Goal: Task Accomplishment & Management: Complete application form

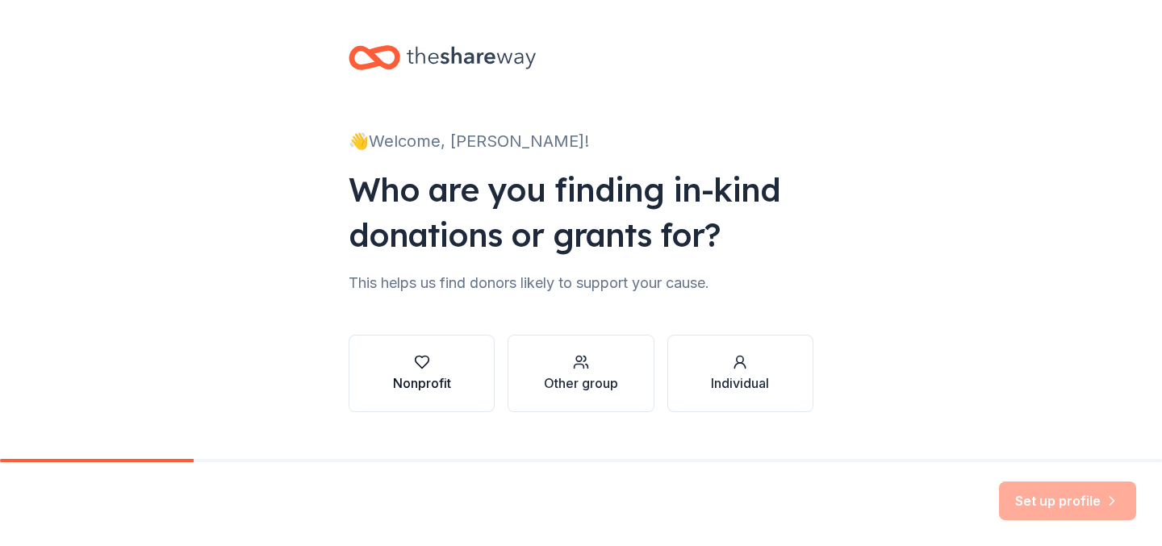
click at [417, 360] on icon "button" at bounding box center [422, 362] width 16 height 16
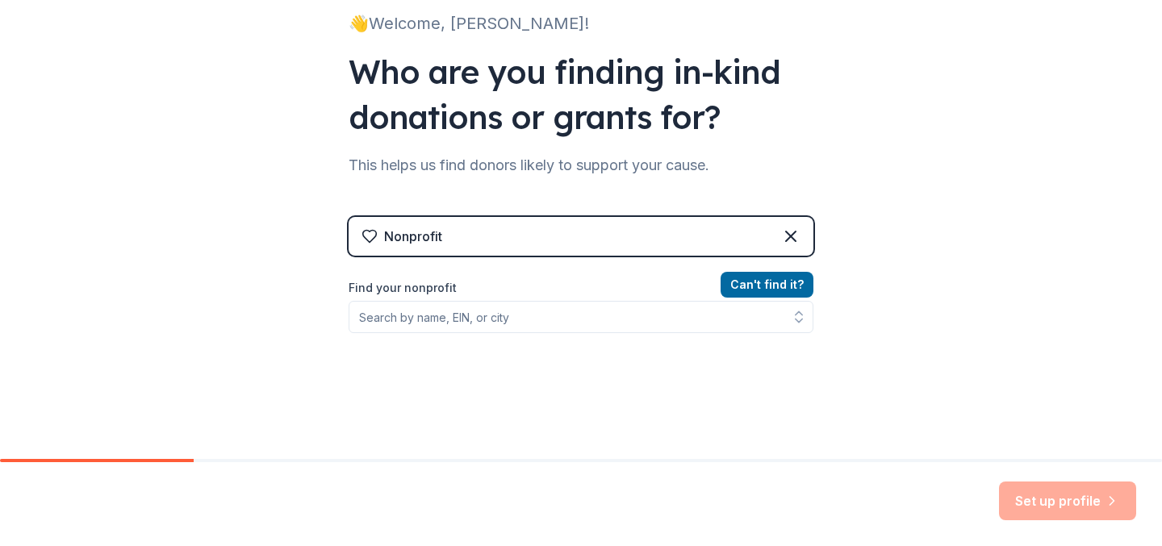
scroll to position [231, 0]
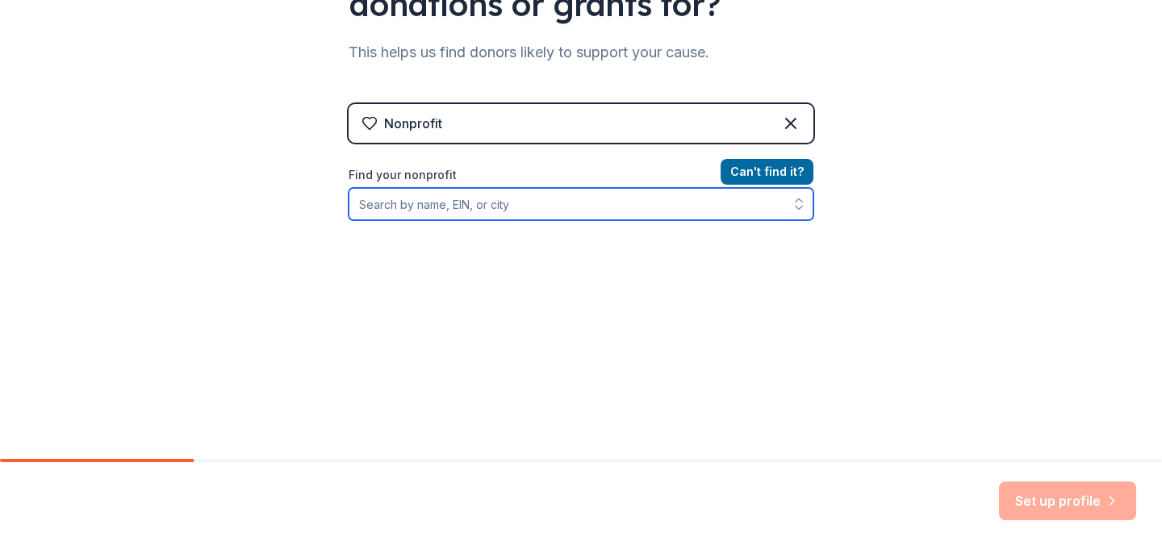
click at [380, 204] on input "Find your nonprofit" at bounding box center [581, 204] width 465 height 32
type input "94"
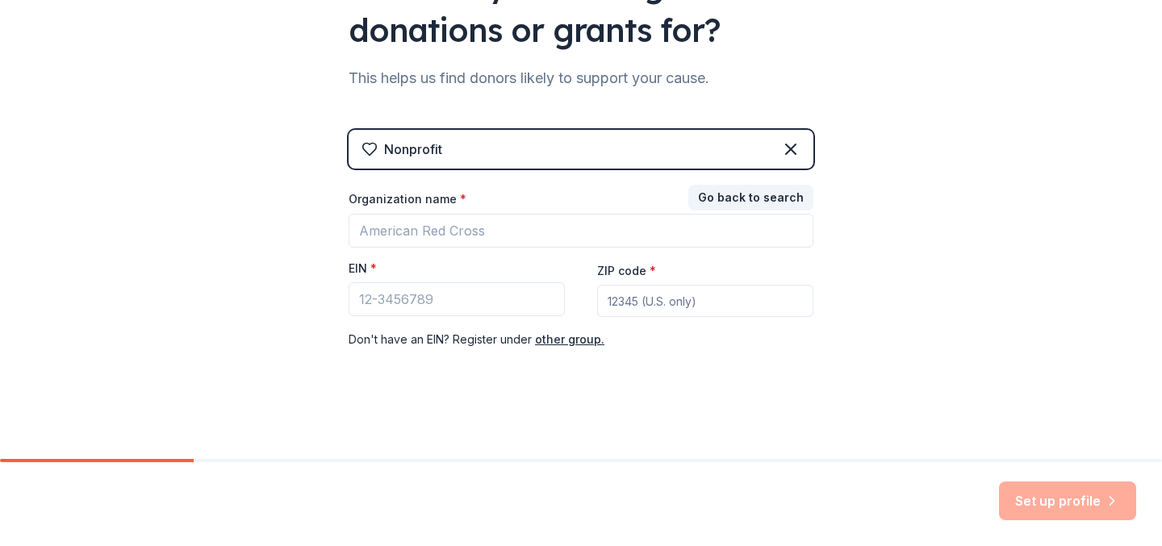
scroll to position [205, 0]
click at [383, 306] on input "EIN *" at bounding box center [457, 300] width 216 height 34
click at [387, 297] on input "94-156777" at bounding box center [457, 300] width 216 height 34
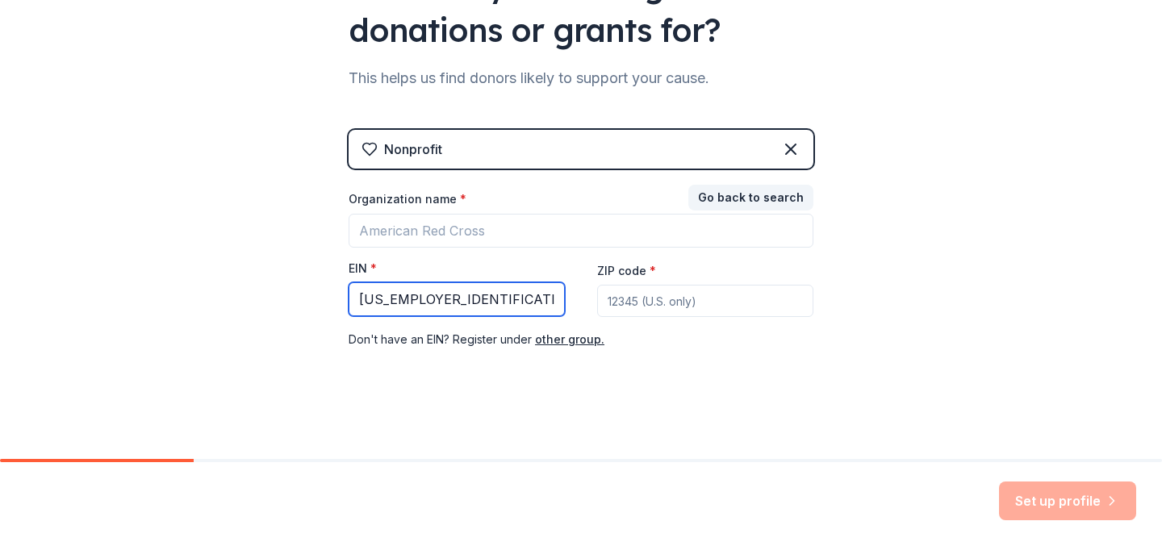
type input "94-1156777"
click at [663, 298] on input "ZIP code *" at bounding box center [705, 301] width 216 height 32
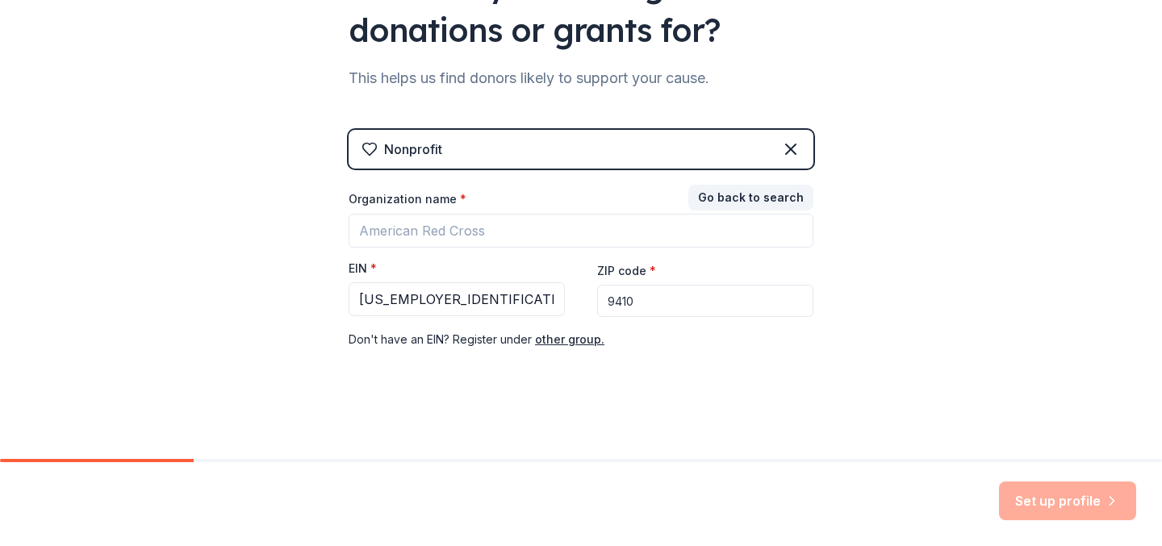
type input "94108"
click at [609, 417] on div "👋 Welcome, Regina! Who are you finding in-kind donations or grants for? This he…" at bounding box center [581, 127] width 517 height 664
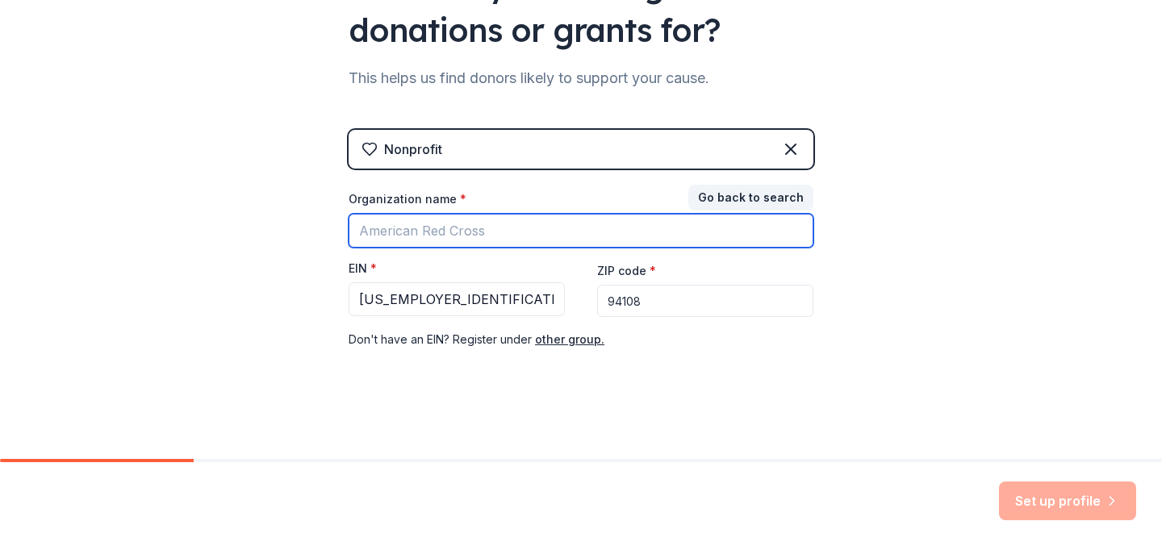
click at [507, 227] on input "Organization name *" at bounding box center [581, 231] width 465 height 34
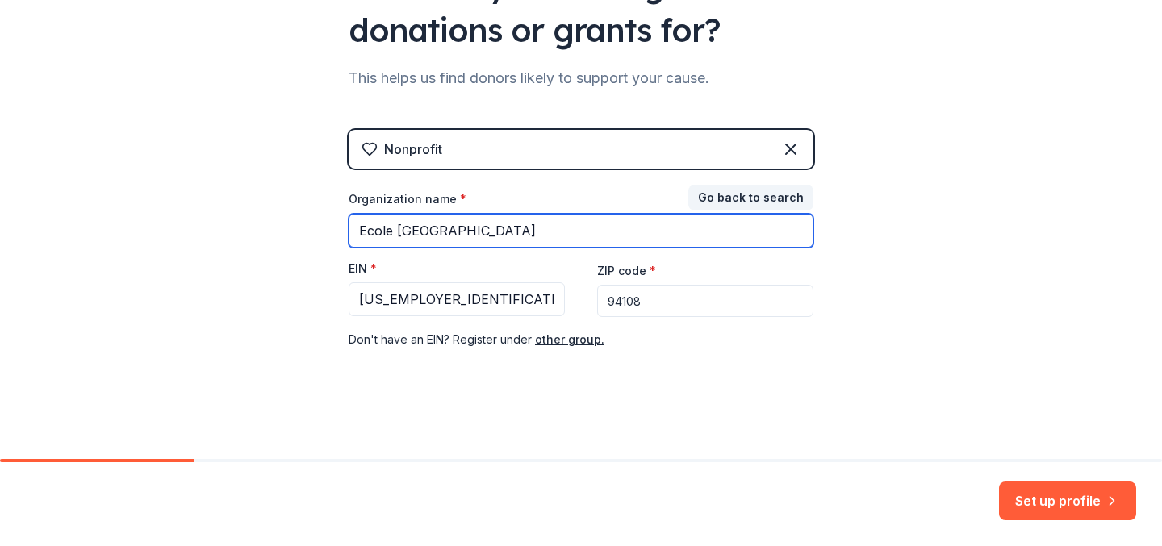
type input "Ecole [GEOGRAPHIC_DATA]"
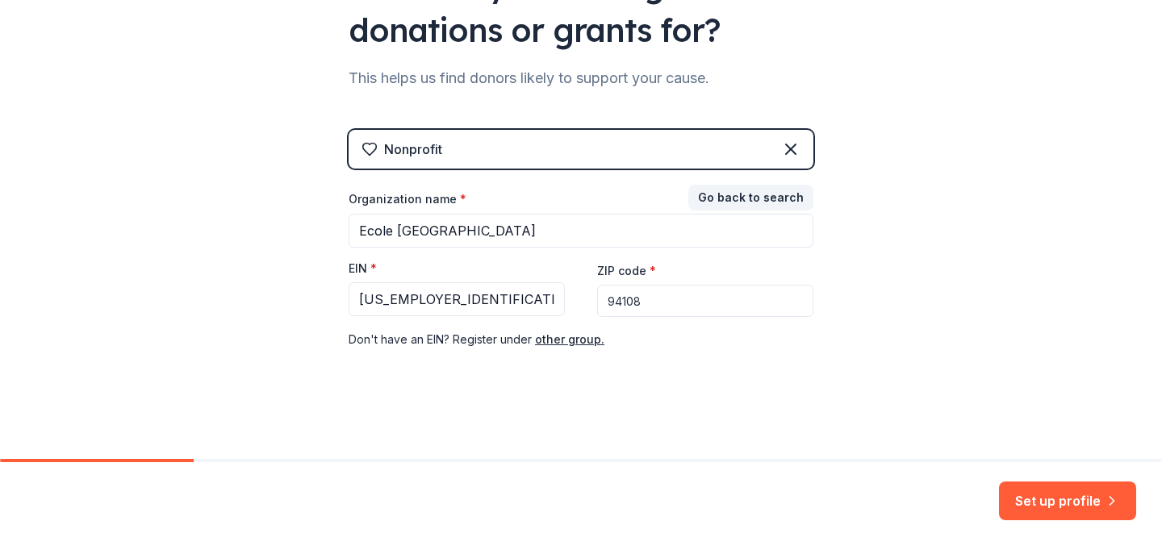
click at [905, 296] on div "👋 Welcome, Regina! Who are you finding in-kind donations or grants for? This he…" at bounding box center [581, 127] width 1162 height 664
click at [1072, 505] on button "Set up profile" at bounding box center [1067, 501] width 137 height 39
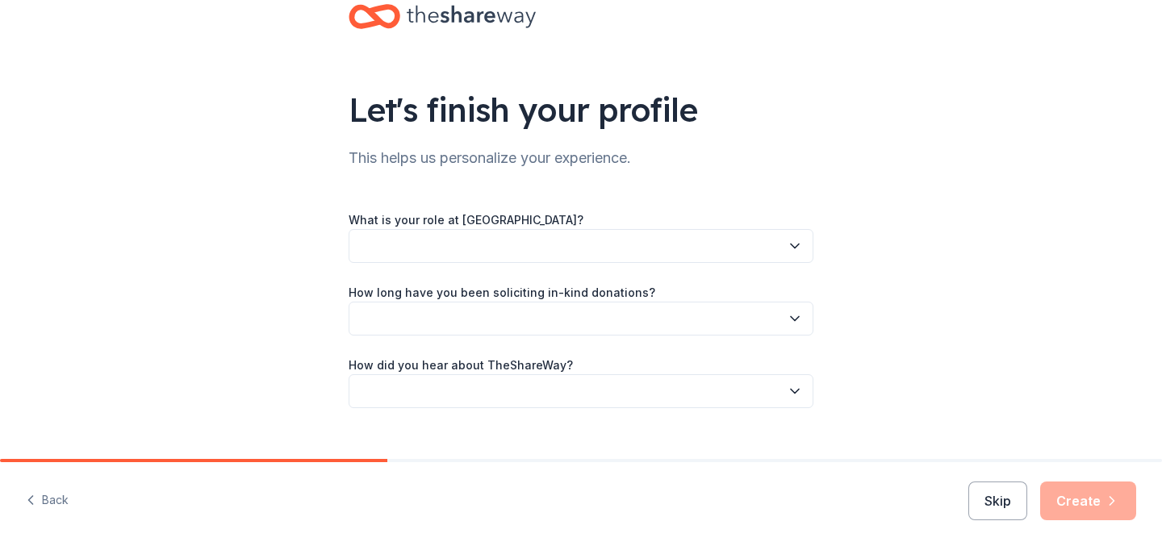
scroll to position [68, 0]
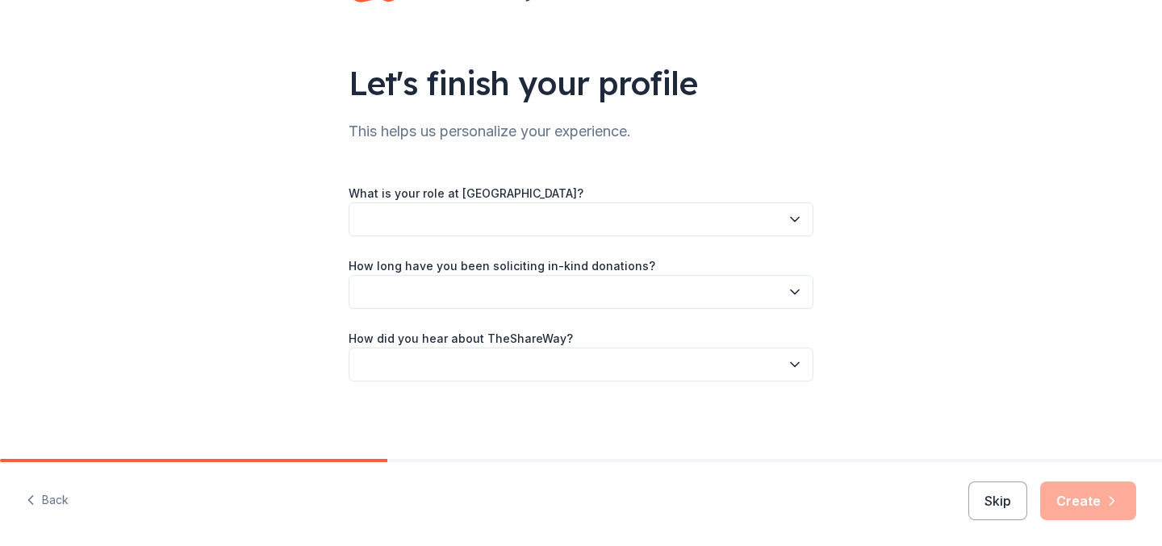
click at [761, 230] on button "button" at bounding box center [581, 220] width 465 height 34
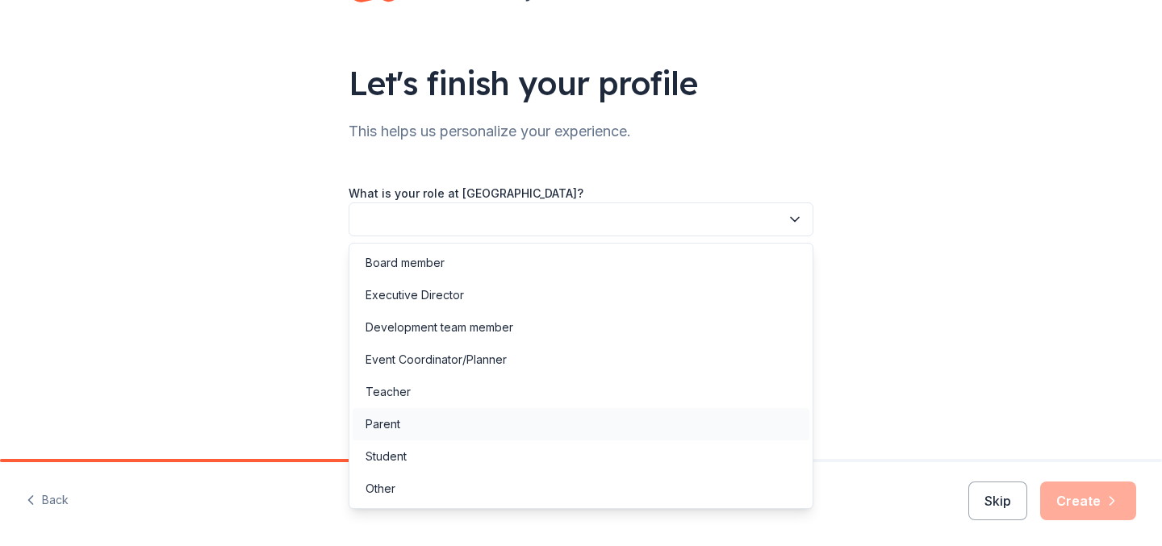
click at [379, 425] on div "Parent" at bounding box center [383, 424] width 35 height 19
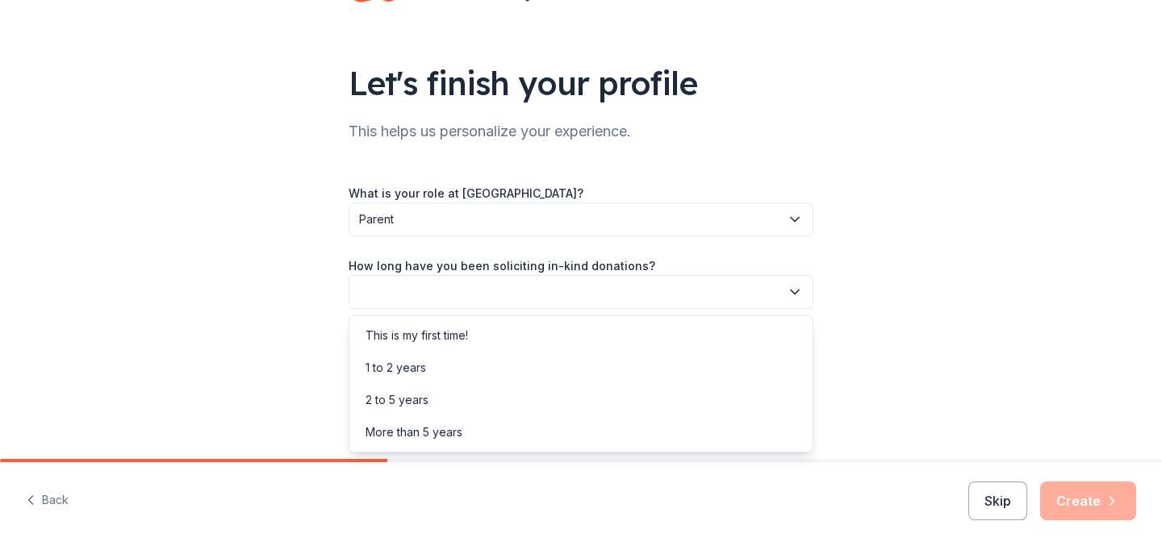
click at [492, 296] on button "button" at bounding box center [581, 292] width 465 height 34
click at [393, 367] on div "1 to 2 years" at bounding box center [396, 367] width 61 height 19
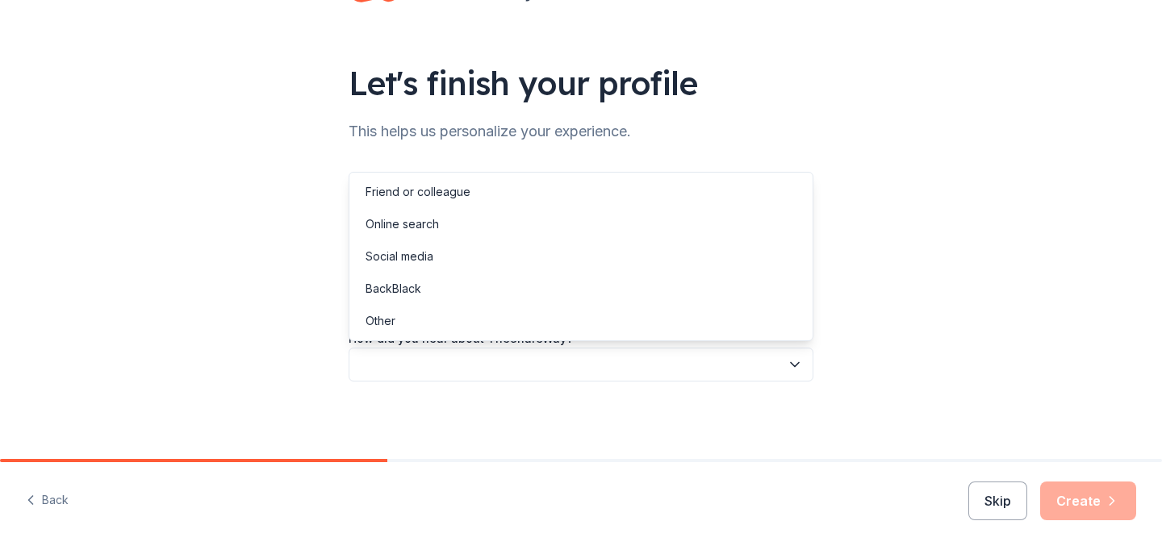
click at [404, 365] on button "button" at bounding box center [581, 365] width 465 height 34
click at [387, 189] on div "Friend or colleague" at bounding box center [418, 191] width 105 height 19
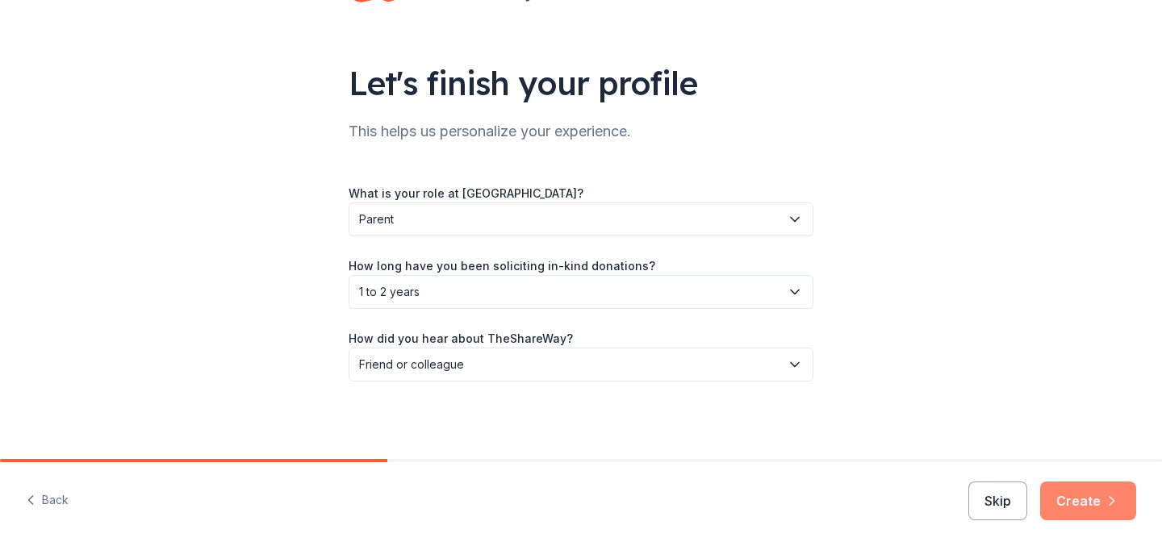
click at [1093, 503] on button "Create" at bounding box center [1089, 501] width 96 height 39
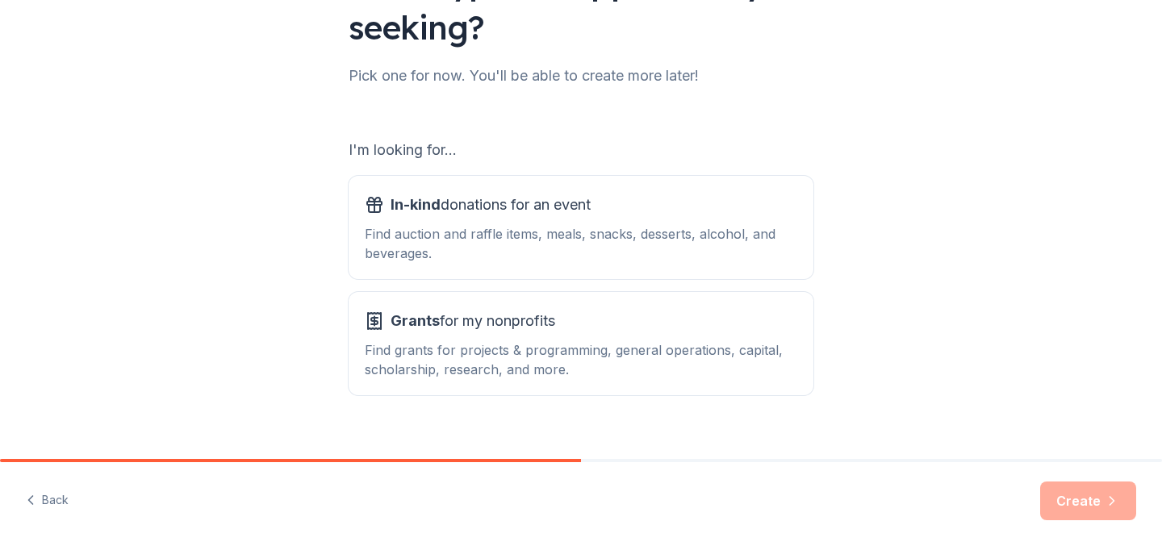
scroll to position [178, 0]
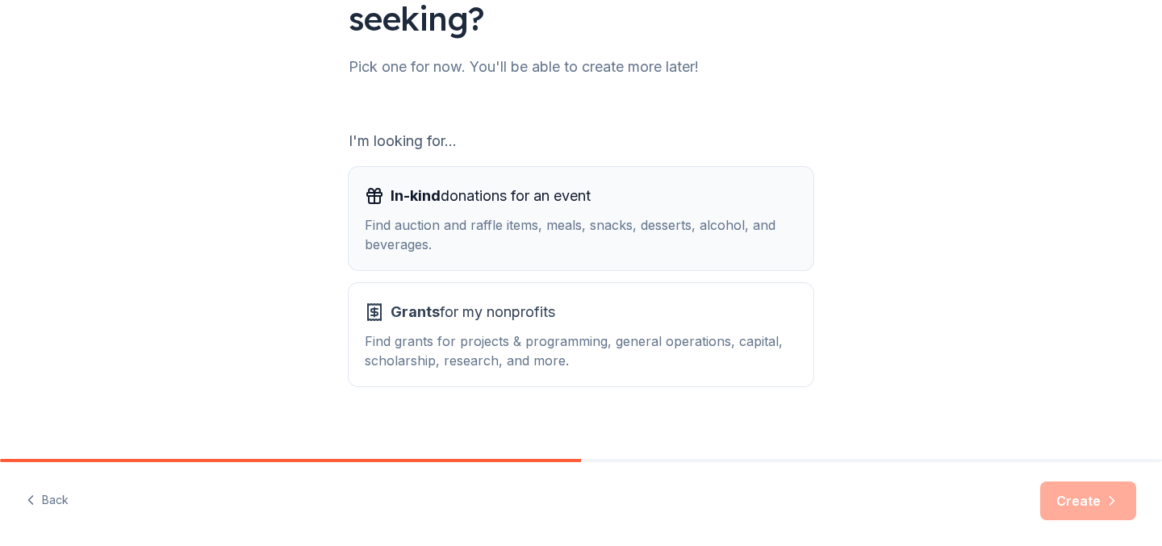
click at [612, 208] on div "In-kind donations for an event" at bounding box center [581, 196] width 433 height 26
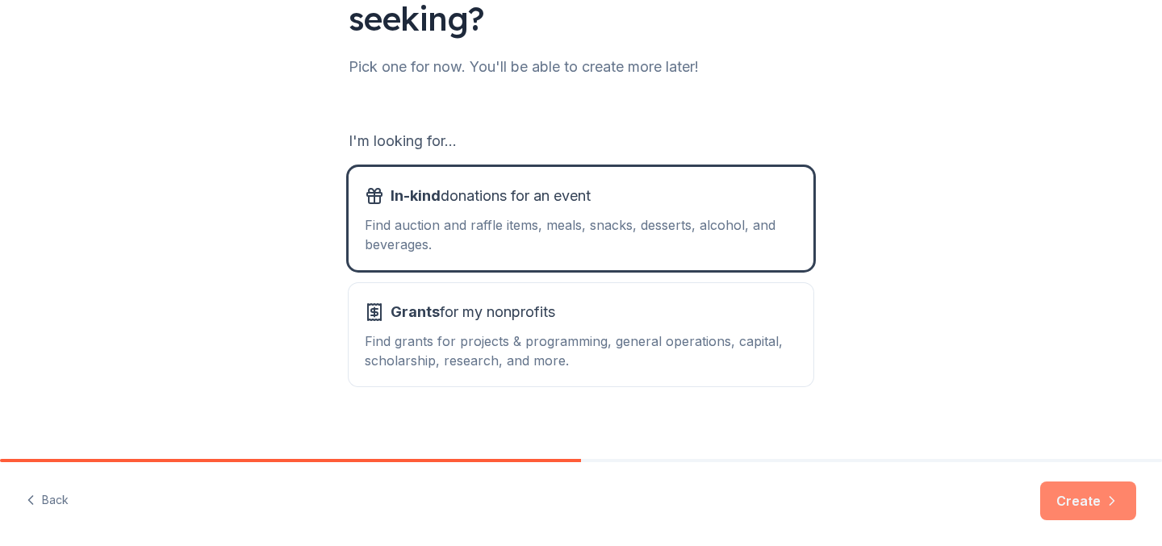
click at [1064, 495] on button "Create" at bounding box center [1089, 501] width 96 height 39
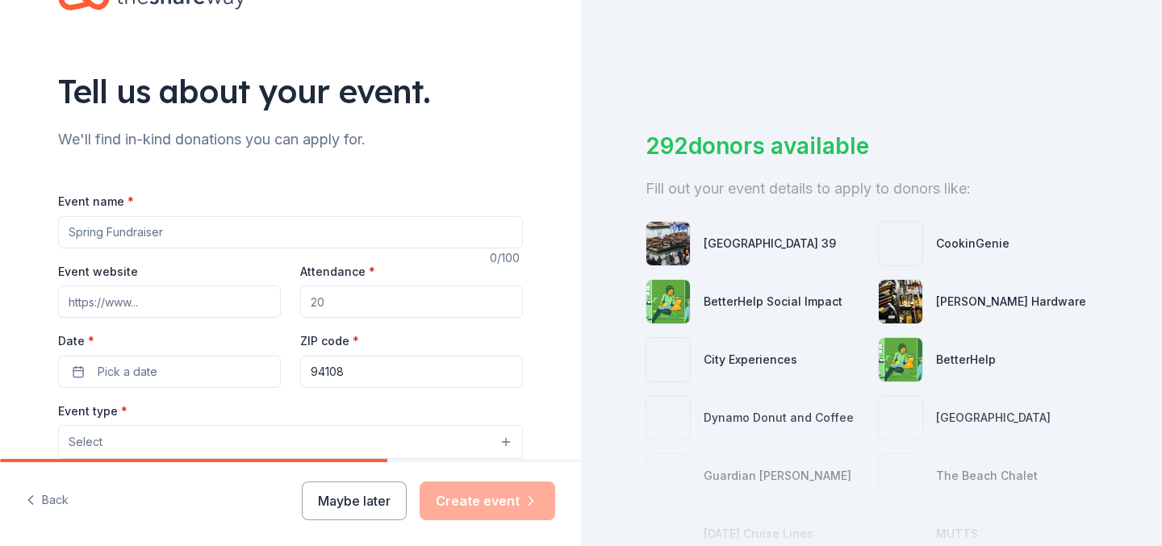
scroll to position [61, 0]
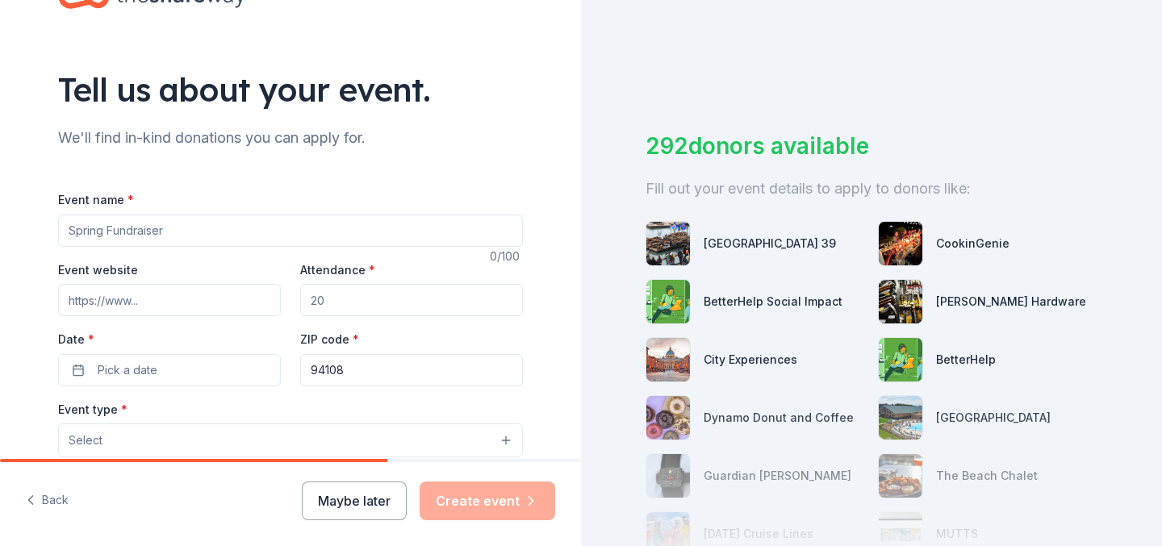
click at [308, 225] on input "Event name *" at bounding box center [290, 231] width 465 height 32
type input "[MEDICAL_DATA] de Paris, La Mascarade Silent Auction"
click at [124, 303] on input "Event website" at bounding box center [169, 300] width 223 height 32
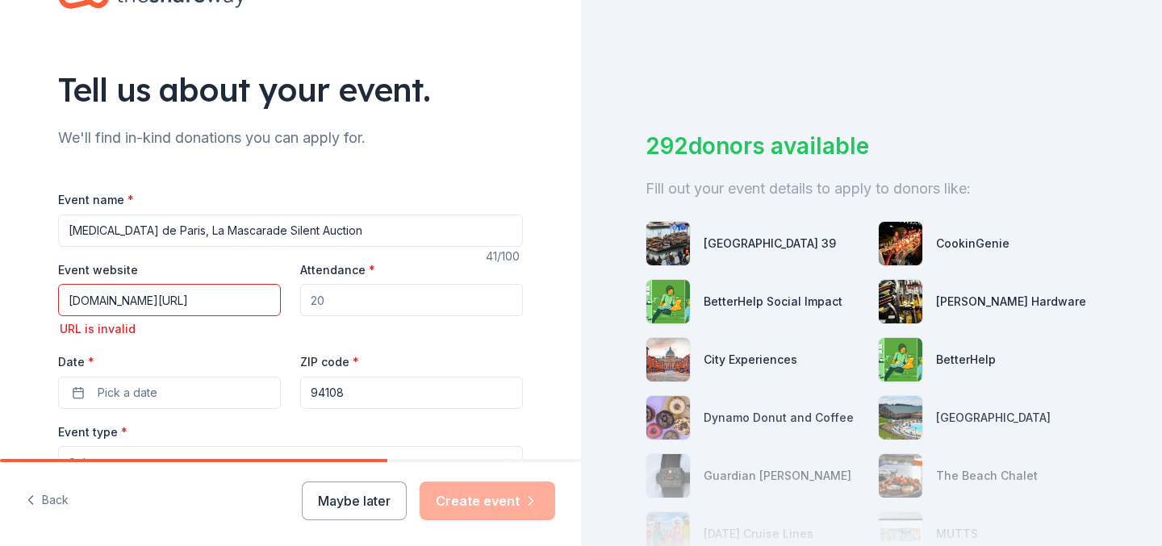
type input "[DOMAIN_NAME][URL]"
click at [324, 297] on input "Attendance *" at bounding box center [411, 300] width 223 height 32
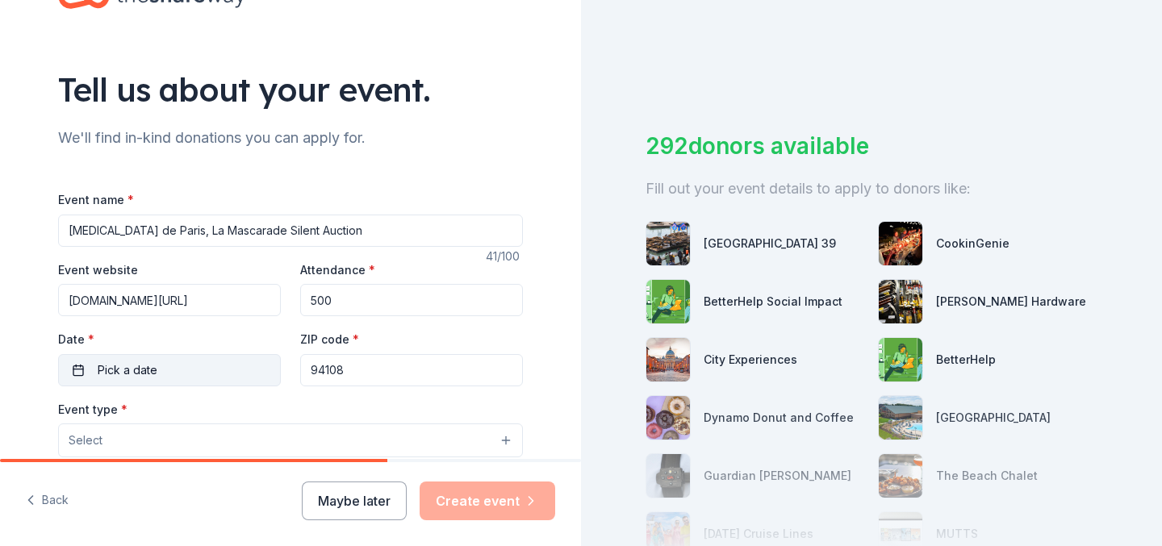
type input "500"
click at [134, 368] on span "Pick a date" at bounding box center [128, 370] width 60 height 19
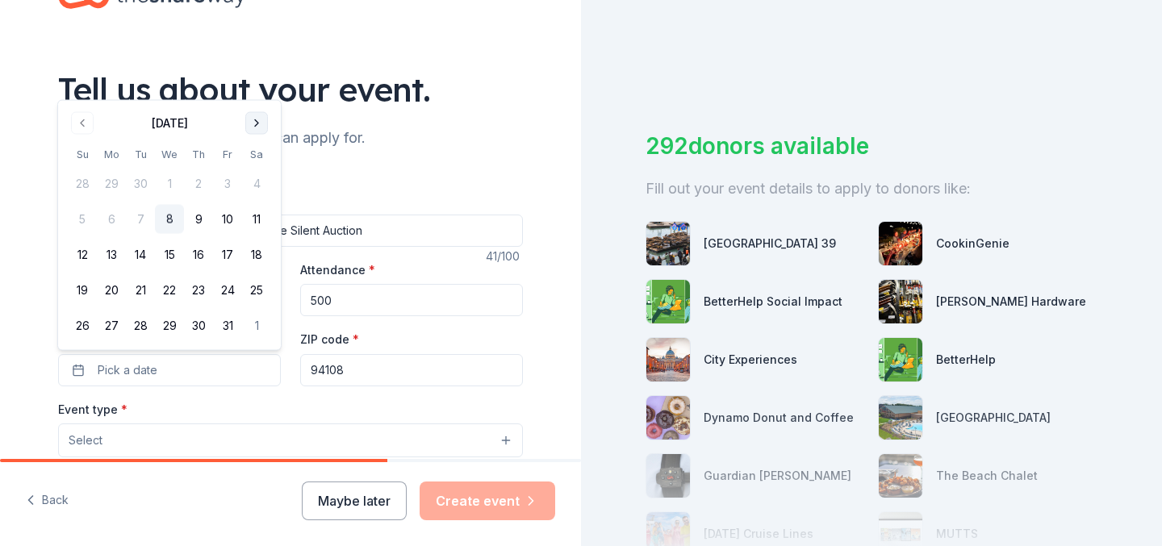
click at [258, 124] on button "Go to next month" at bounding box center [256, 123] width 23 height 23
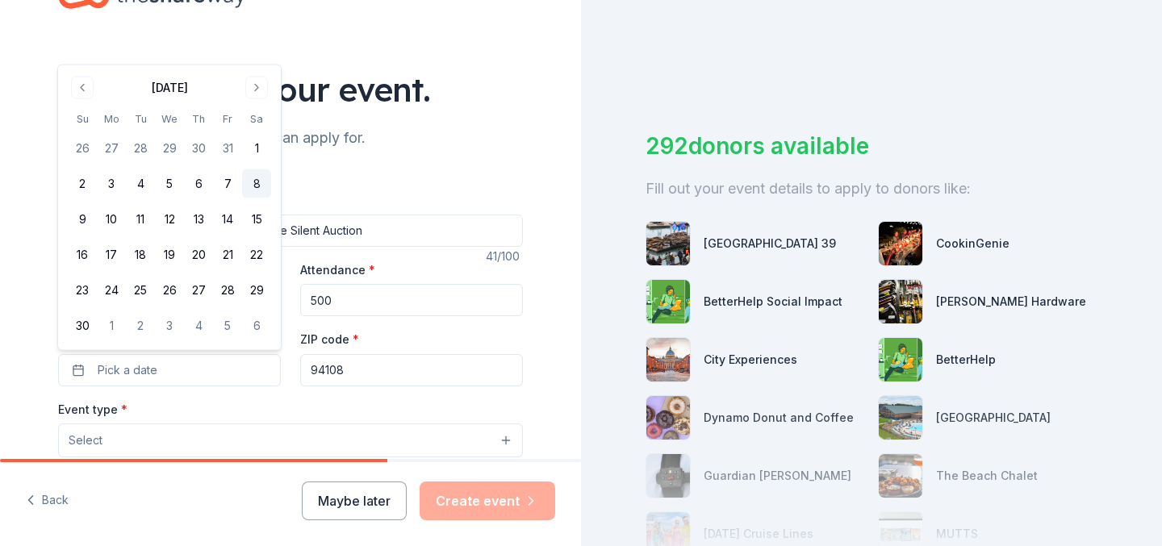
click at [254, 183] on button "8" at bounding box center [256, 184] width 29 height 29
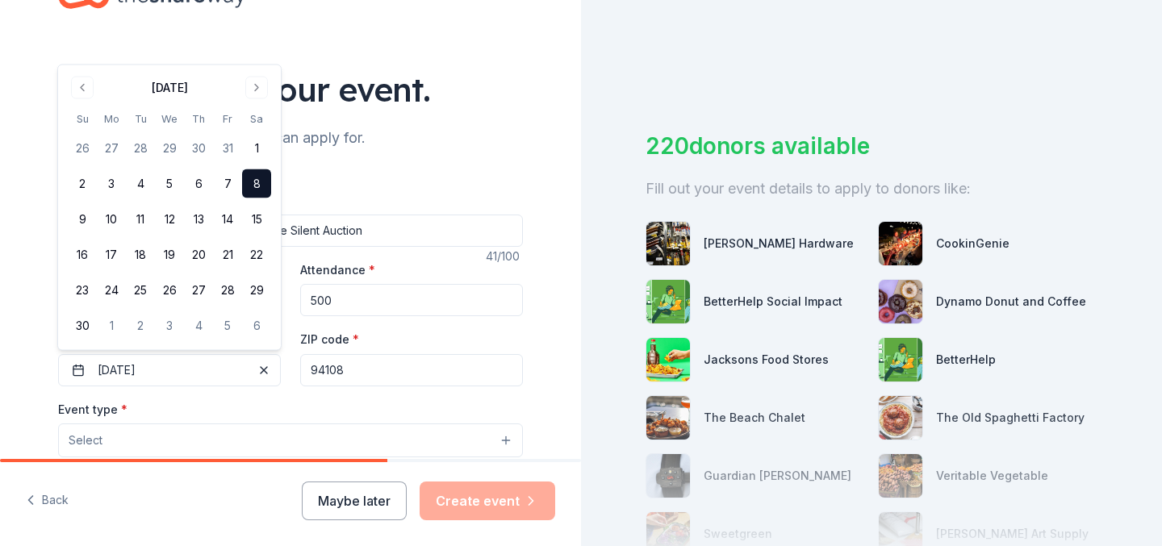
click at [544, 366] on div "Tell us about your event. We'll find in-kind donations you can apply for. Event…" at bounding box center [290, 476] width 517 height 1074
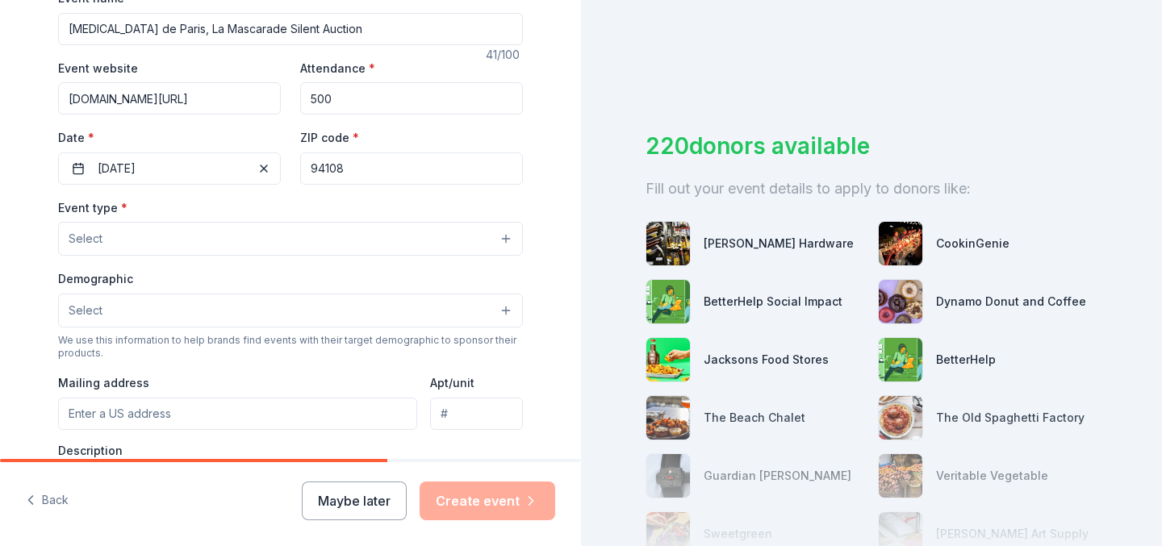
scroll to position [264, 0]
click at [371, 241] on button "Select" at bounding box center [290, 238] width 465 height 34
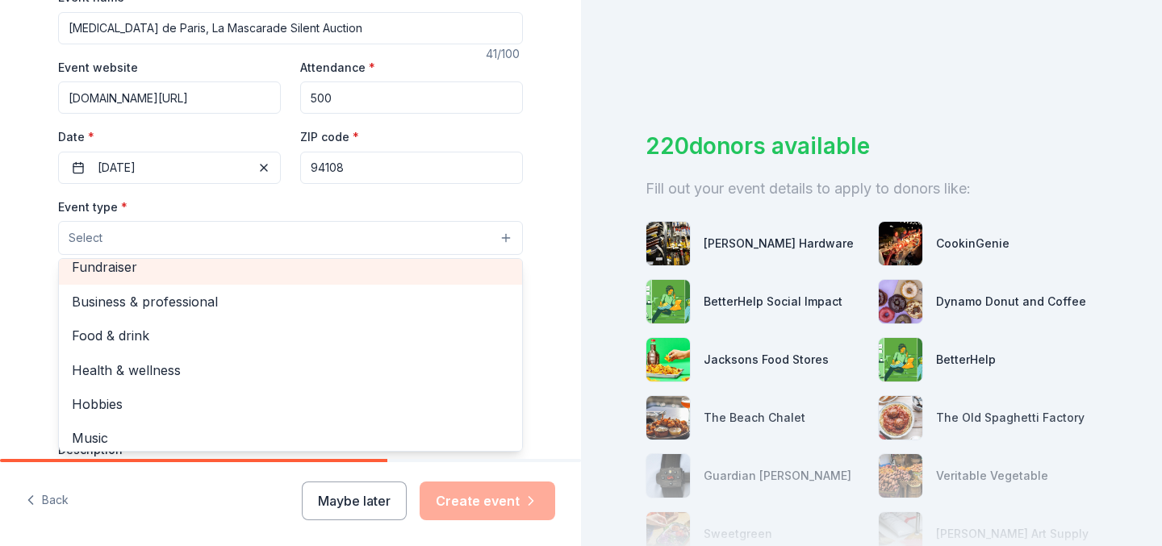
scroll to position [3, 0]
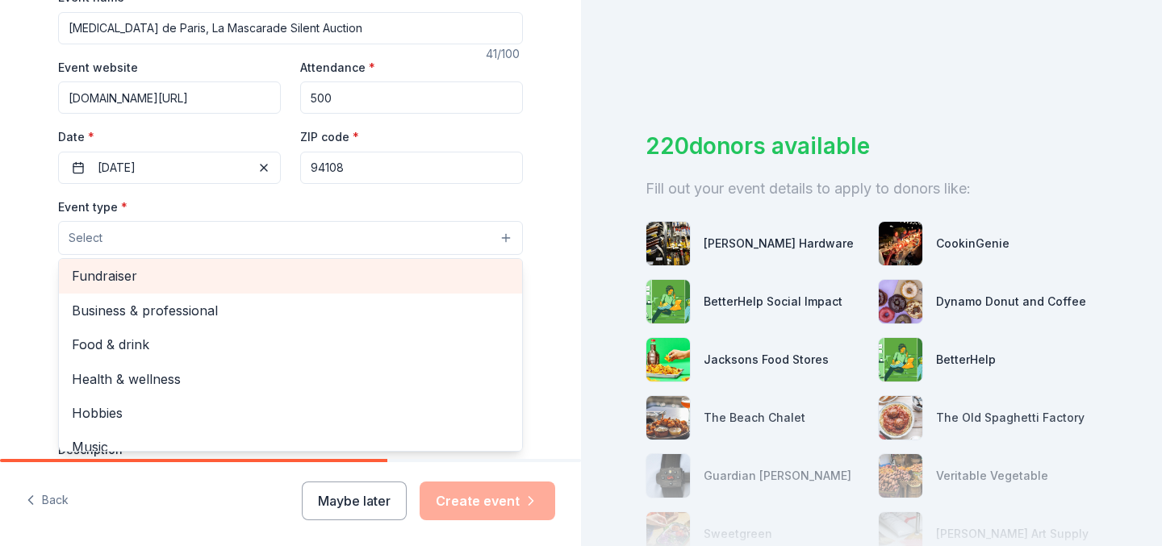
click at [119, 270] on span "Fundraiser" at bounding box center [291, 276] width 438 height 21
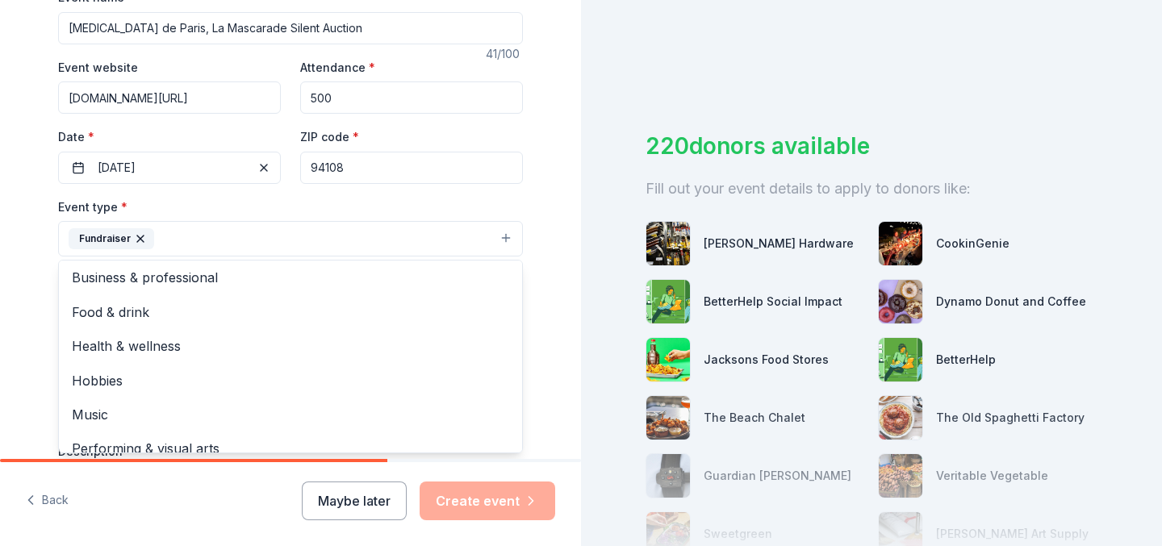
click at [551, 332] on div "Tell us about your event. We'll find in-kind donations you can apply for. Event…" at bounding box center [290, 274] width 581 height 1076
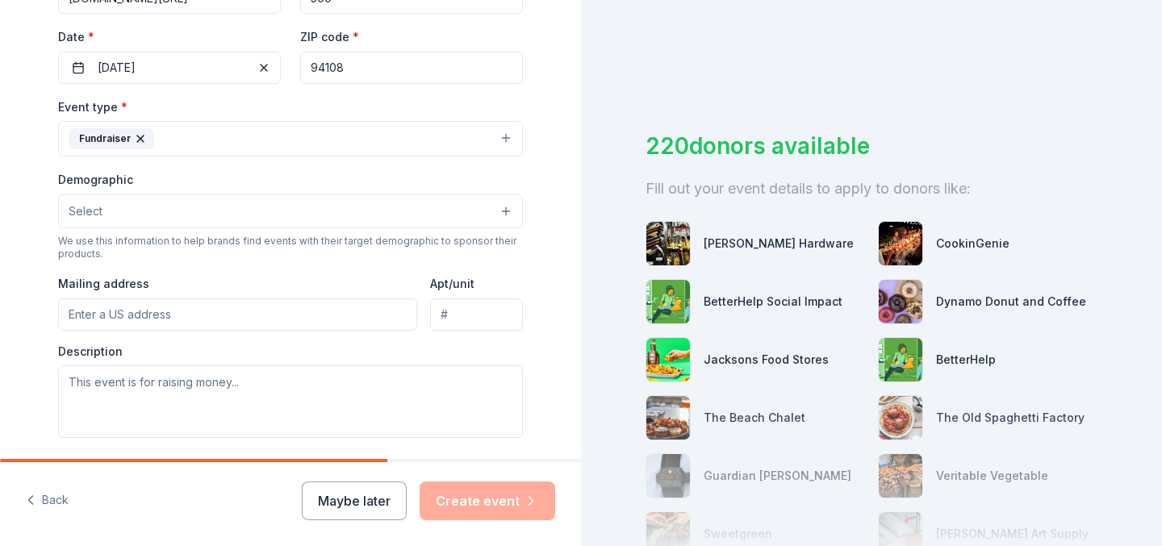
scroll to position [365, 0]
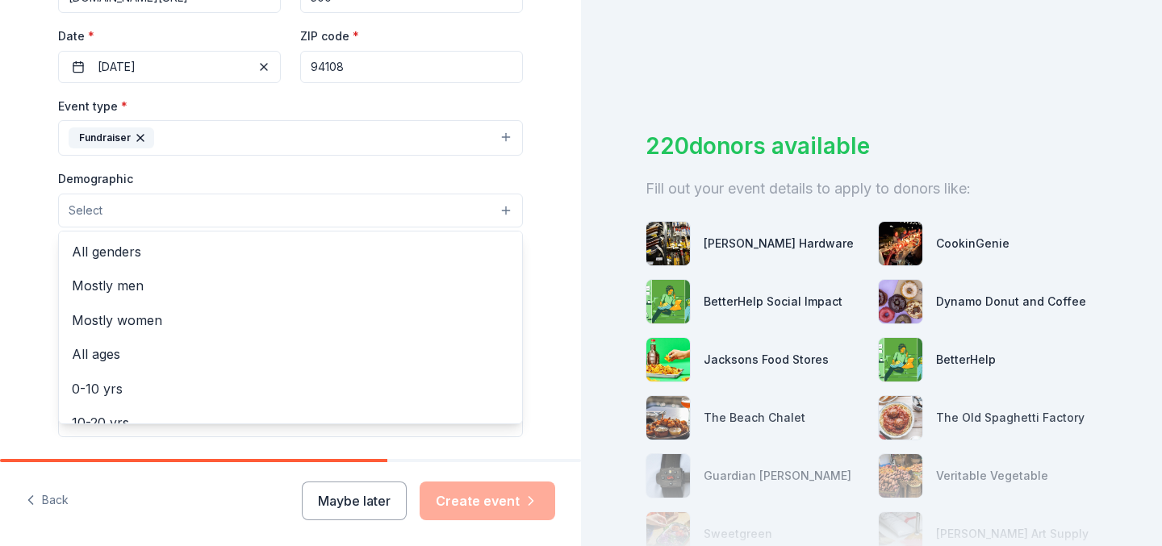
click at [397, 215] on button "Select" at bounding box center [290, 211] width 465 height 34
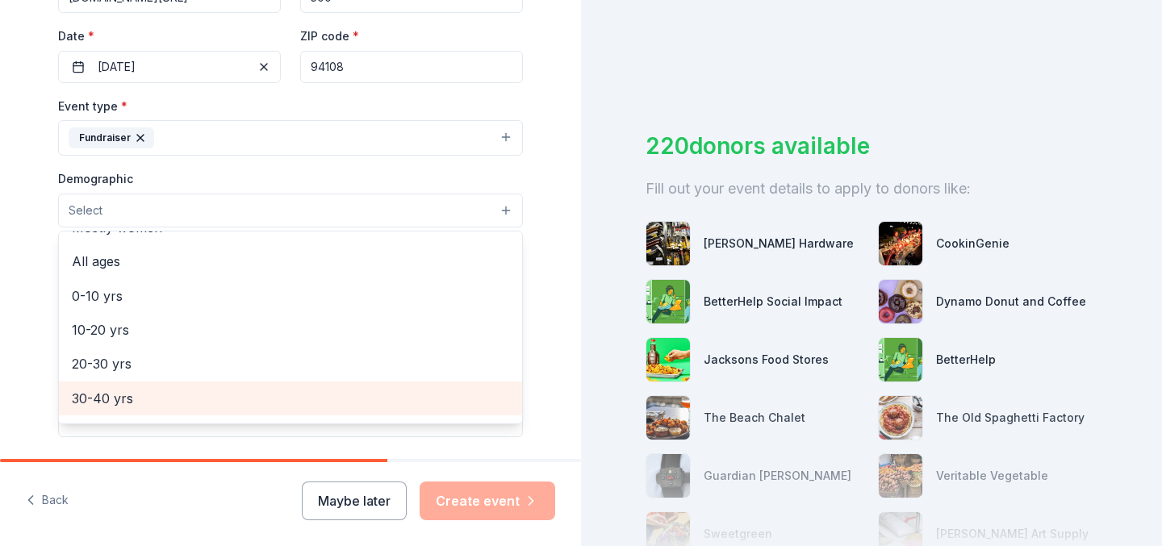
scroll to position [0, 0]
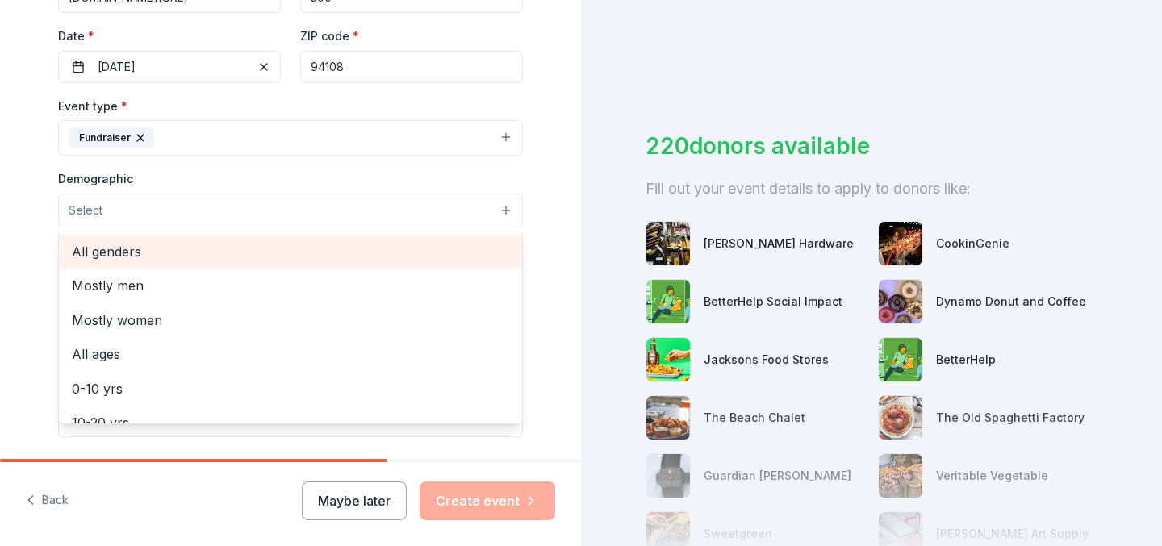
click at [112, 245] on span "All genders" at bounding box center [291, 251] width 438 height 21
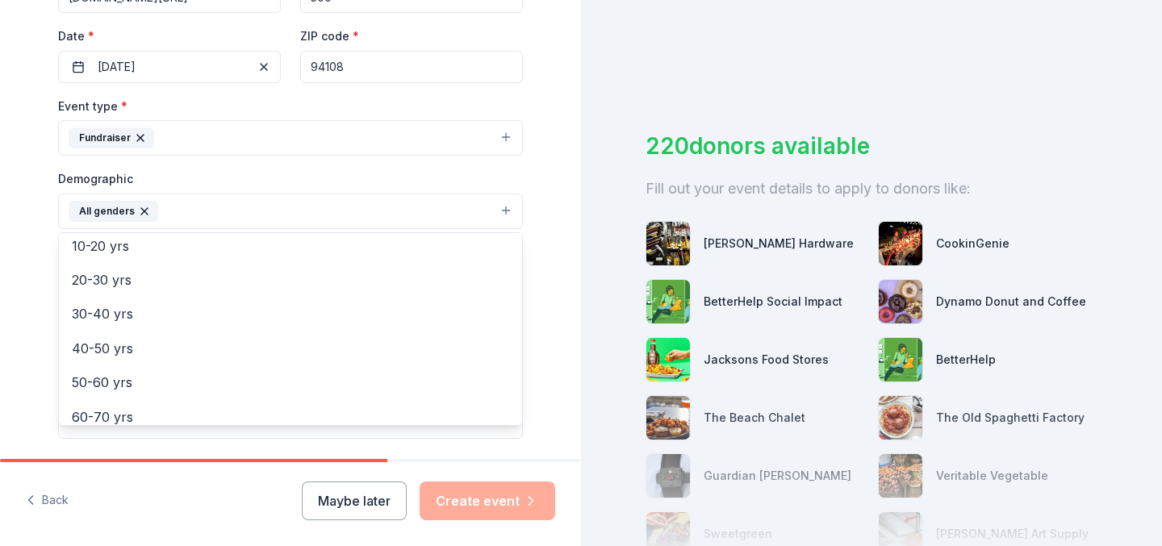
scroll to position [204, 0]
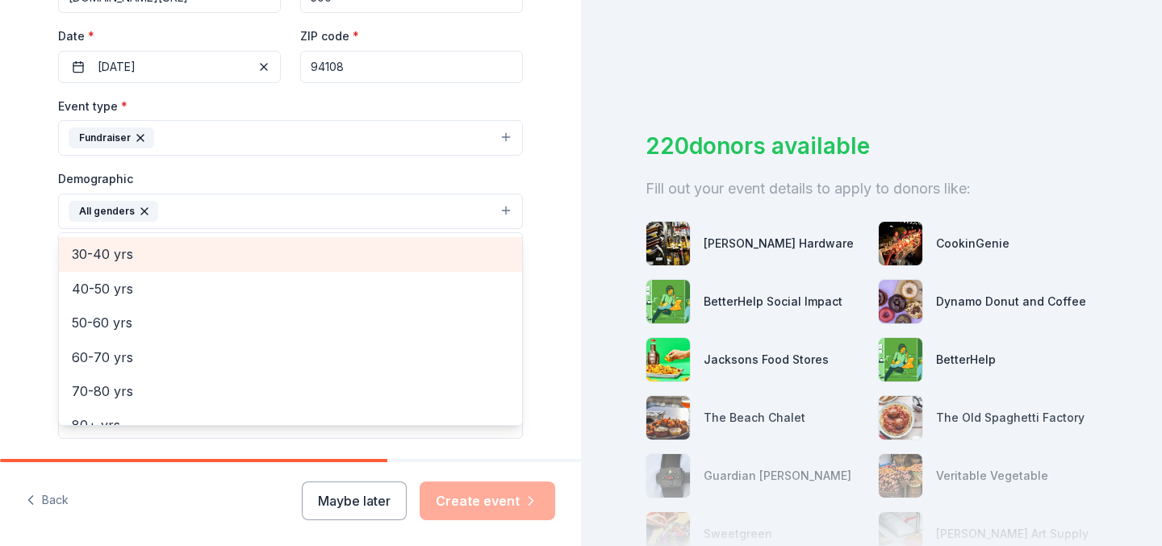
click at [117, 249] on span "30-40 yrs" at bounding box center [291, 254] width 438 height 21
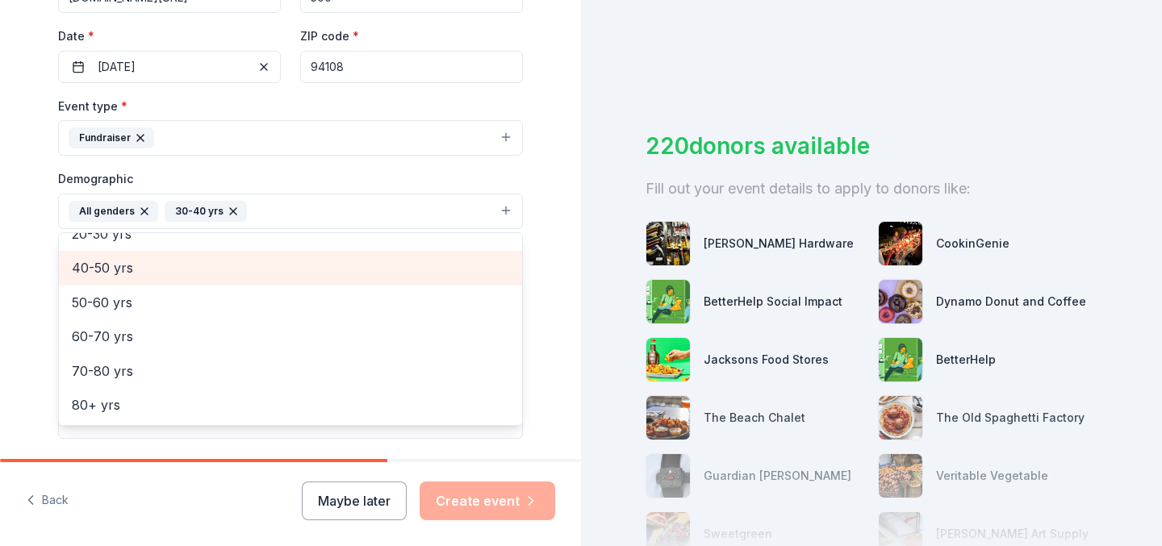
click at [112, 272] on span "40-50 yrs" at bounding box center [291, 268] width 438 height 21
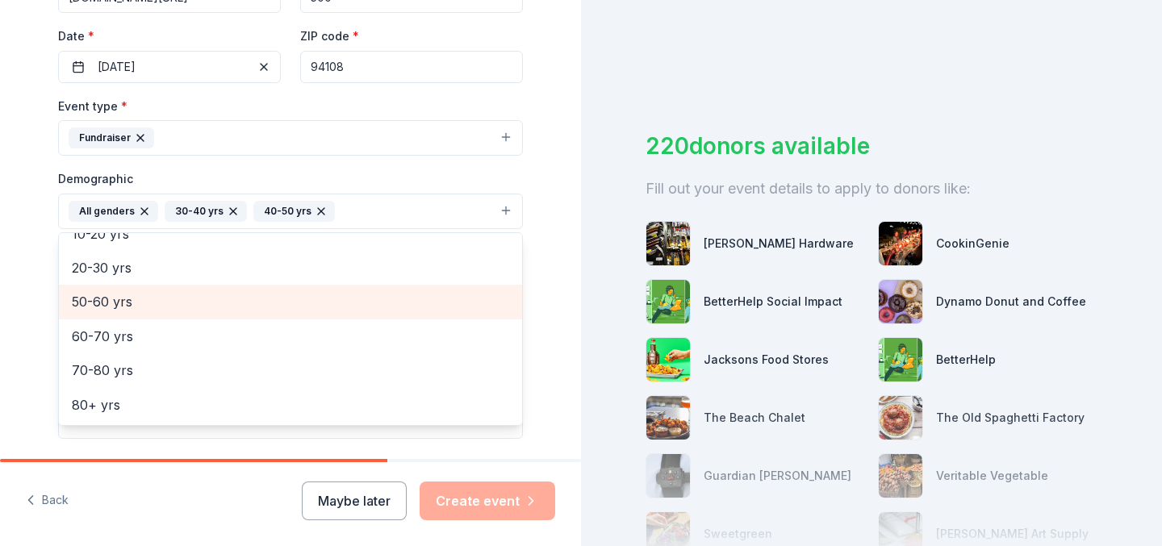
click at [112, 301] on span "50-60 yrs" at bounding box center [291, 301] width 438 height 21
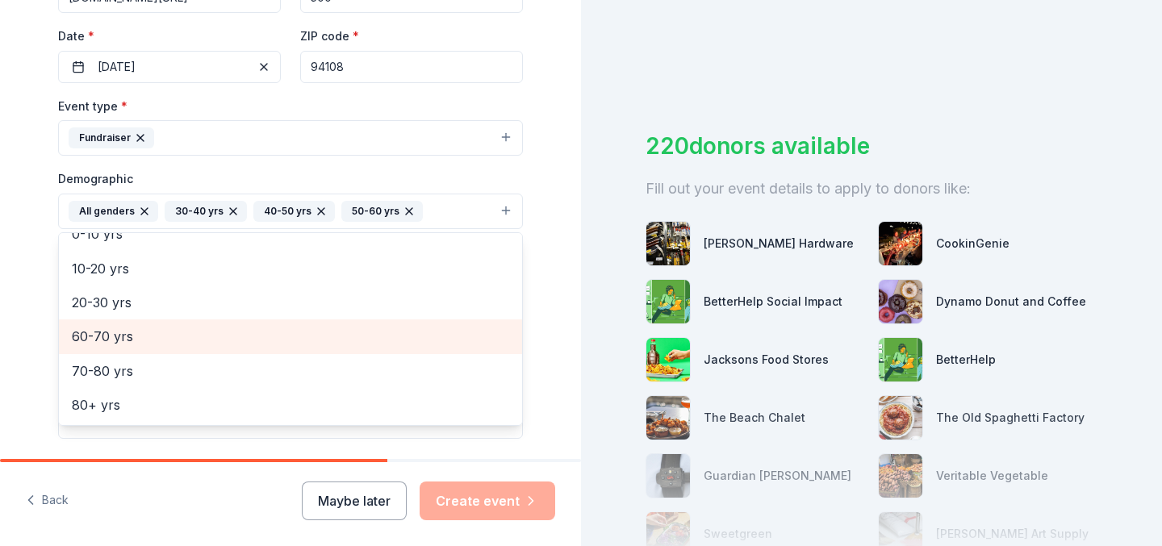
click at [98, 335] on span "60-70 yrs" at bounding box center [291, 336] width 438 height 21
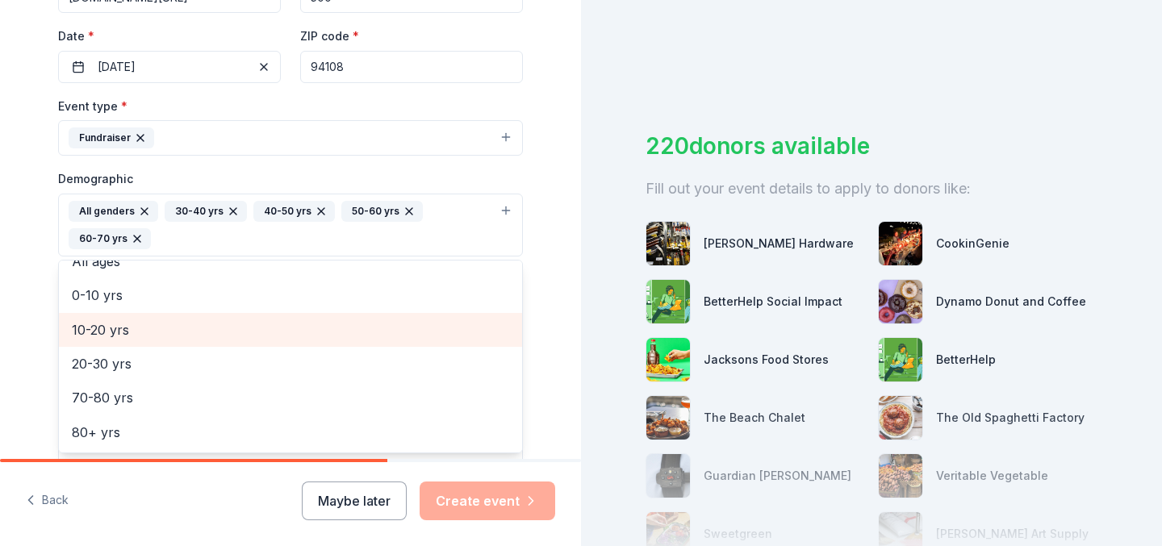
scroll to position [88, 0]
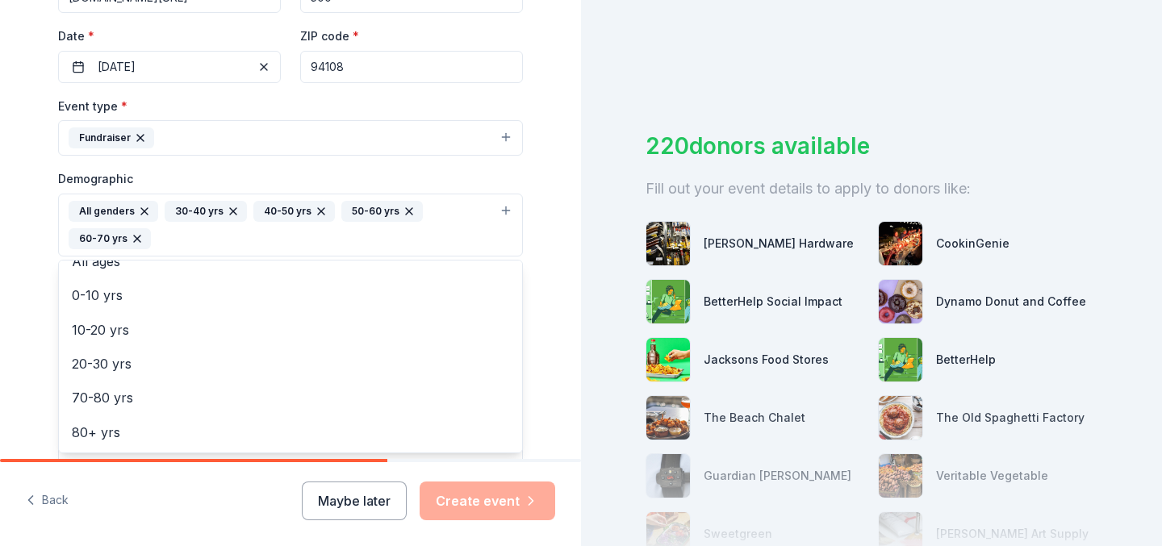
click at [545, 370] on div "Tell us about your event. We'll find in-kind donations you can apply for. Event…" at bounding box center [290, 187] width 517 height 1105
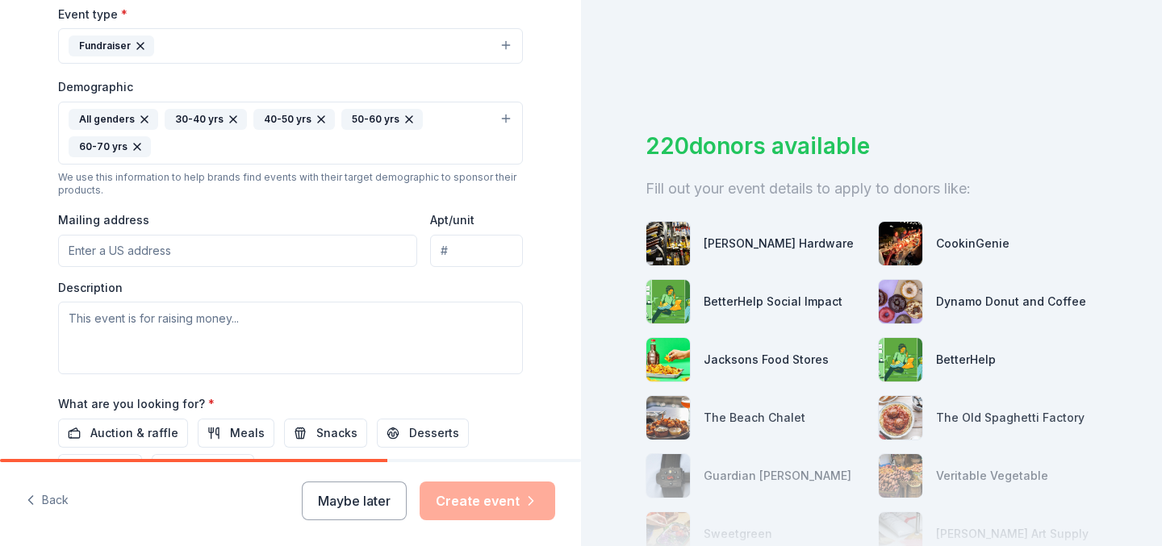
scroll to position [459, 0]
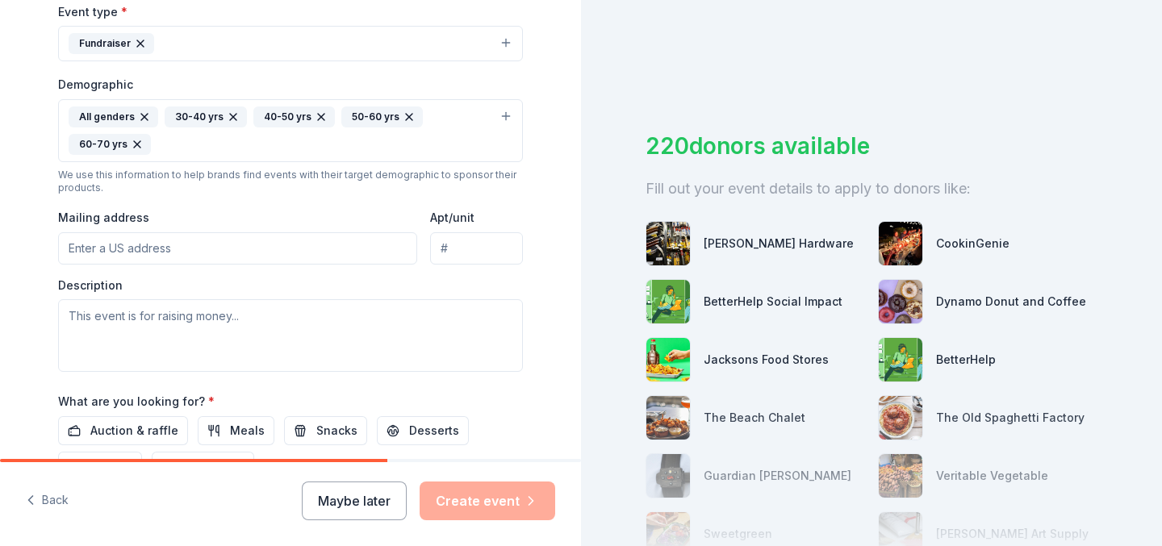
click at [178, 246] on input "Mailing address" at bounding box center [237, 248] width 359 height 32
type input "659 Pine Street, San Francisco, CA, 94108"
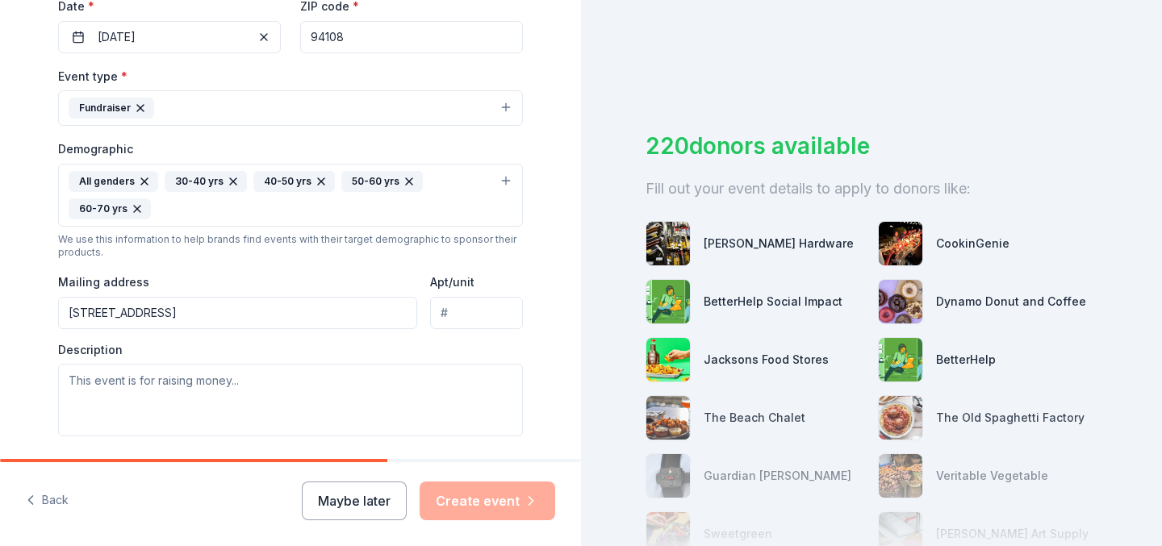
scroll to position [398, 0]
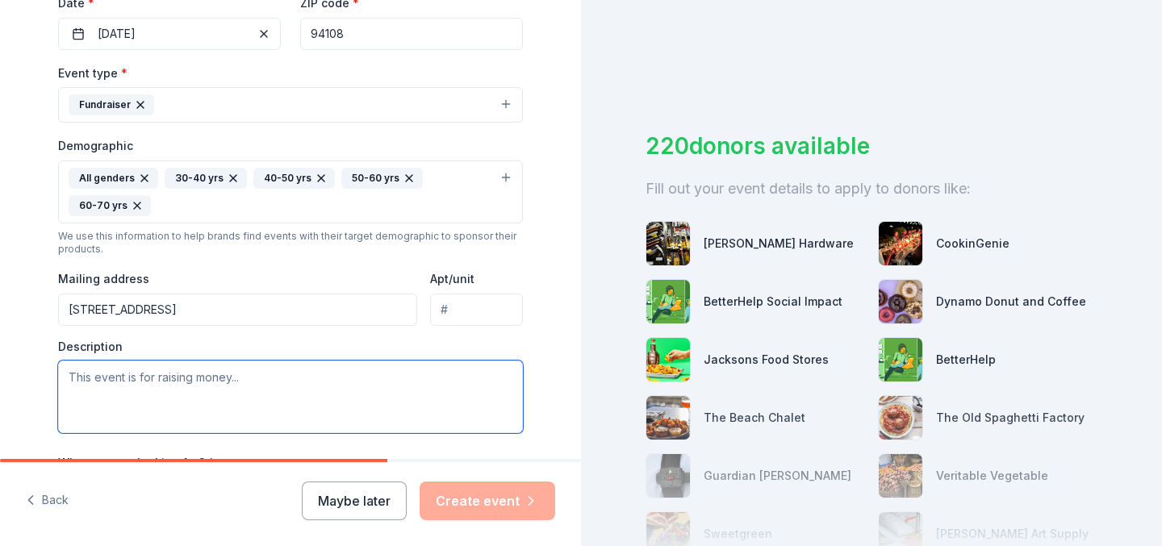
click at [117, 379] on textarea "To enrich screen reader interactions, please activate Accessibility in Grammarl…" at bounding box center [290, 397] width 465 height 73
paste textarea "Bonjour, My name is Regina Scolaro, a seventh-grade parent at École Notre Dame …"
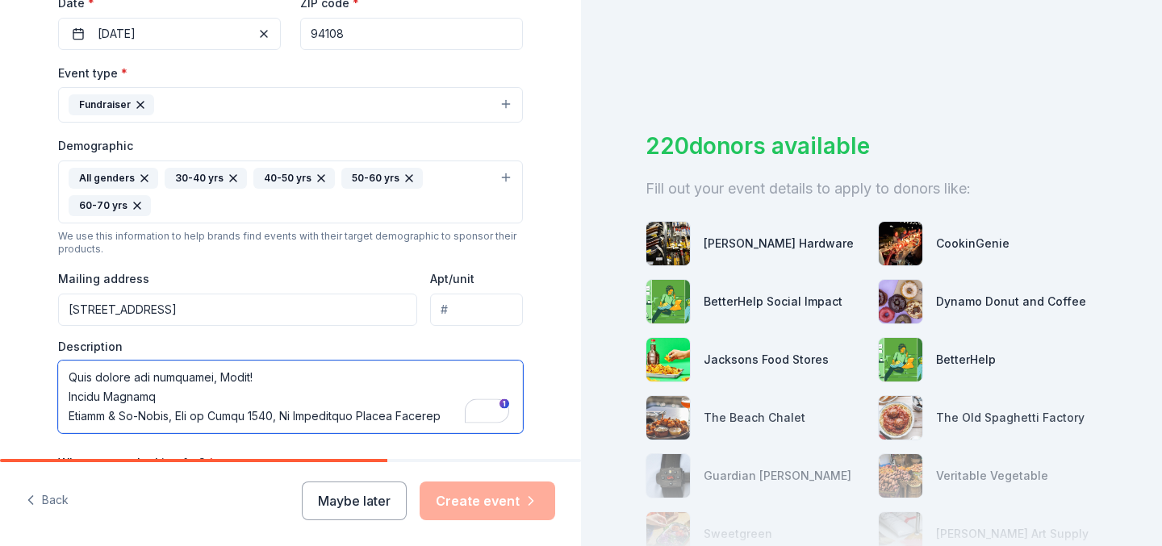
scroll to position [630, 0]
click at [391, 425] on textarea "To enrich screen reader interactions, please activate Accessibility in Grammarl…" at bounding box center [290, 397] width 465 height 73
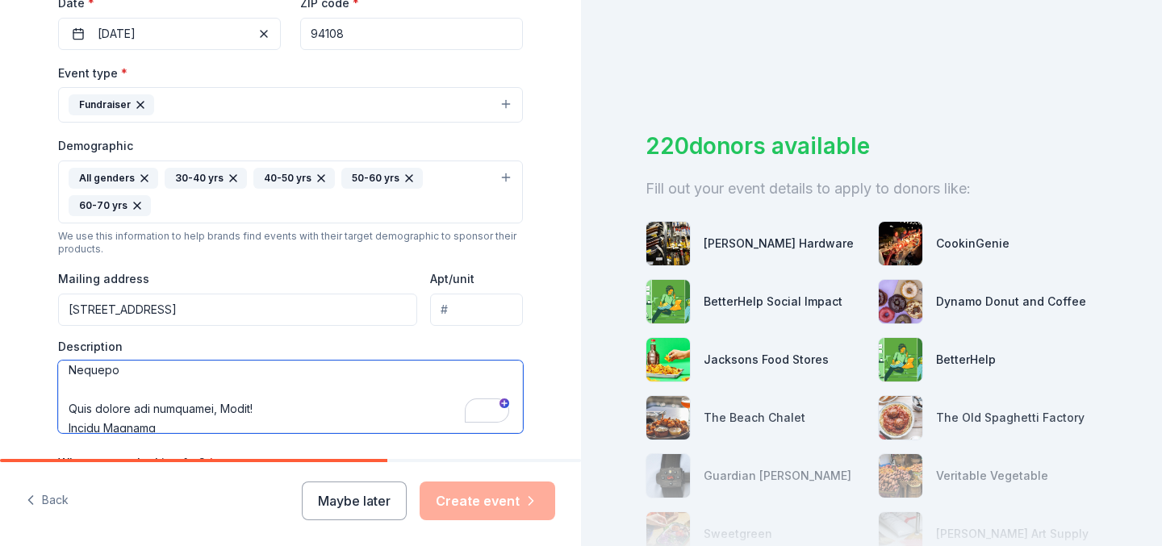
scroll to position [0, 0]
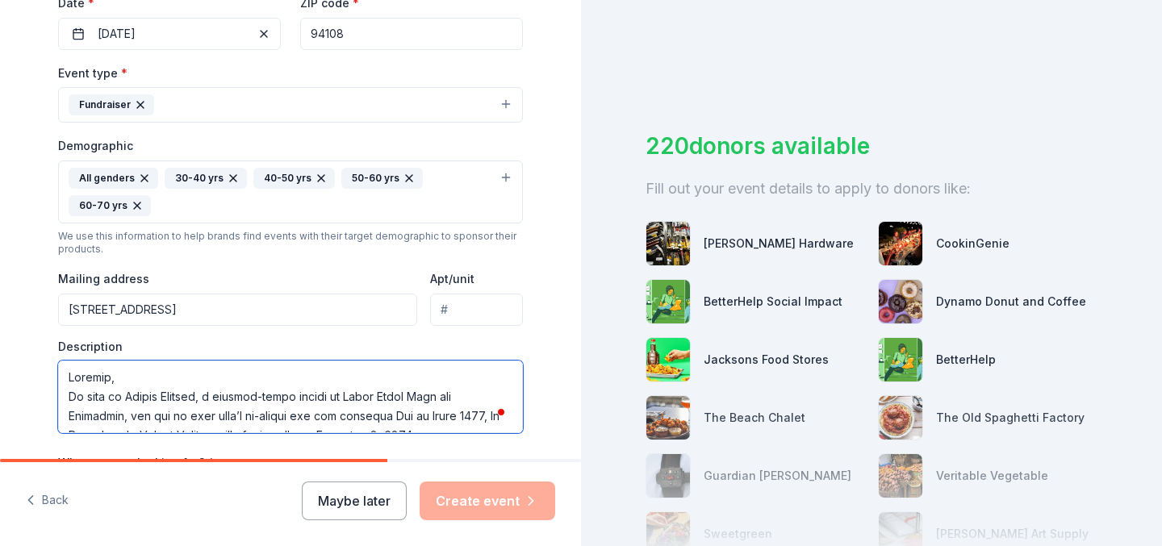
type textarea "Bonjour, My name is Regina Scolaro, a seventh-grade parent at École Notre Dame …"
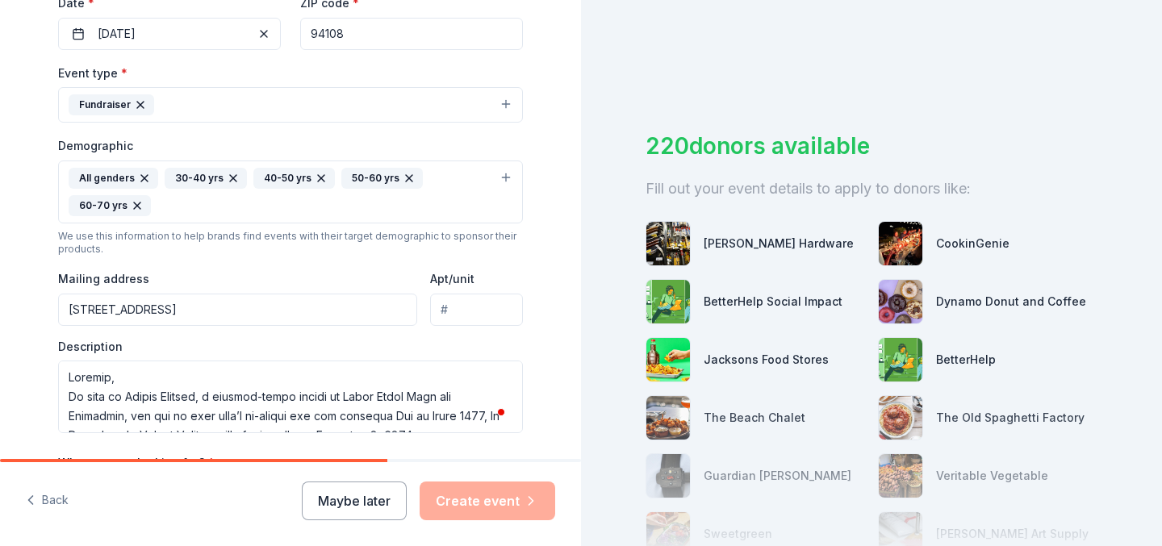
click at [555, 358] on div "Tell us about your event. We'll find in-kind donations you can apply for. Event…" at bounding box center [290, 154] width 581 height 1105
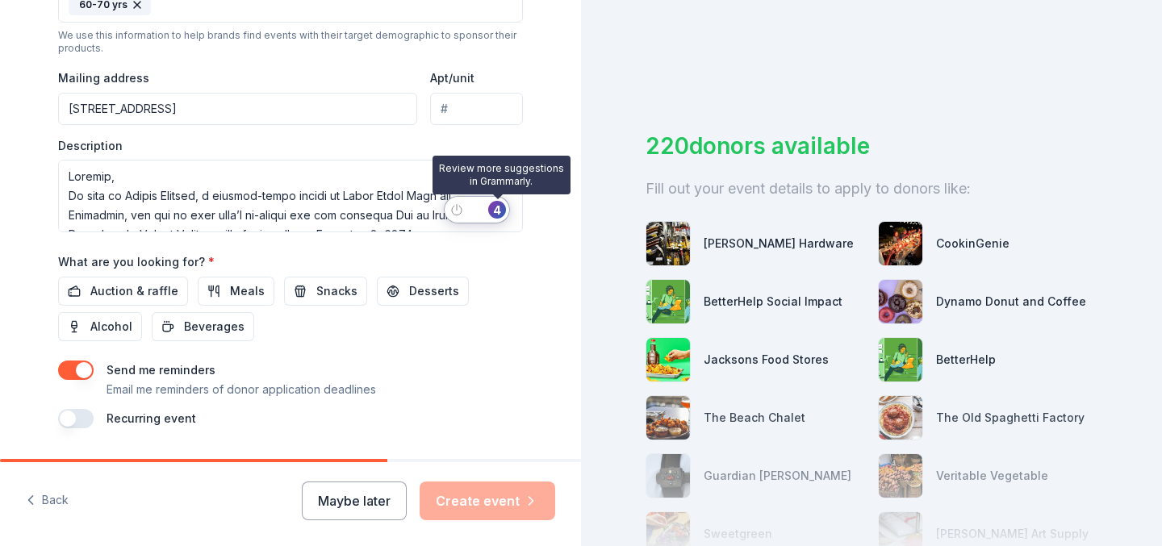
click at [498, 211] on div "4" at bounding box center [497, 210] width 18 height 18
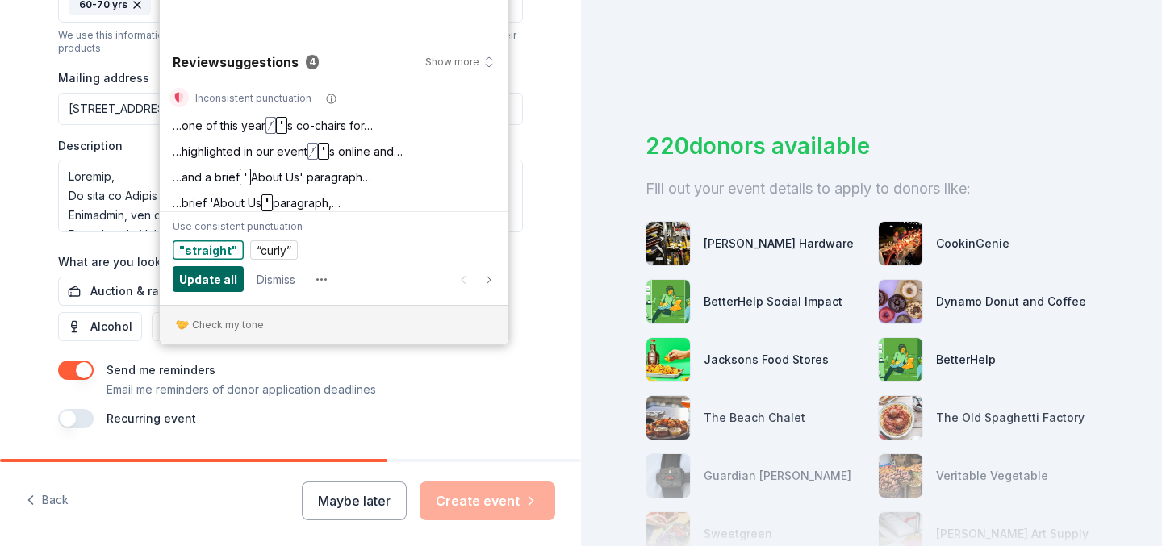
click at [204, 283] on span "Update all" at bounding box center [208, 279] width 58 height 18
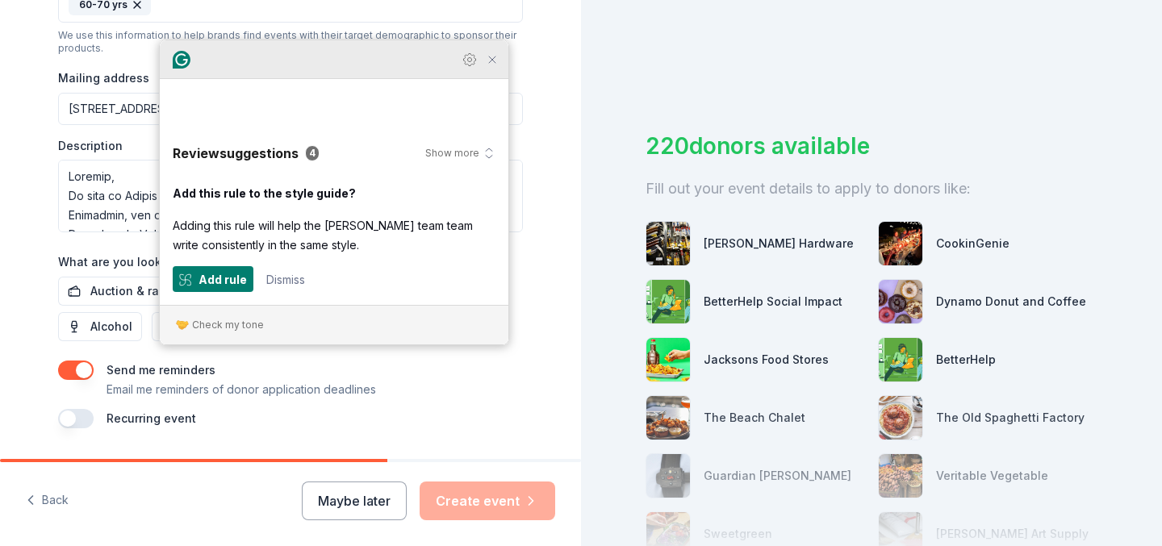
click at [492, 66] on icon "Close Grammarly Assistant" at bounding box center [492, 59] width 13 height 13
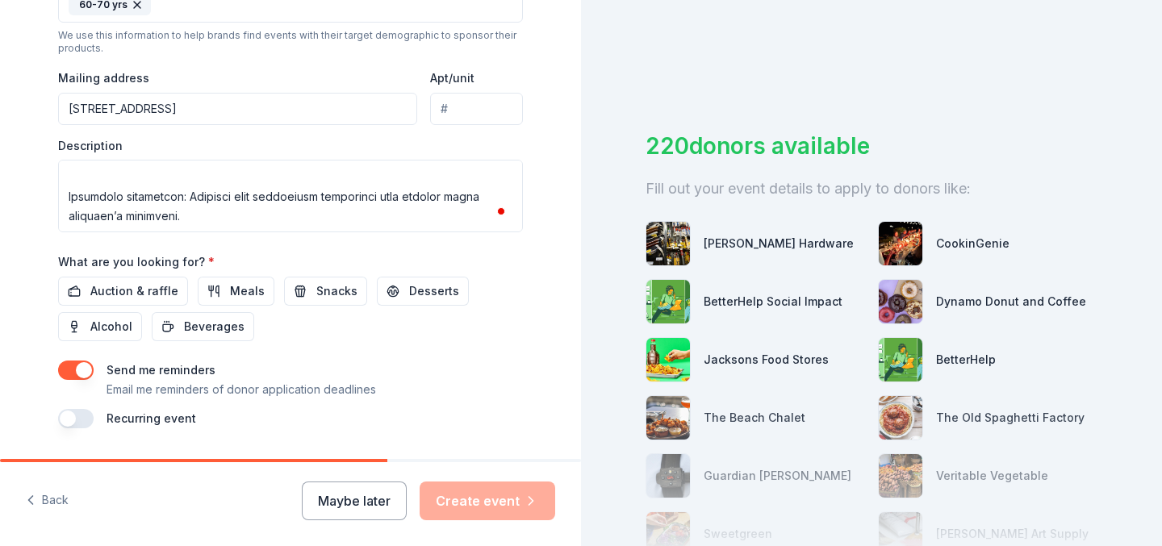
click at [371, 358] on div "Event name * Bal de Paris, La Mascarade Silent Auction 41 /100 Event website nd…" at bounding box center [290, 40] width 465 height 777
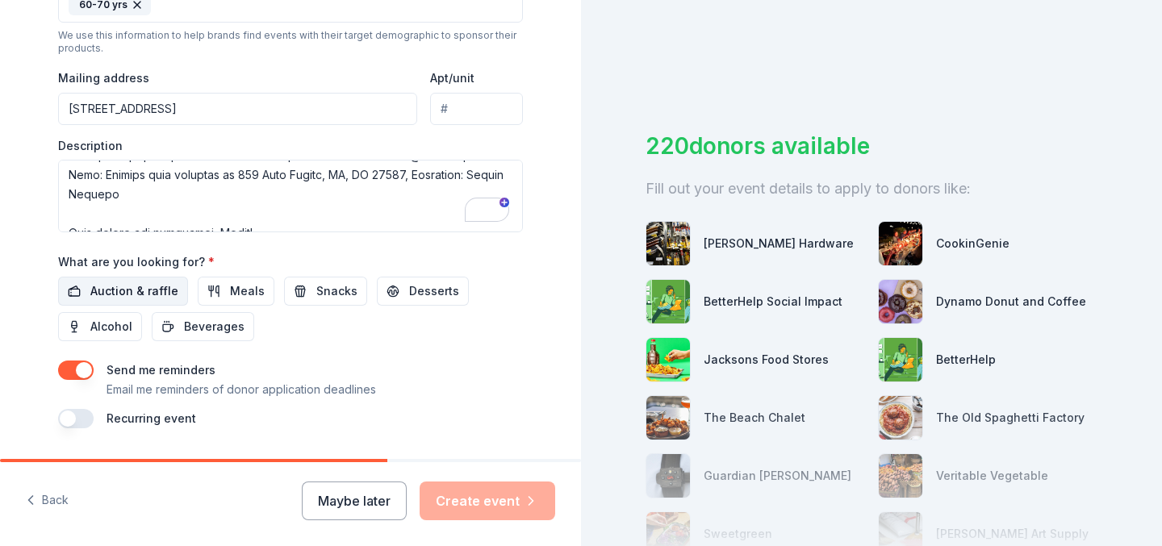
click at [122, 292] on span "Auction & raffle" at bounding box center [134, 291] width 88 height 19
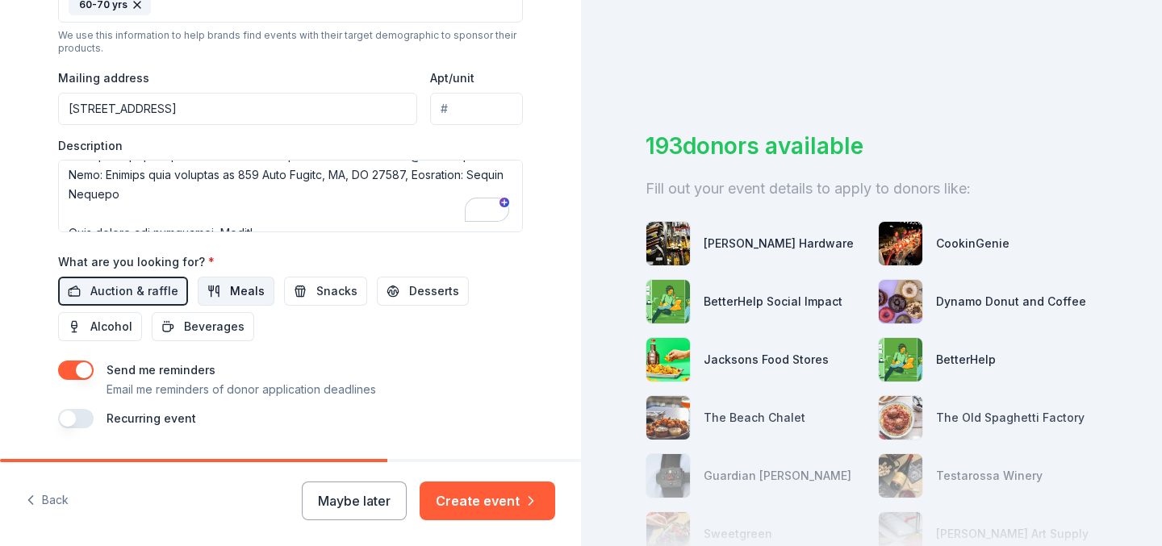
click at [242, 295] on span "Meals" at bounding box center [247, 291] width 35 height 19
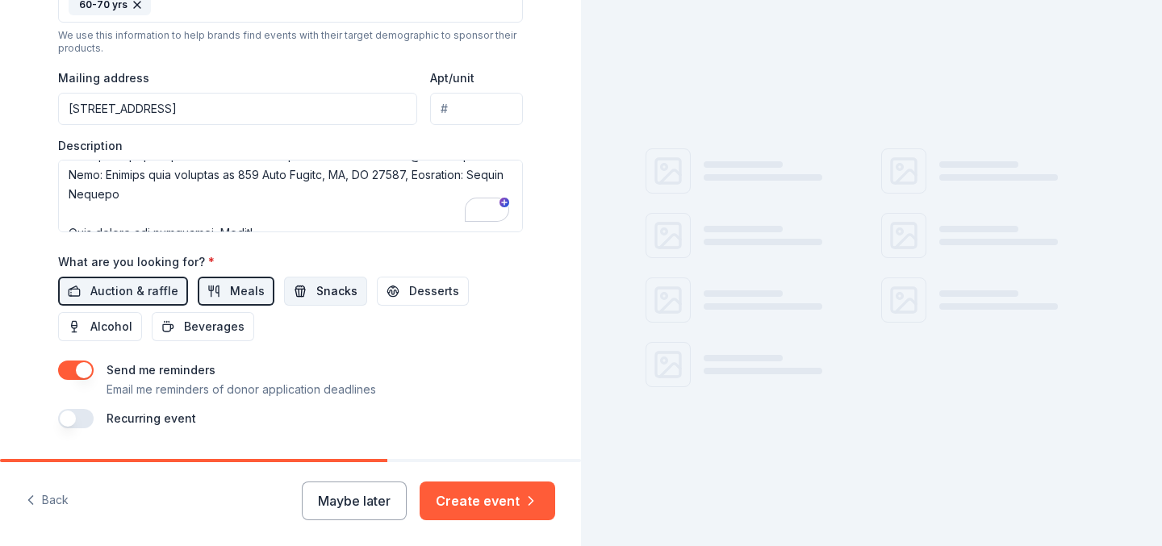
click at [329, 294] on span "Snacks" at bounding box center [336, 291] width 41 height 19
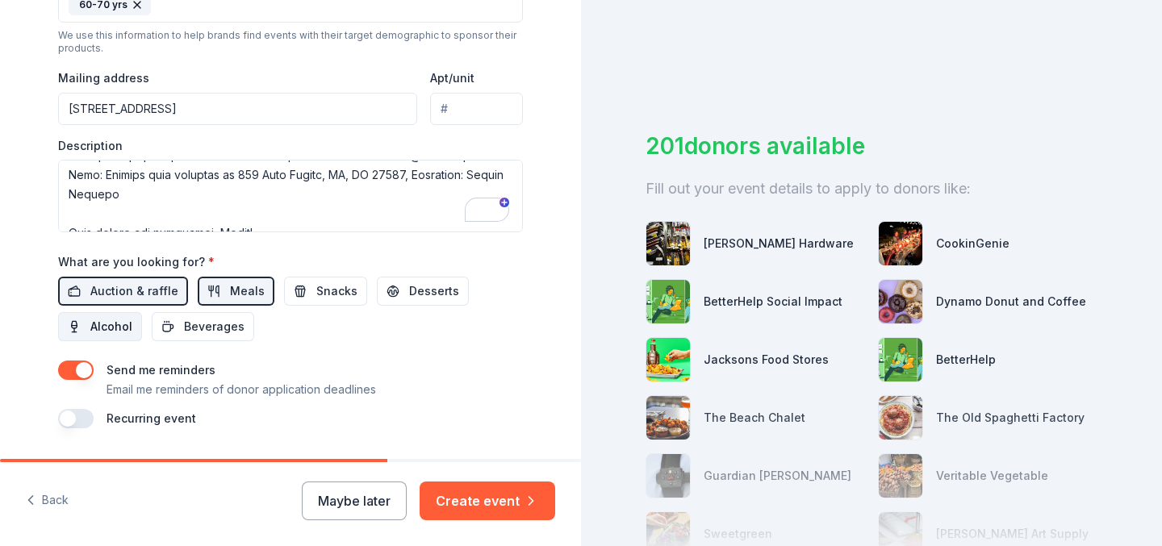
click at [111, 329] on span "Alcohol" at bounding box center [111, 326] width 42 height 19
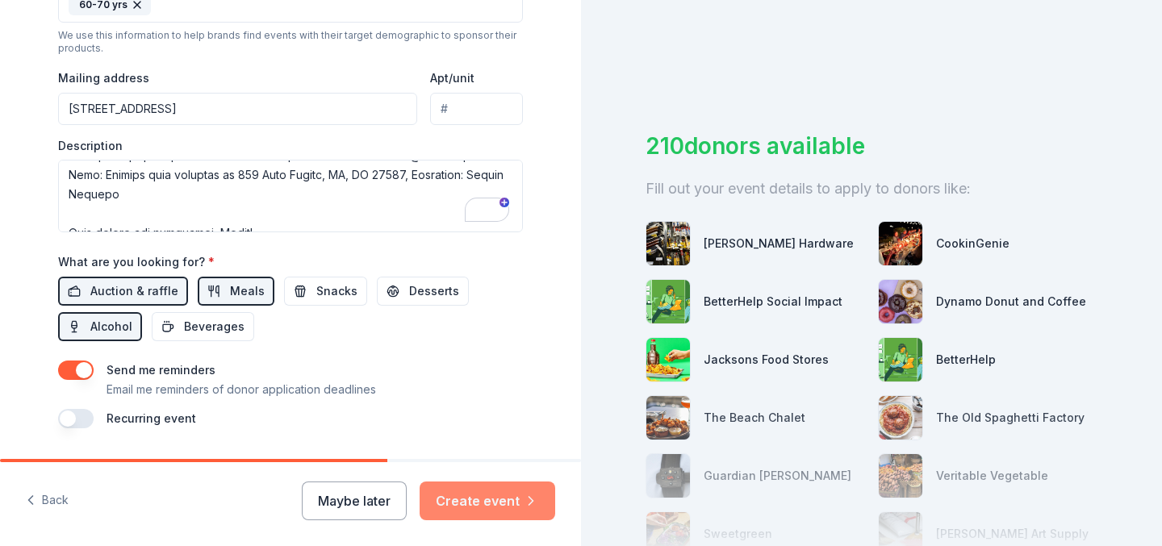
click at [476, 489] on button "Create event" at bounding box center [488, 501] width 136 height 39
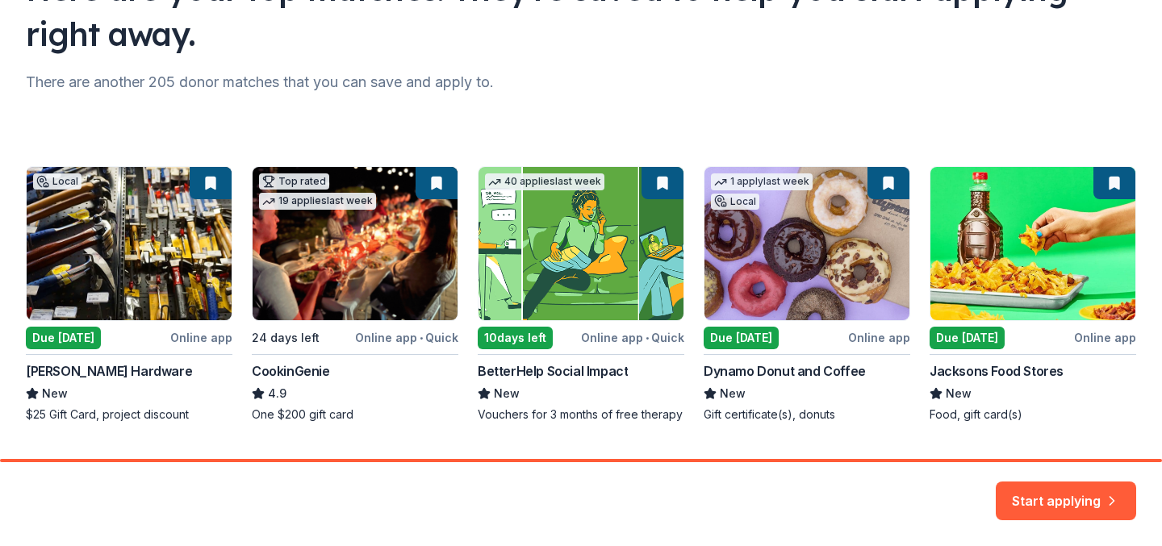
click at [161, 257] on div "Local Due tomorrow Online app Cole Hardware New $25 Gift Card, project discount…" at bounding box center [581, 294] width 1111 height 257
click at [1046, 496] on button "Start applying" at bounding box center [1066, 492] width 140 height 39
click at [1061, 494] on div "Start applying" at bounding box center [1066, 501] width 140 height 39
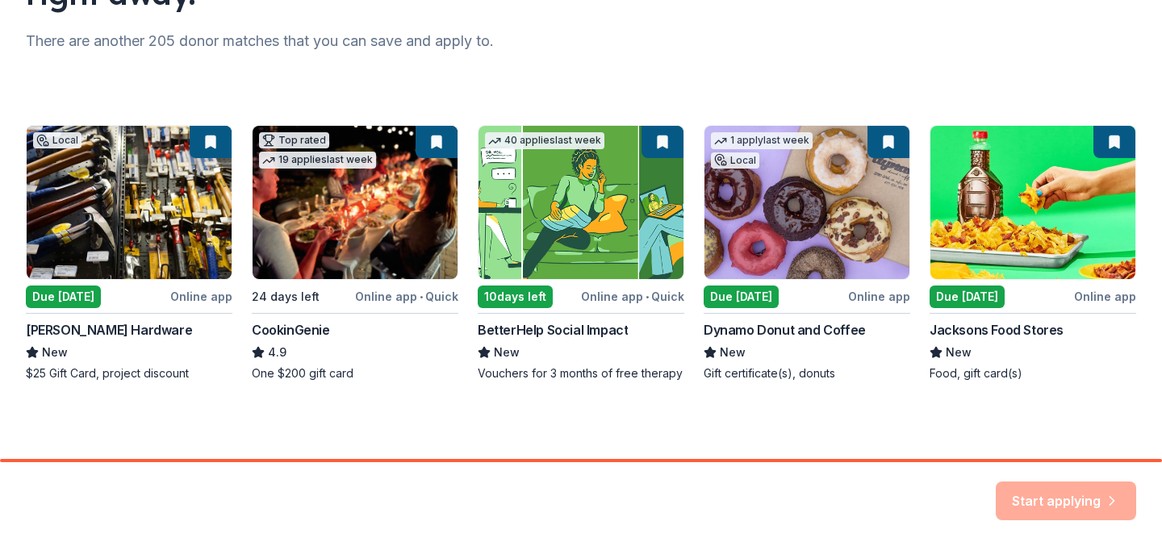
click at [622, 195] on div "Local Due tomorrow Online app Cole Hardware New $25 Gift Card, project discount…" at bounding box center [581, 253] width 1111 height 257
click at [667, 437] on div "Here are your top matches. They're saved to help you start applying right away.…" at bounding box center [581, 128] width 1162 height 663
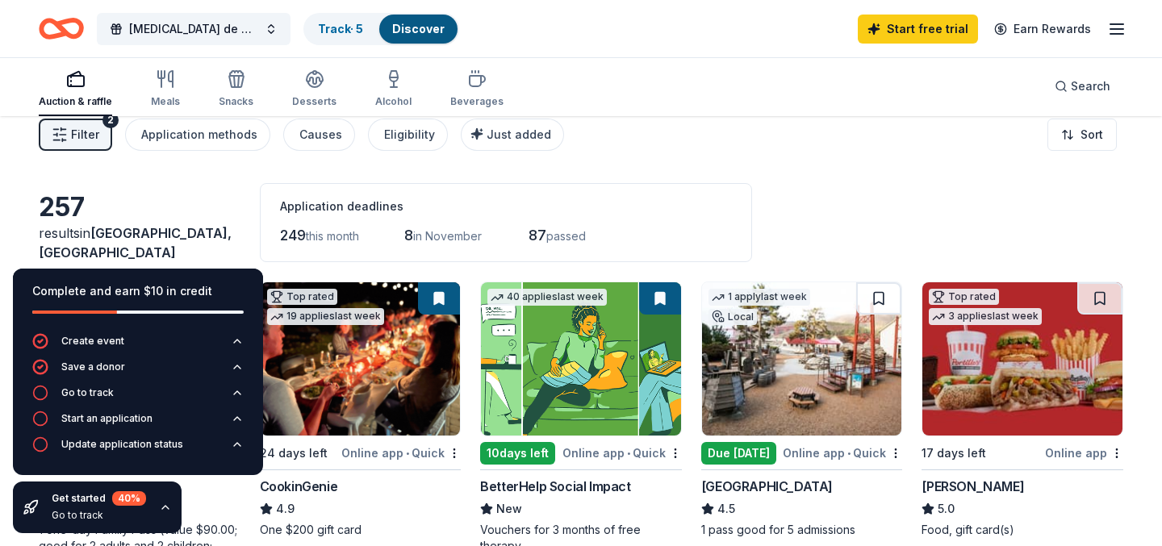
click at [760, 146] on div "Filter 2 Application methods Causes Eligibility Just added Sort" at bounding box center [581, 135] width 1162 height 65
click at [162, 502] on icon "button" at bounding box center [165, 507] width 13 height 13
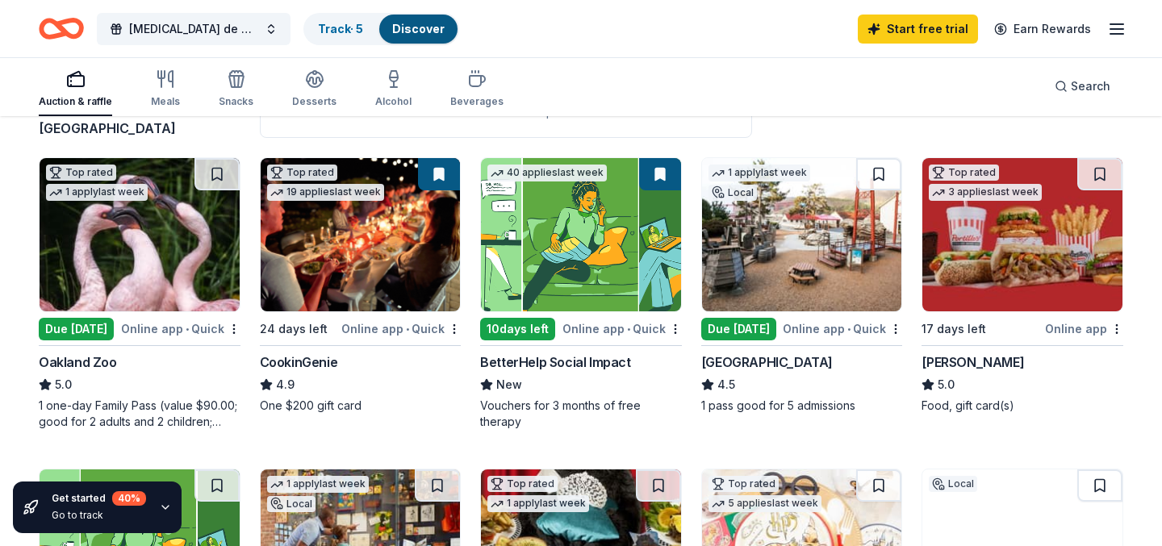
scroll to position [144, 0]
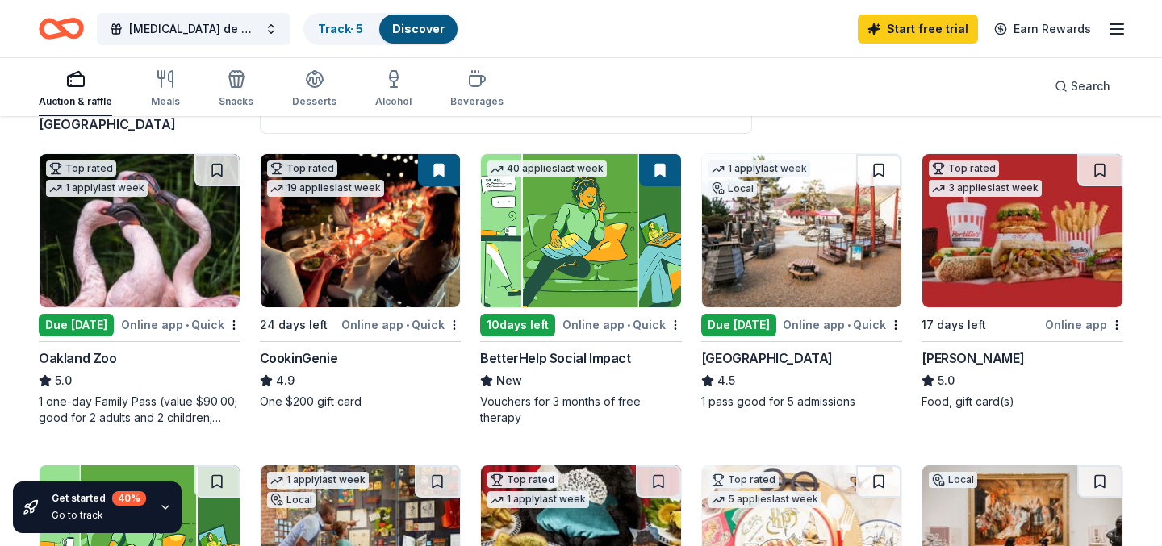
click at [381, 325] on div "Online app • Quick" at bounding box center [400, 325] width 119 height 20
click at [576, 230] on img at bounding box center [581, 230] width 200 height 153
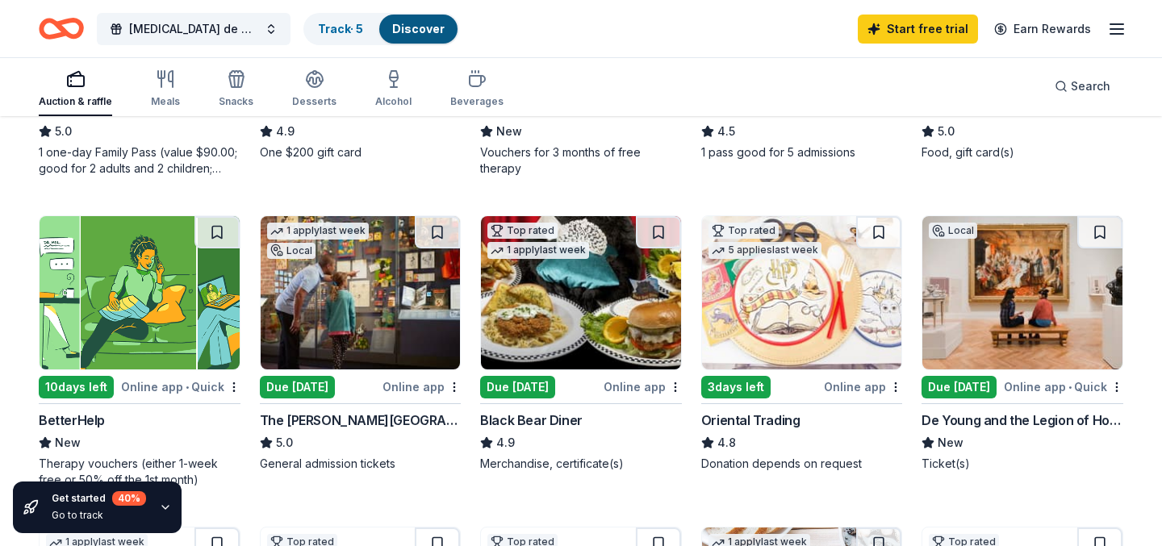
scroll to position [396, 0]
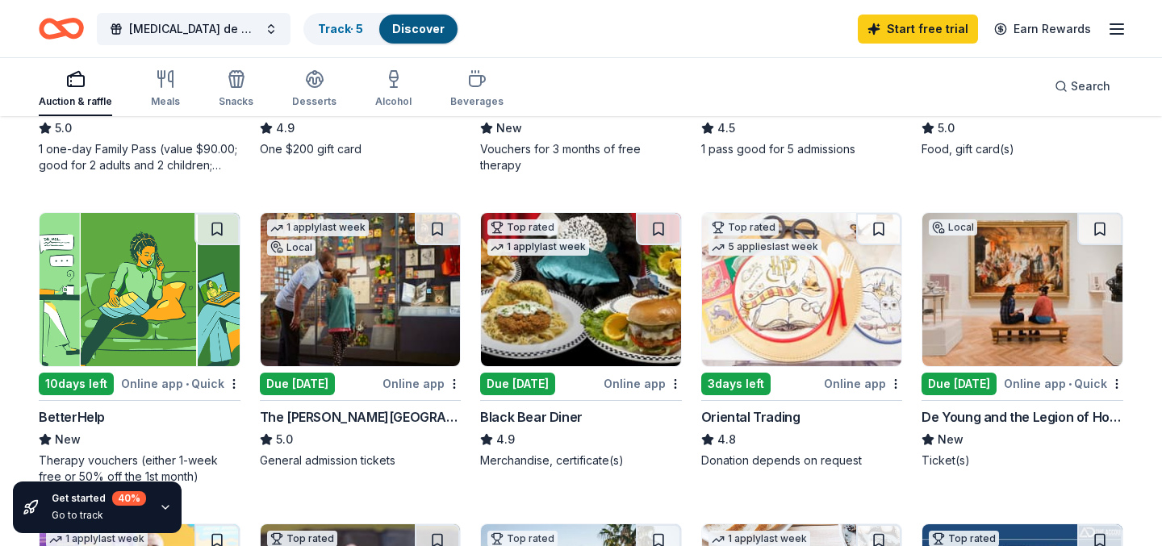
click at [1026, 299] on img at bounding box center [1023, 289] width 200 height 153
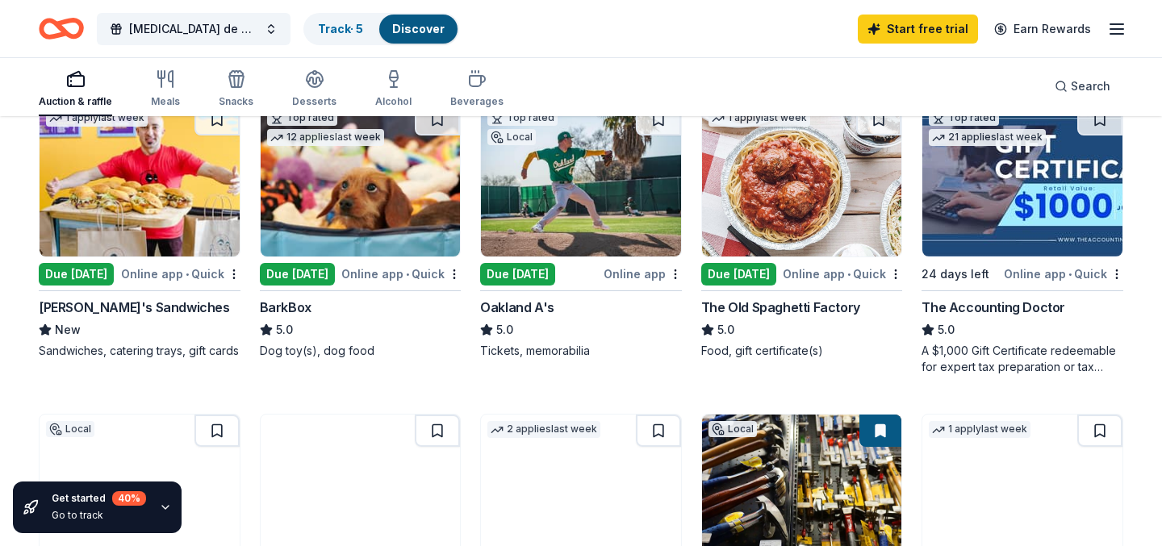
scroll to position [799, 0]
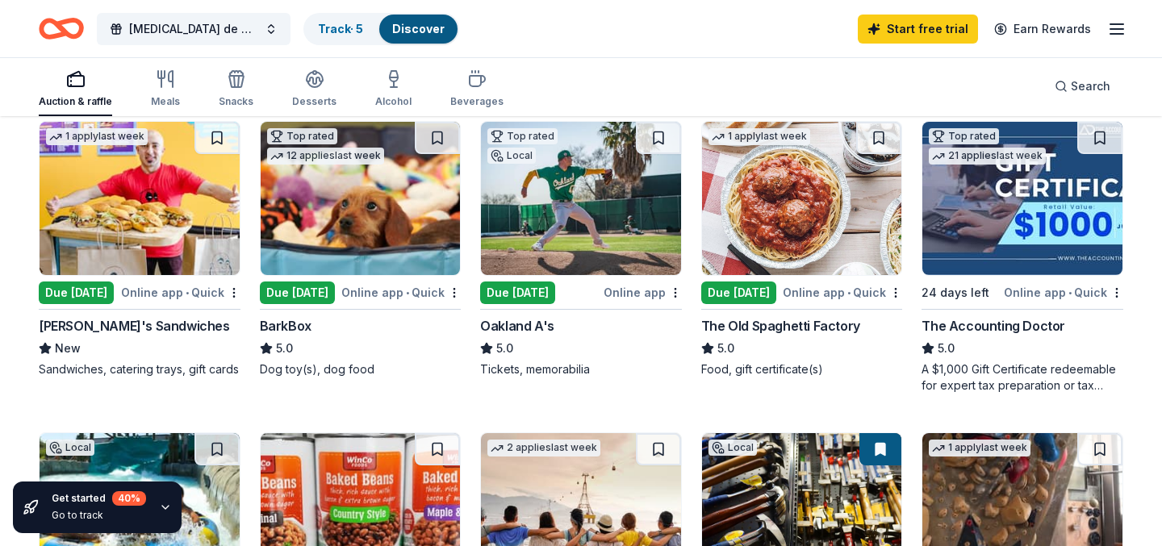
click at [365, 186] on img at bounding box center [361, 198] width 200 height 153
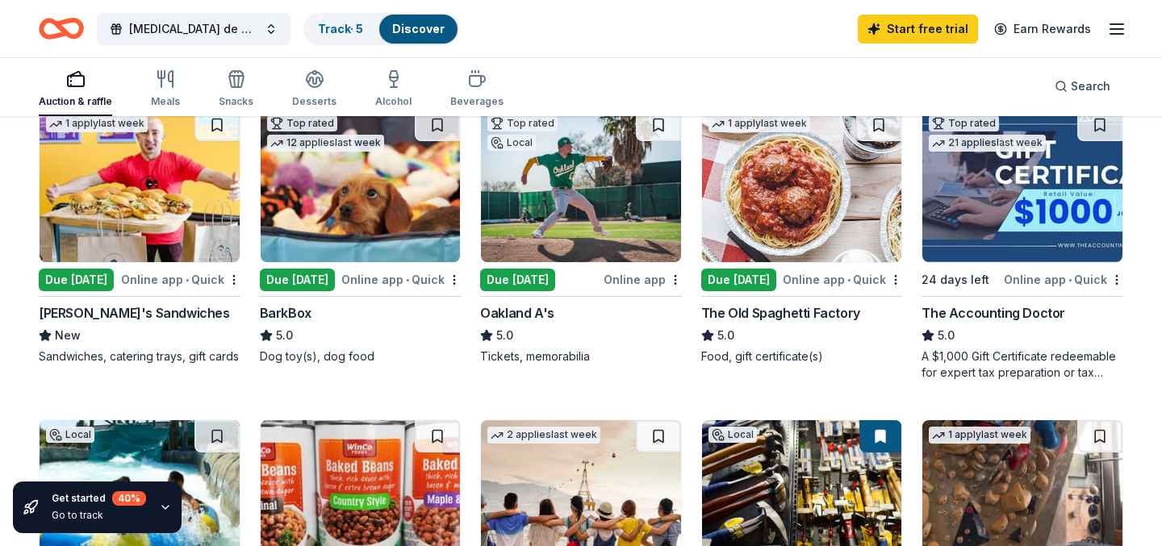
scroll to position [808, 0]
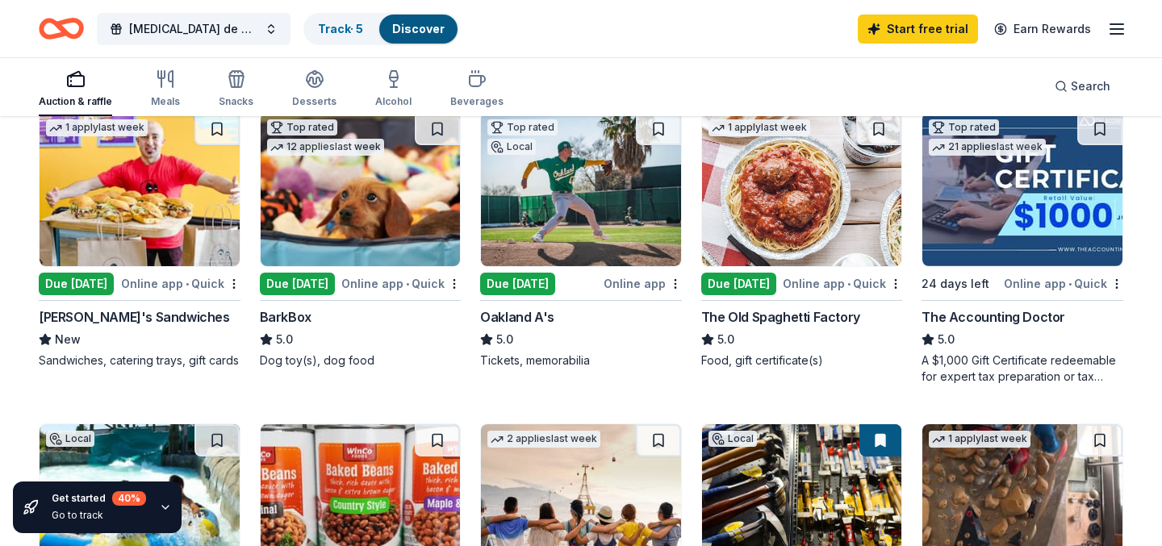
click at [1007, 200] on img at bounding box center [1023, 189] width 200 height 153
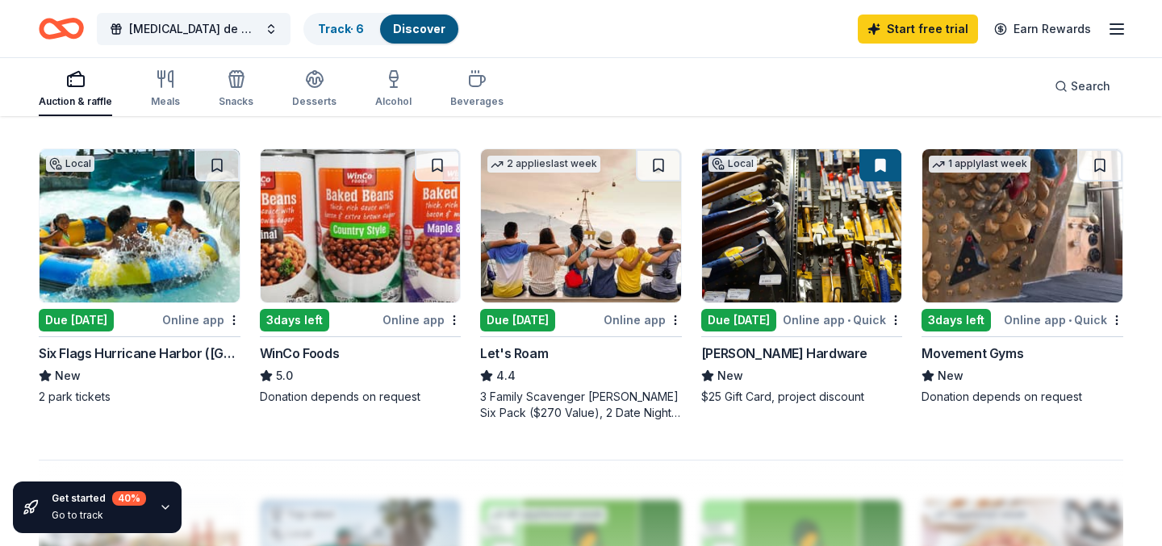
scroll to position [1086, 0]
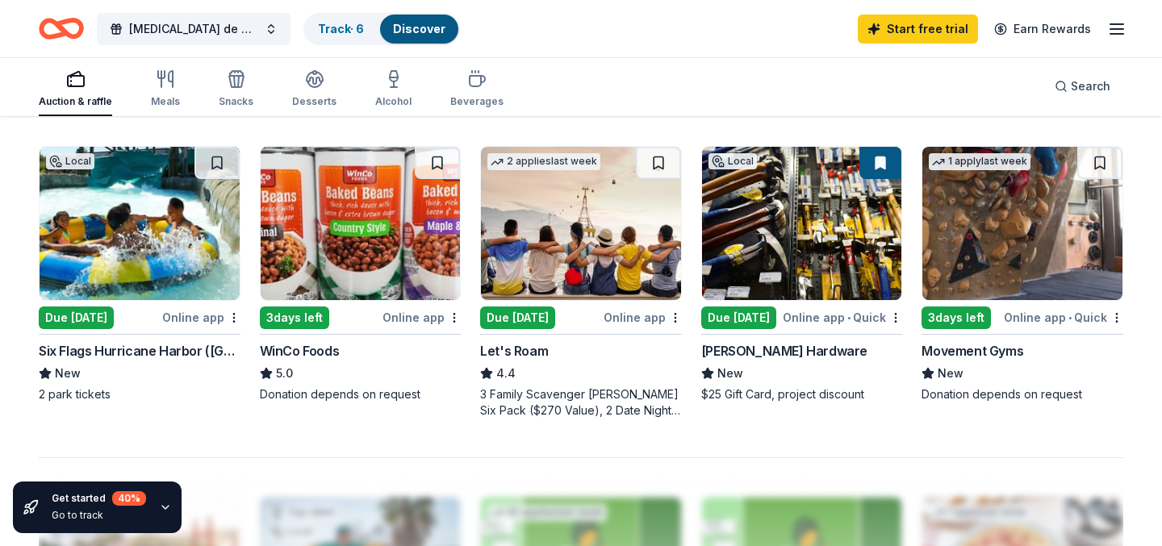
click at [800, 233] on img at bounding box center [802, 223] width 200 height 153
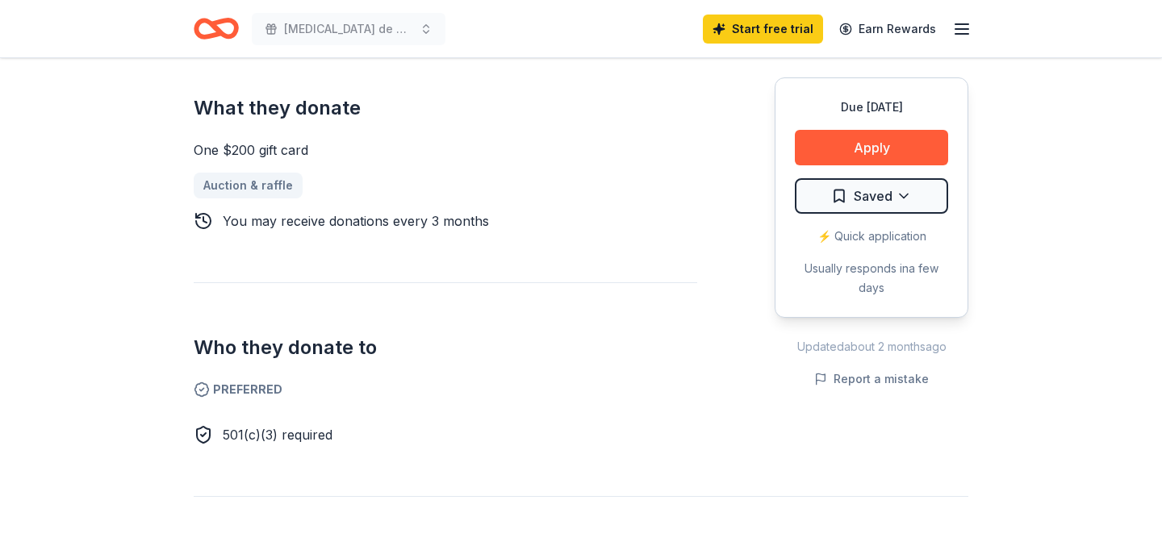
scroll to position [651, 0]
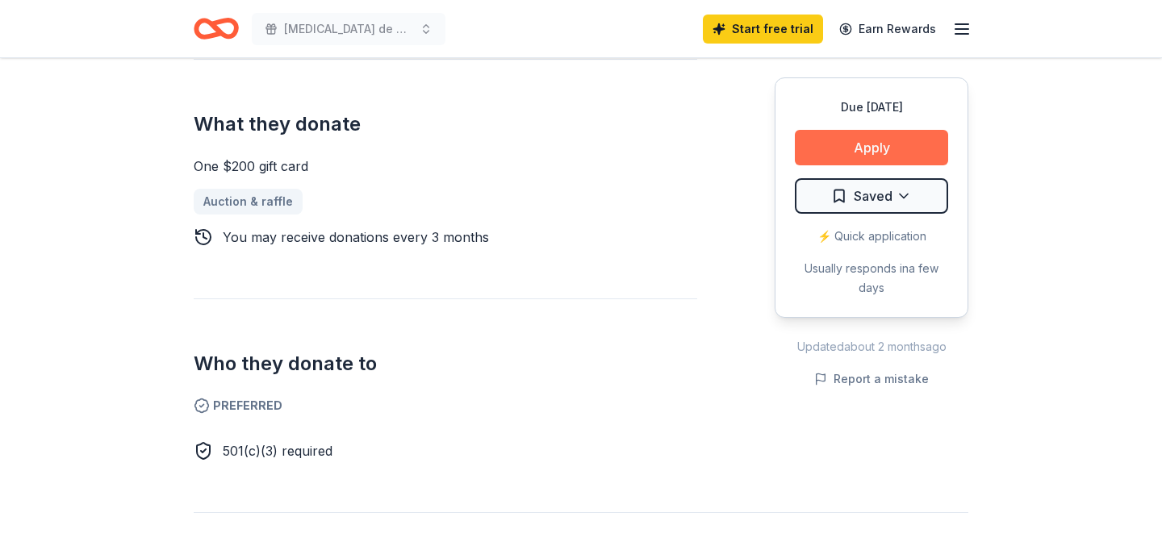
click at [880, 143] on button "Apply" at bounding box center [871, 148] width 153 height 36
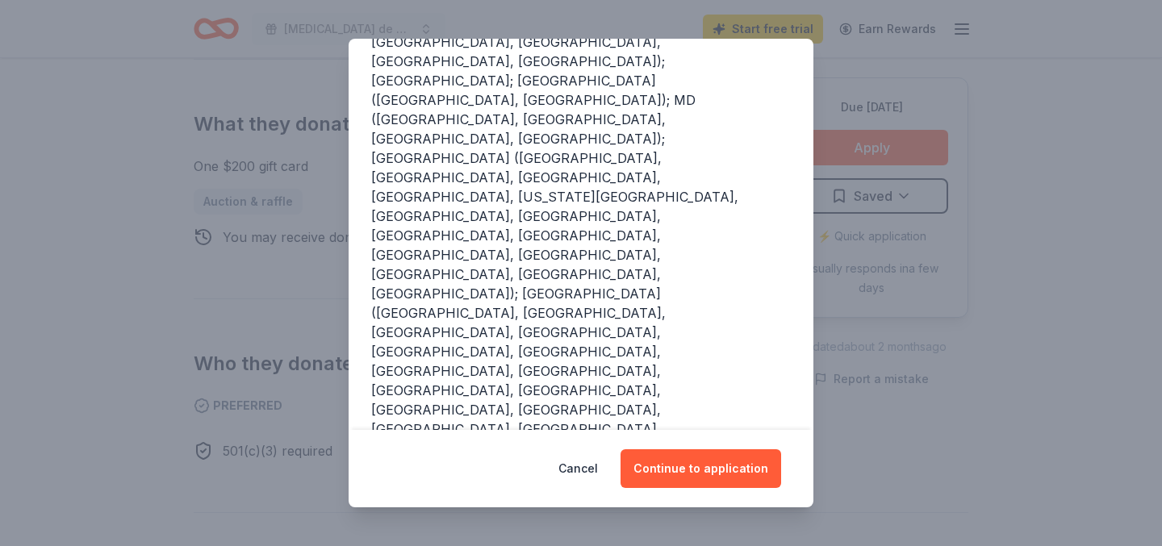
scroll to position [331, 0]
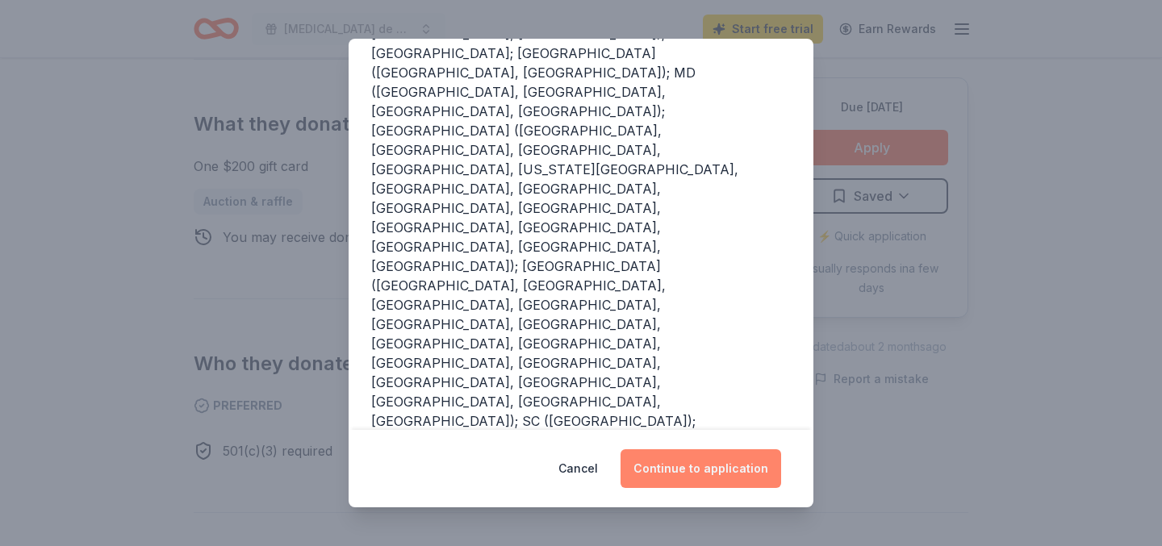
click at [706, 467] on button "Continue to application" at bounding box center [701, 469] width 161 height 39
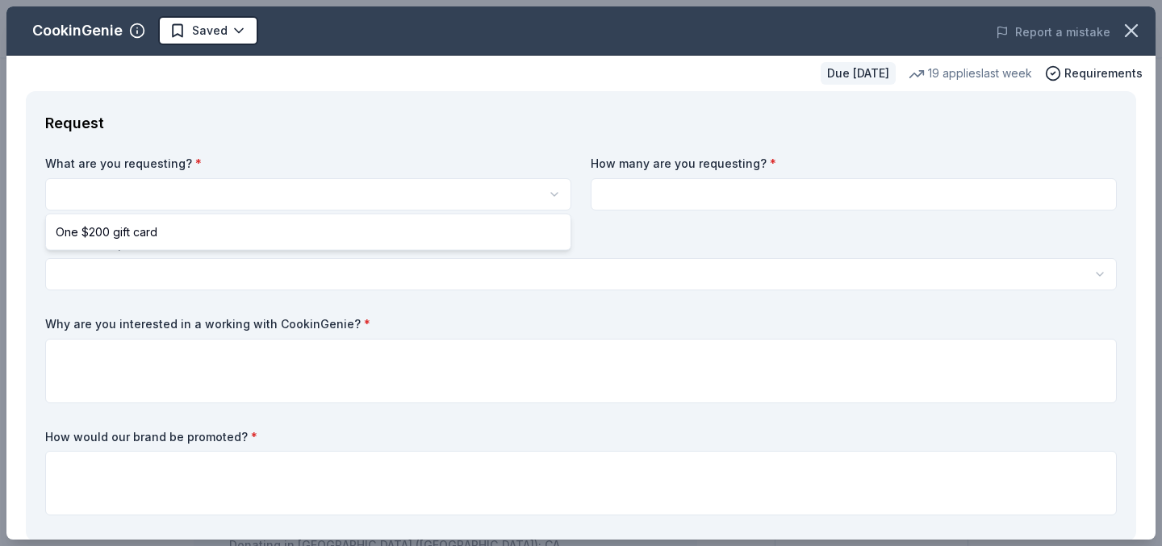
scroll to position [0, 0]
click at [357, 191] on html "[MEDICAL_DATA] de [GEOGRAPHIC_DATA], La Mascarade Silent Auction Saved Apply Du…" at bounding box center [581, 273] width 1162 height 546
select select "One $200 gift card"
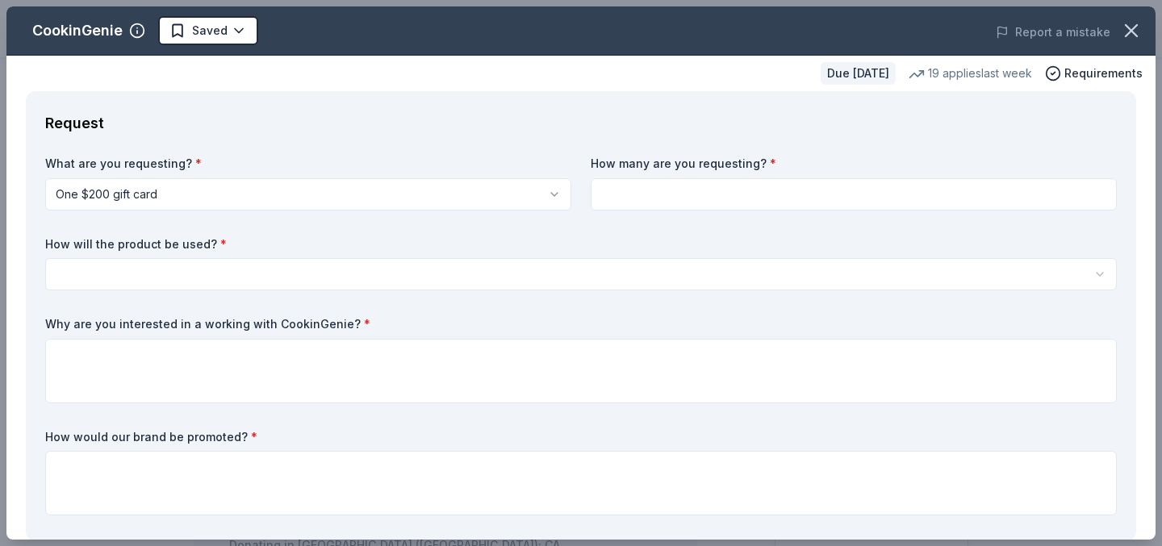
click at [634, 189] on input at bounding box center [854, 194] width 526 height 32
type input "1"
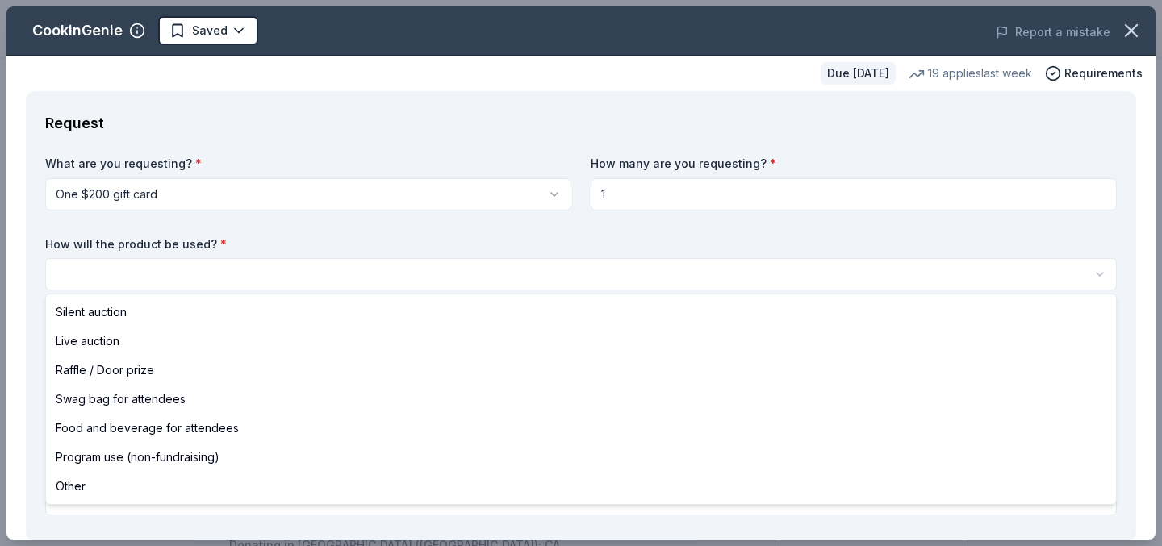
click at [299, 273] on html "[MEDICAL_DATA] de [GEOGRAPHIC_DATA], La Mascarade Silent Auction Saved Apply Du…" at bounding box center [581, 273] width 1162 height 546
select select "silentAuction"
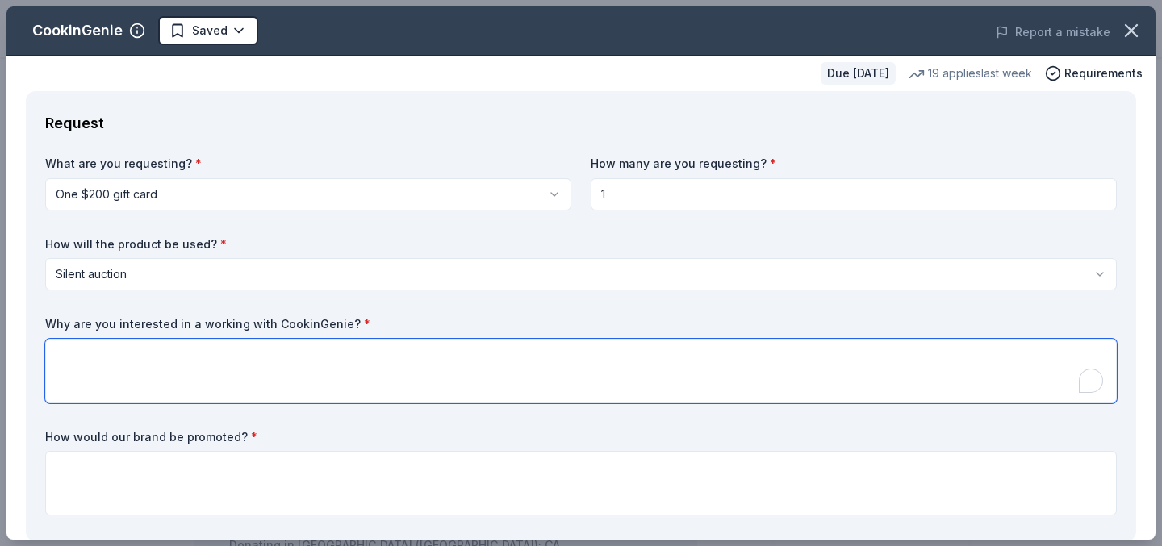
click at [186, 362] on textarea "To enrich screen reader interactions, please activate Accessibility in Grammarl…" at bounding box center [581, 371] width 1072 height 65
click at [513, 355] on textarea "We love to find special gifts that we know our families/bidders will enjoy and …" at bounding box center [581, 371] width 1072 height 65
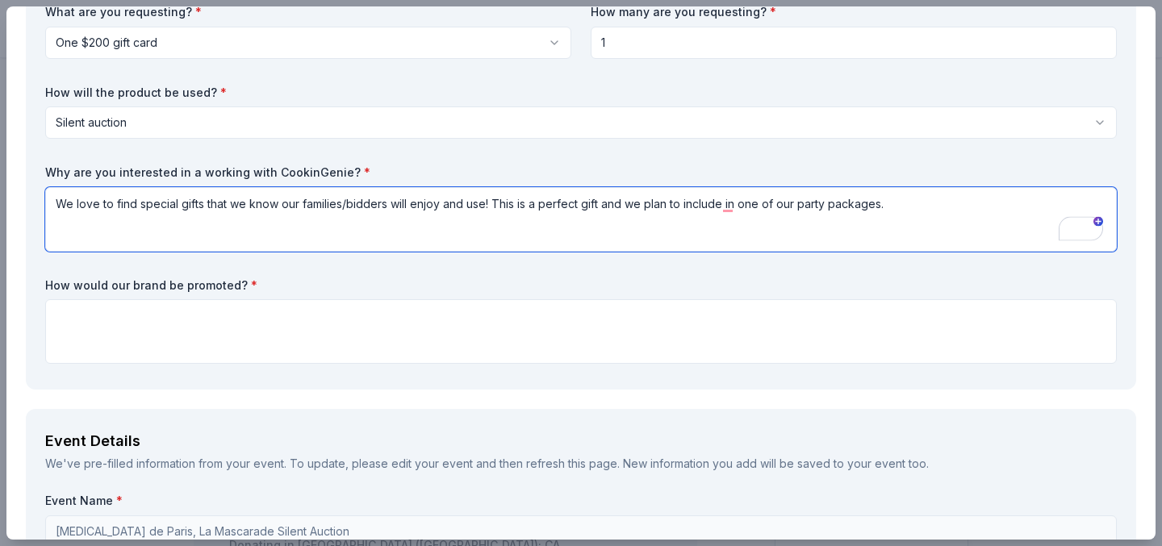
scroll to position [153, 0]
type textarea "We love to find special gifts that we know our families/bidders will enjoy and …"
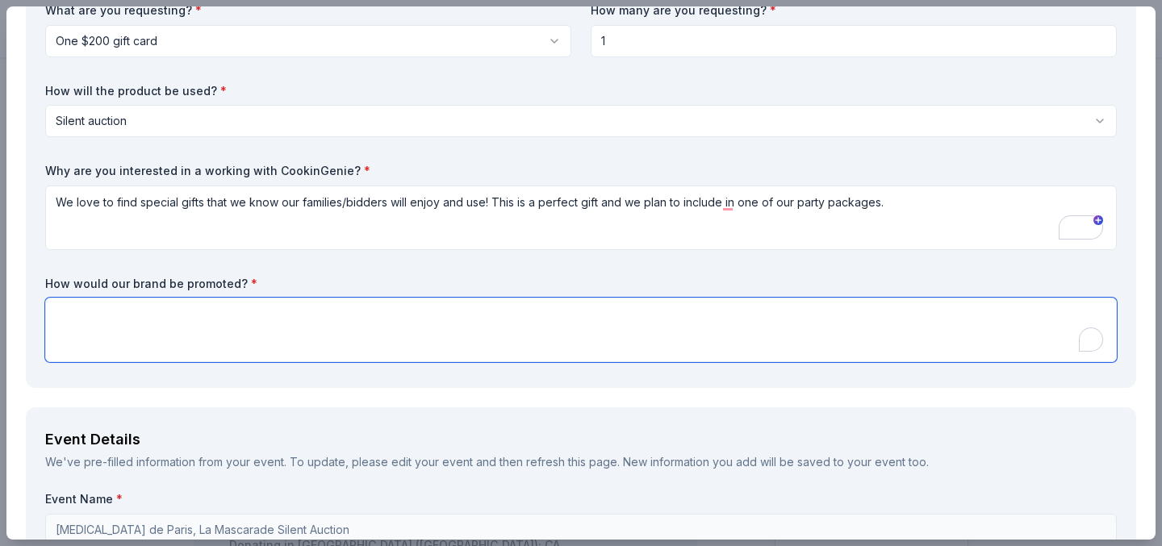
click at [321, 329] on textarea "To enrich screen reader interactions, please activate Accessibility in Grammarl…" at bounding box center [581, 330] width 1072 height 65
click at [77, 316] on textarea "To enrich screen reader interactions, please activate Accessibility in Grammarl…" at bounding box center [581, 330] width 1072 height 65
paste textarea "As a way to honor your contribution, your donation will be highlighted in our e…"
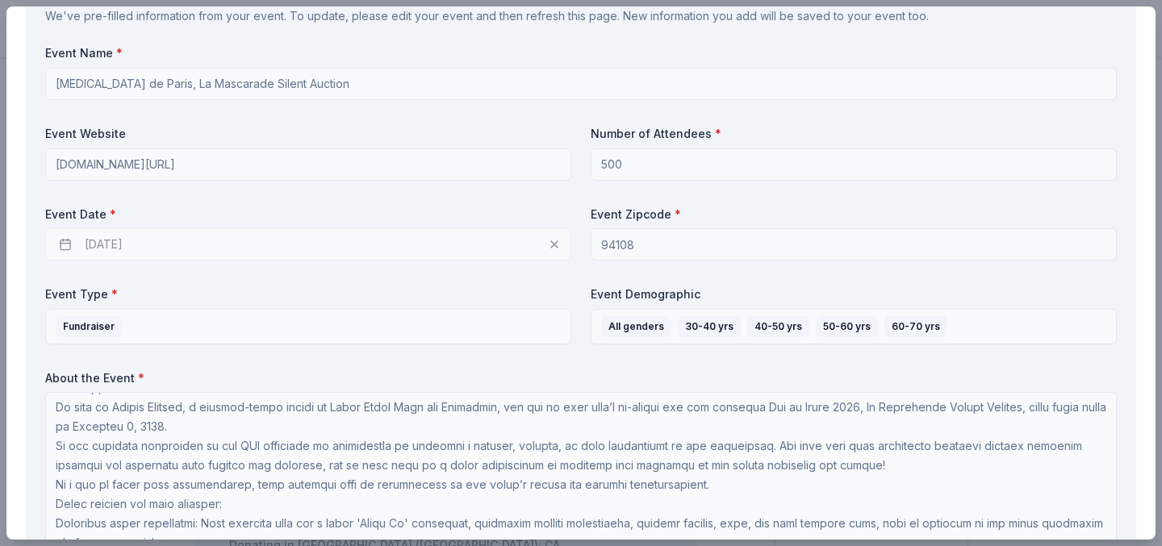
scroll to position [0, 0]
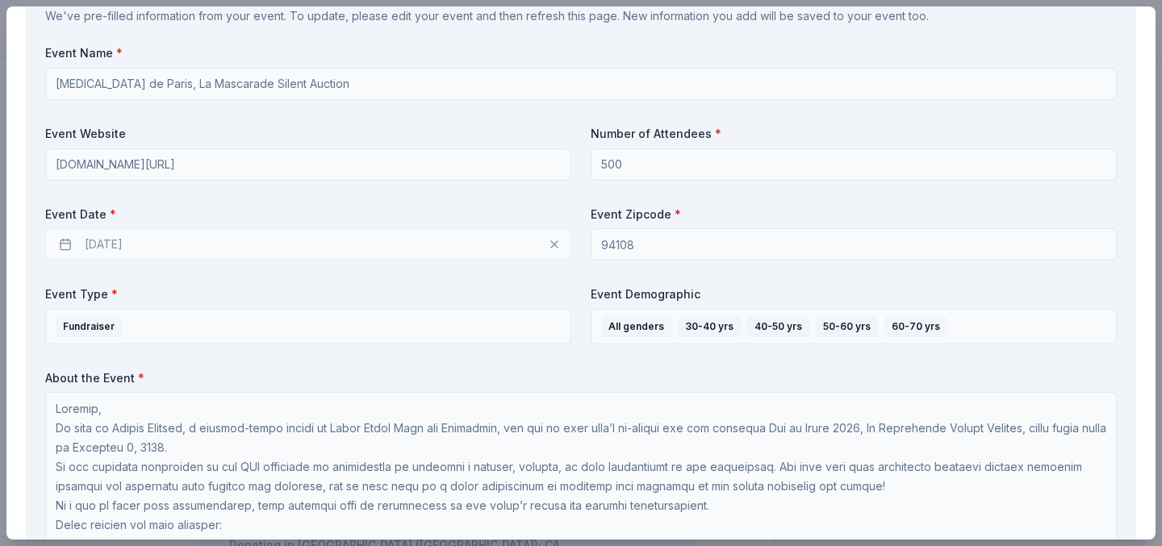
type textarea "As a way to honor your contribution, your donation will be highlighted in our e…"
click at [450, 368] on div "Event Name * Bal de Paris, La Mascarade Silent Auction Event Website ndvsf.org/…" at bounding box center [581, 415] width 1072 height 741
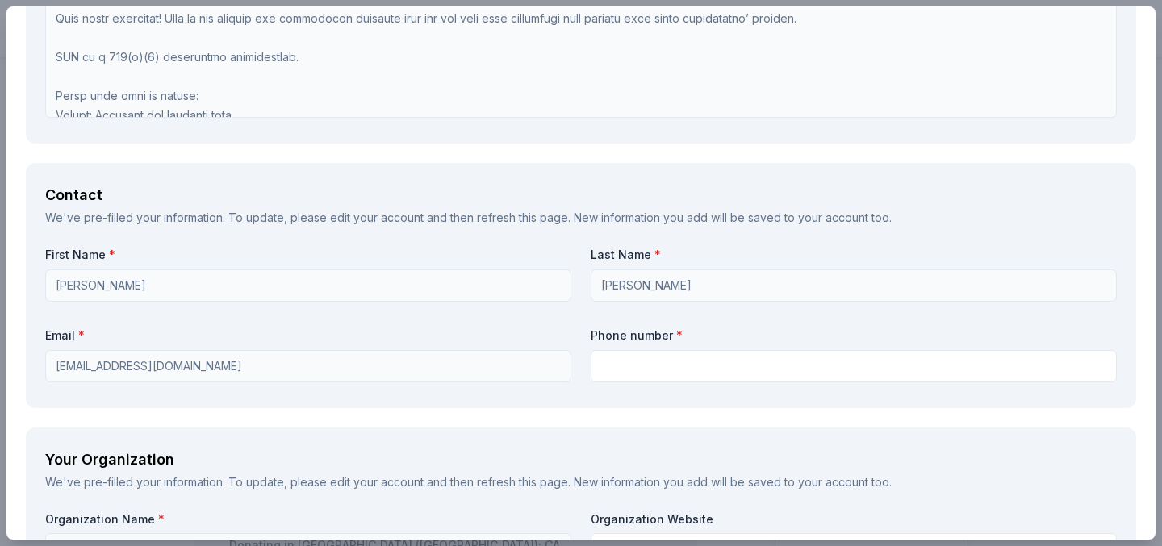
scroll to position [1472, 0]
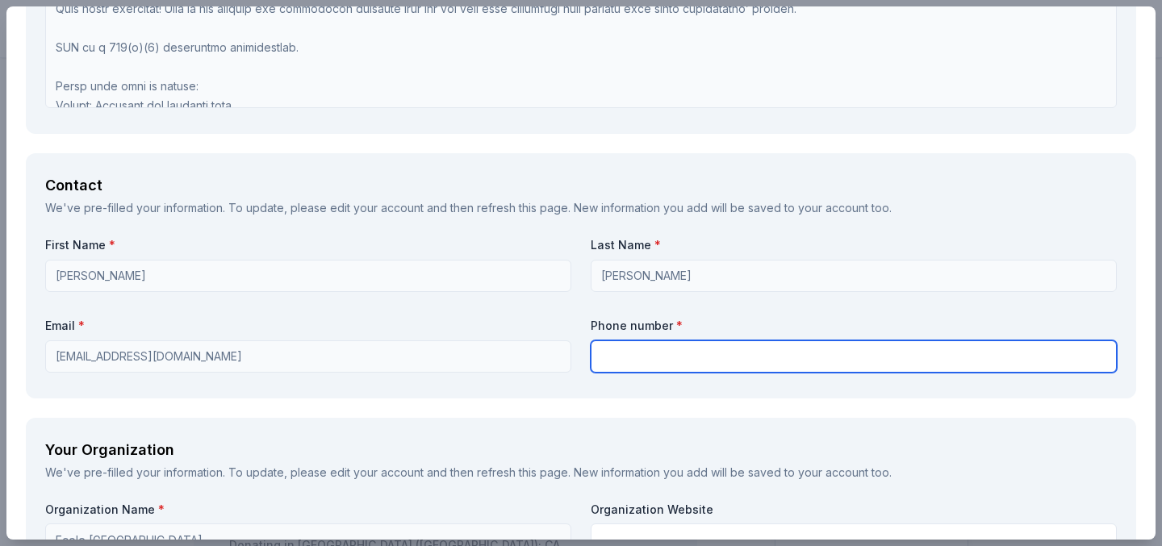
click at [612, 355] on input "text" at bounding box center [854, 357] width 526 height 32
type input "4153055223"
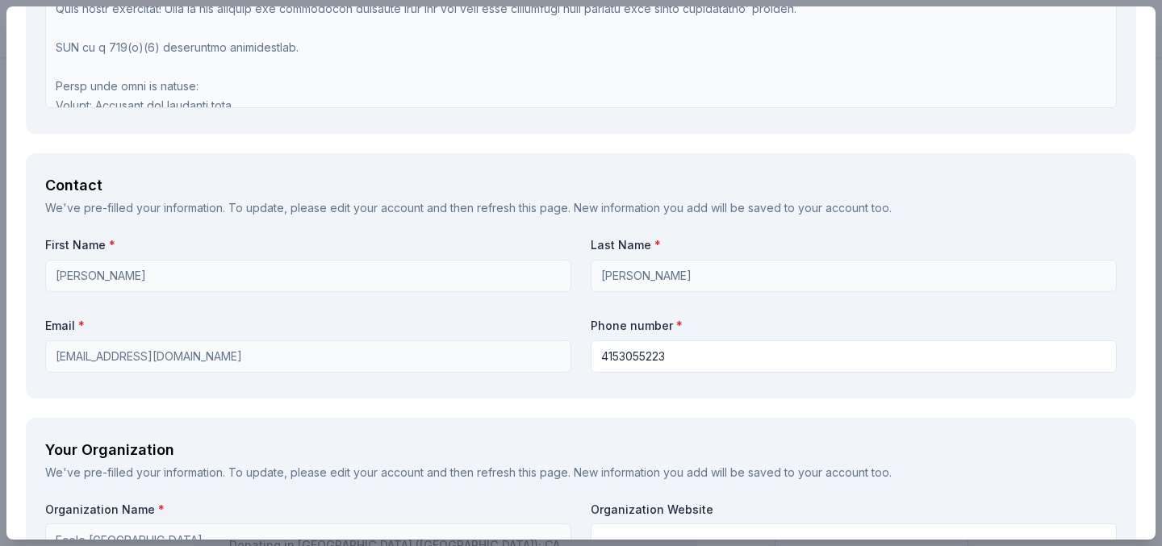
click at [447, 401] on div "Request What are you requesting? * One $200 gift card One $200 gift card How ma…" at bounding box center [581, 30] width 1150 height 2821
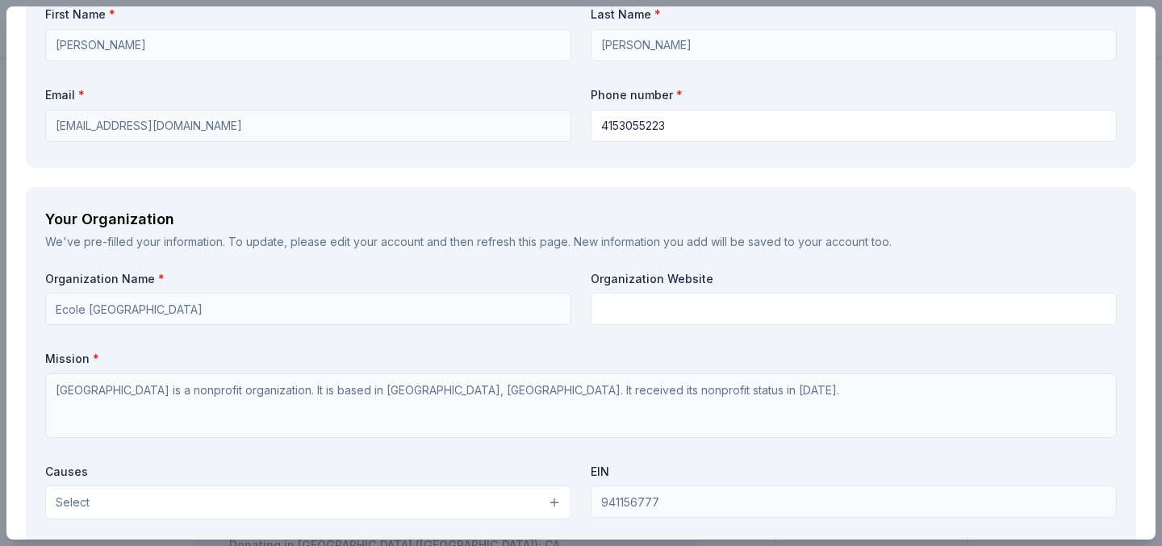
scroll to position [1713, 0]
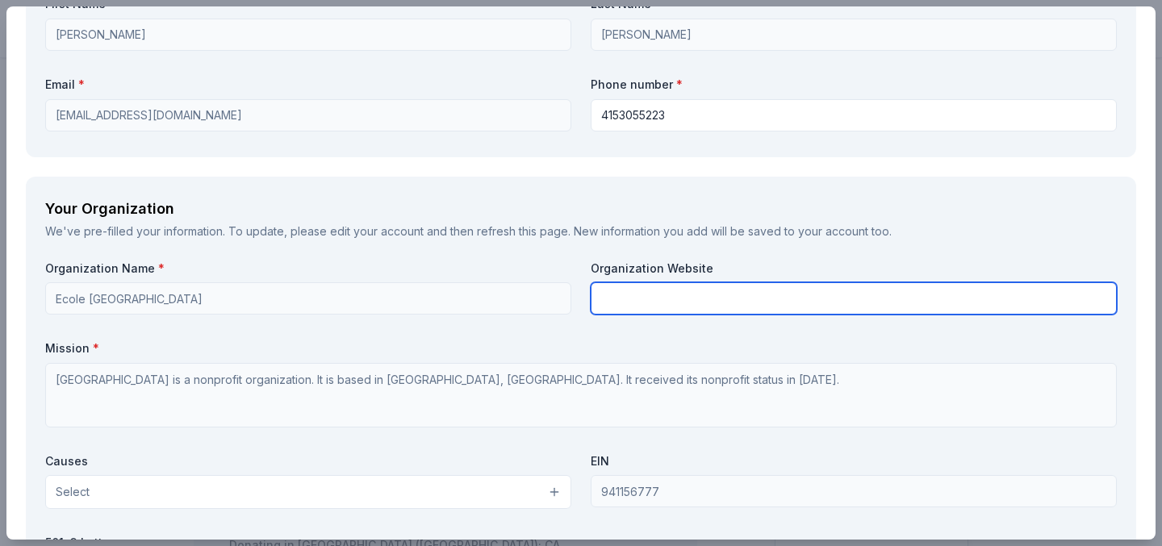
click at [650, 295] on input "text" at bounding box center [854, 299] width 526 height 32
type input "[DOMAIN_NAME][URL]"
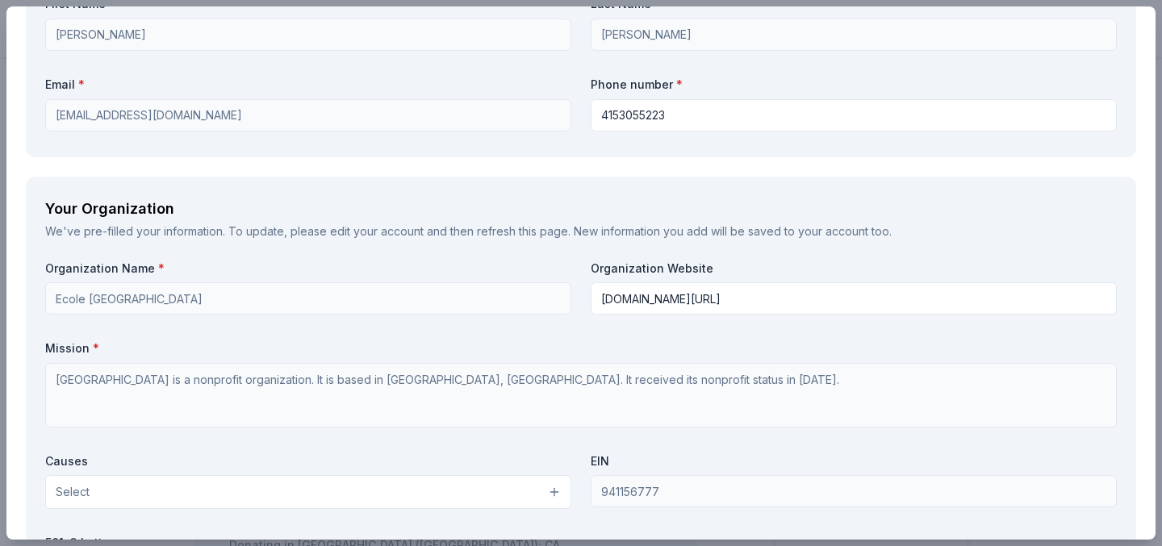
click at [592, 345] on label "Mission *" at bounding box center [581, 349] width 1072 height 16
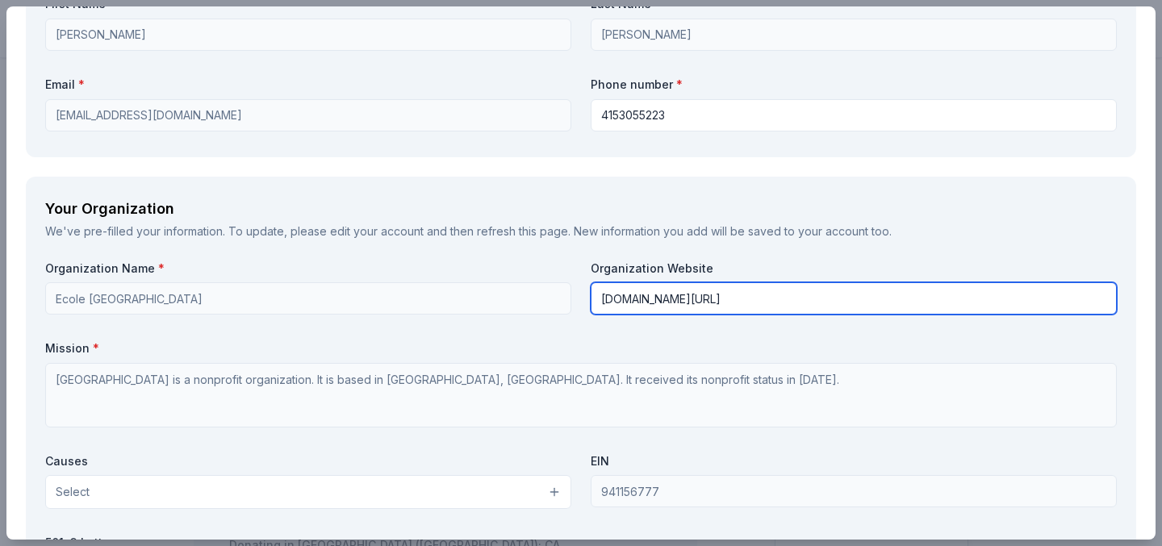
click at [631, 299] on input "[DOMAIN_NAME][URL]" at bounding box center [854, 299] width 526 height 32
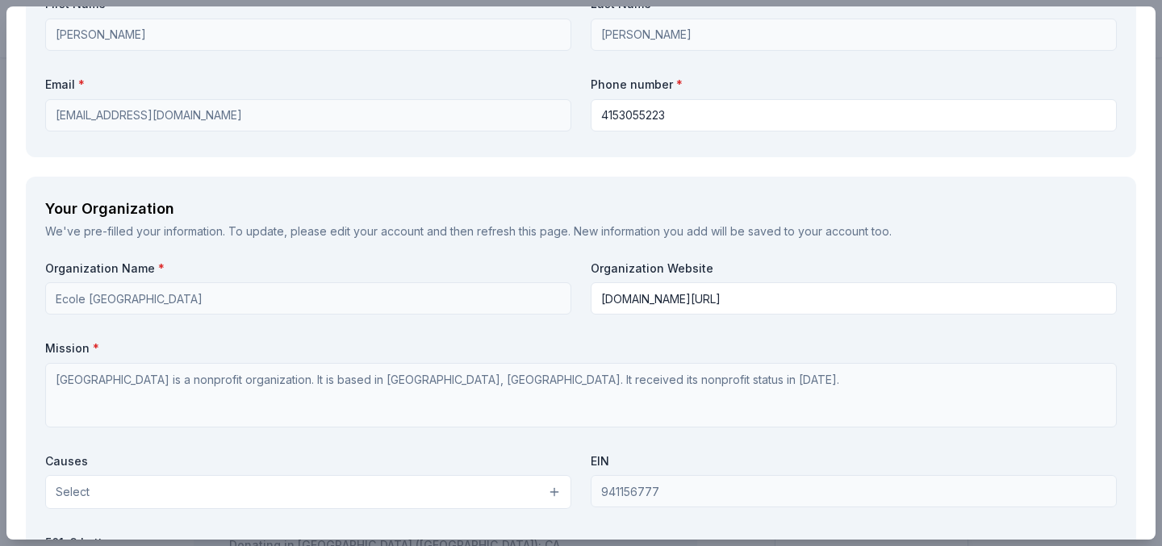
click at [284, 322] on div "Organization Name * Ecole Notre Dame des Victoires Organization Website ndvsf.o…" at bounding box center [581, 448] width 1072 height 375
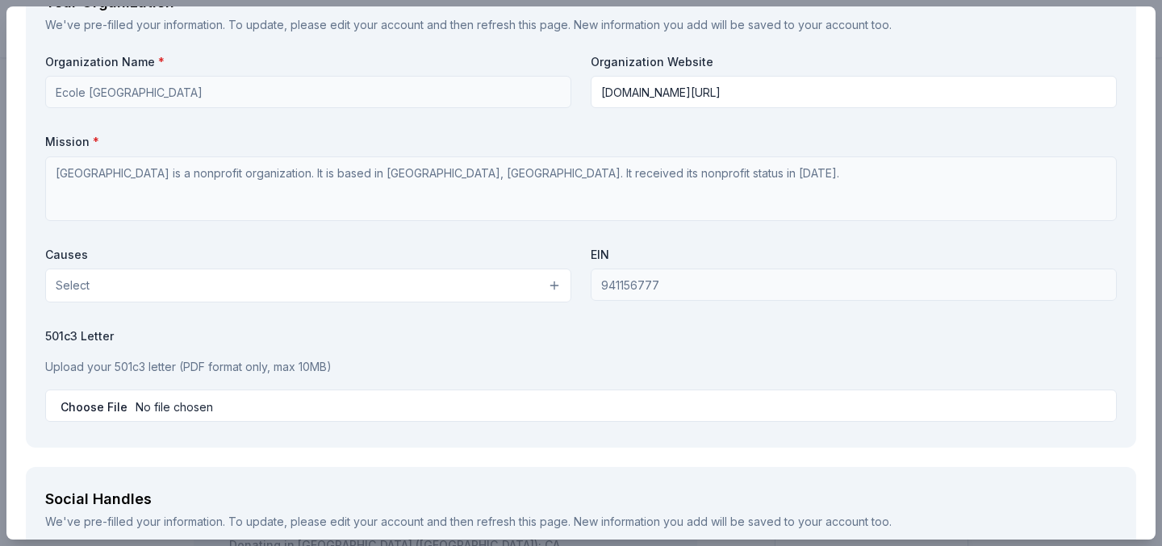
scroll to position [1923, 0]
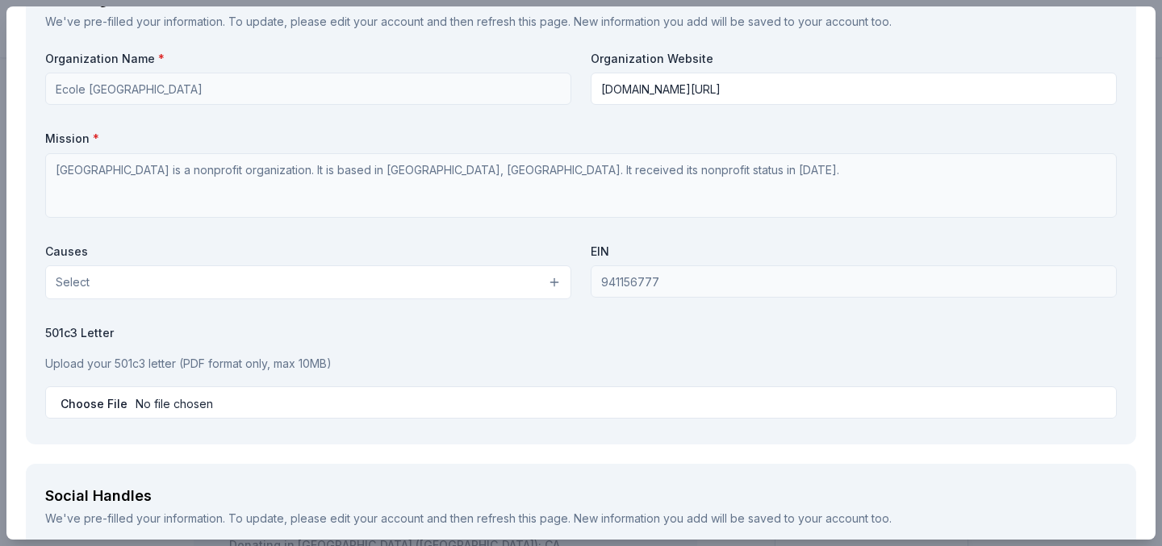
click at [296, 288] on button "Select" at bounding box center [308, 283] width 526 height 34
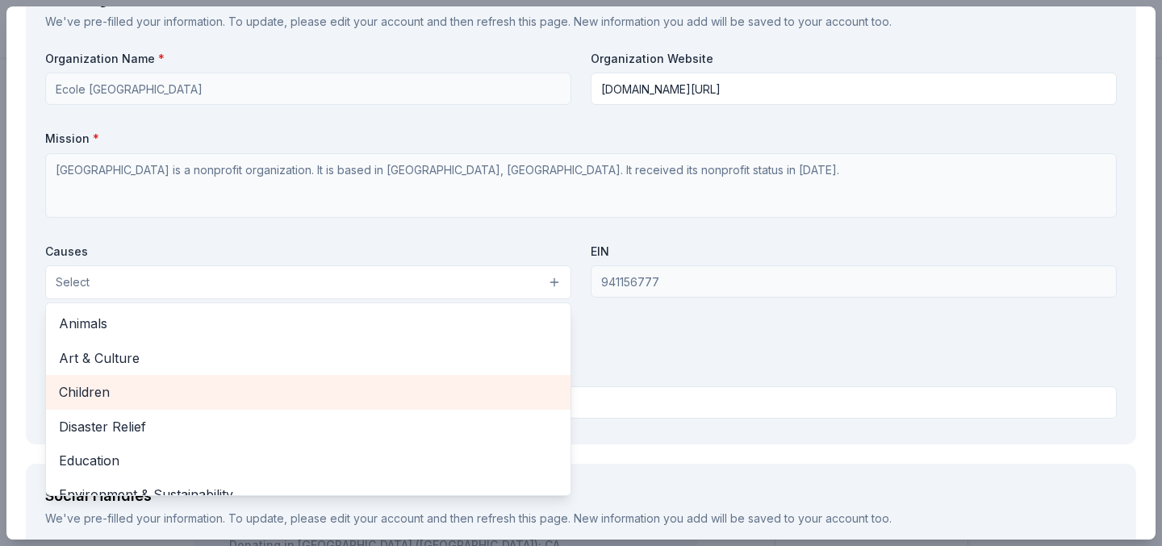
click at [110, 396] on span "Children" at bounding box center [308, 392] width 499 height 21
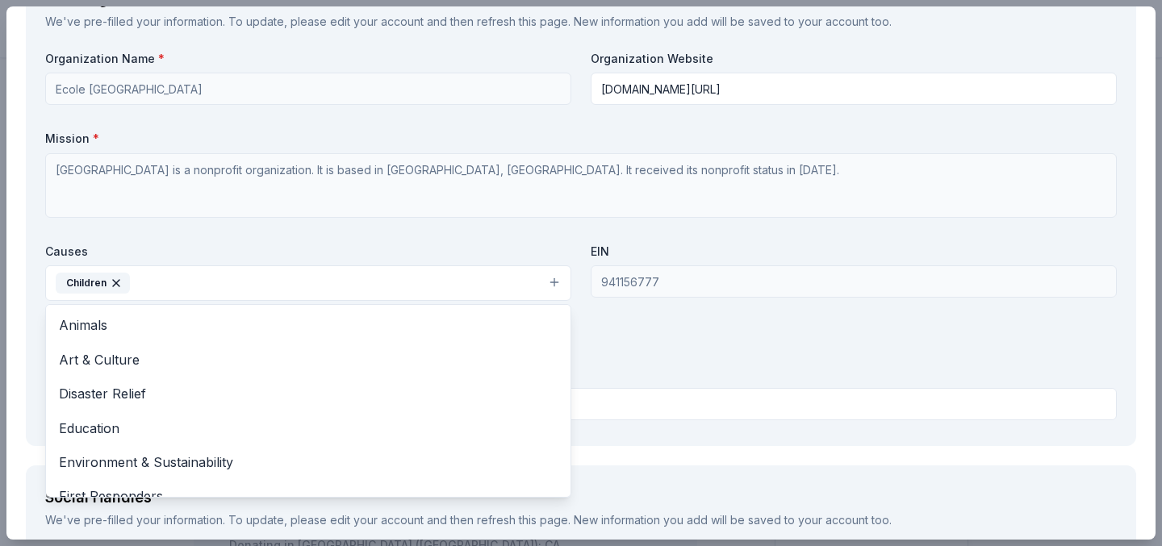
click at [632, 342] on div "Organization Name * Ecole Notre Dame des Victoires Organization Website ndvsf.o…" at bounding box center [581, 239] width 1072 height 376
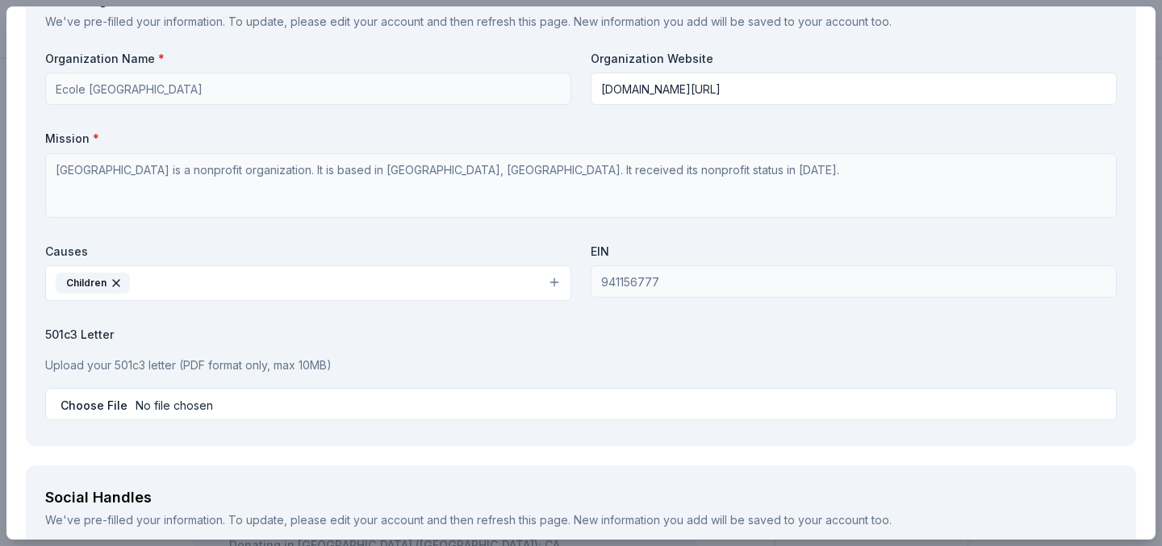
click at [639, 370] on p "Upload your 501c3 letter (PDF format only, max 10MB)" at bounding box center [581, 365] width 1072 height 19
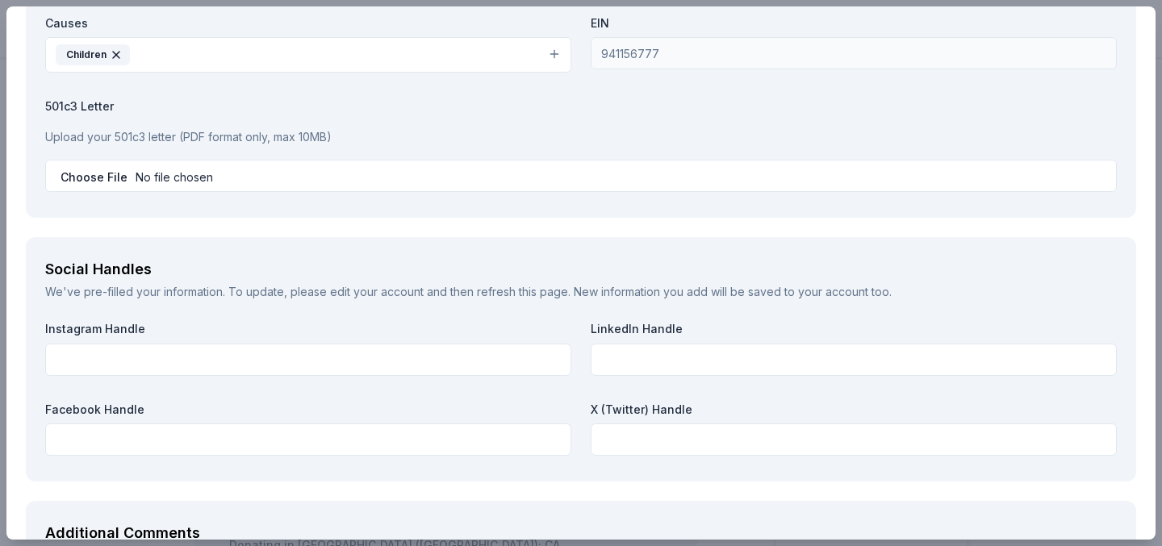
scroll to position [2156, 0]
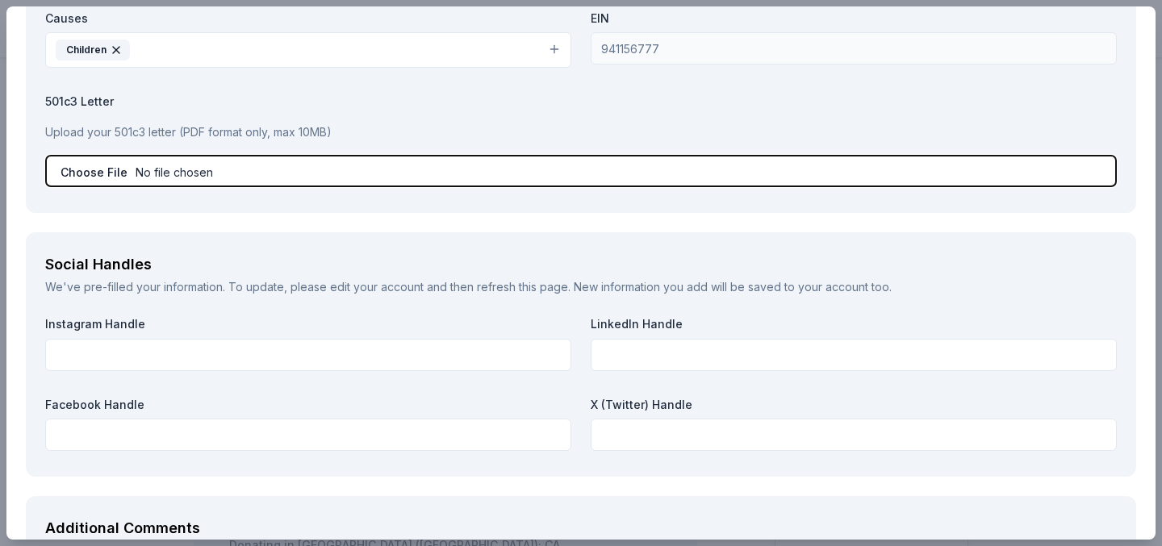
click at [105, 173] on input "file" at bounding box center [581, 171] width 1072 height 32
type input "C:\fakepath\Bal de Paris 2025 Letterhead New- Silent 2.pdf"
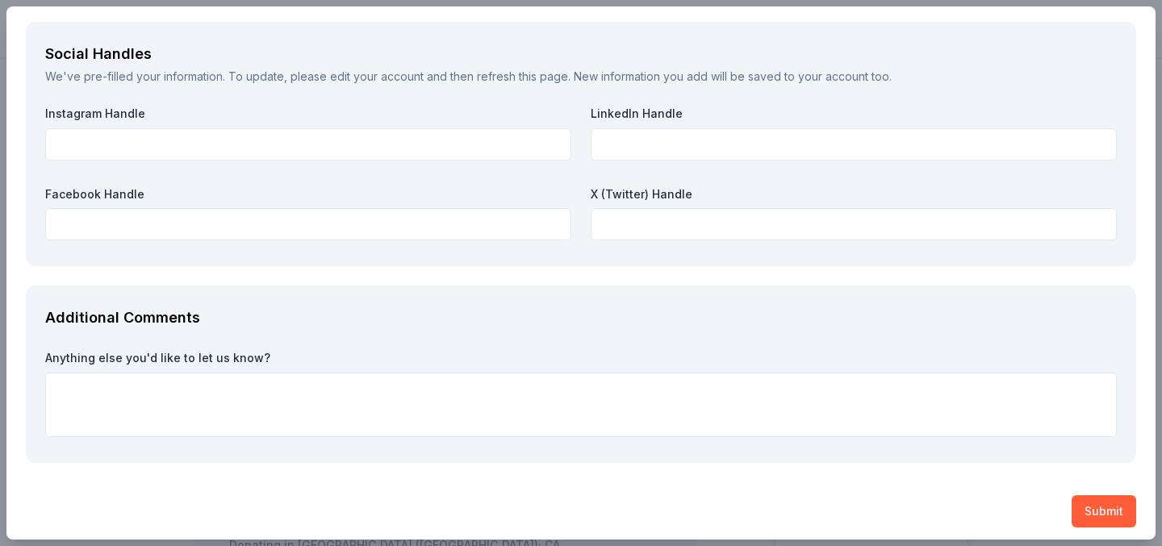
scroll to position [2373, 0]
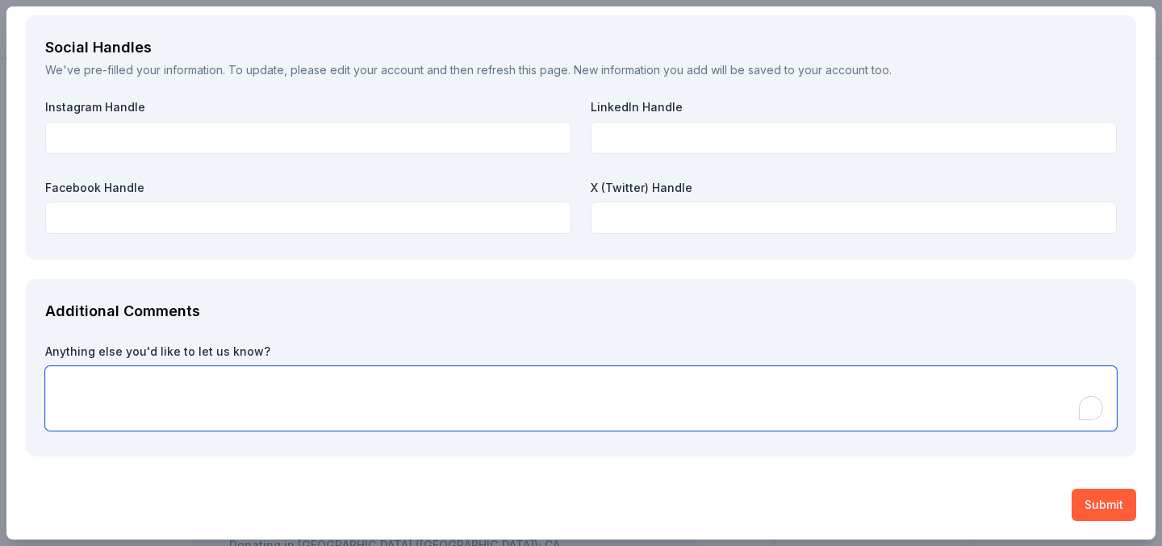
click at [211, 383] on textarea "To enrich screen reader interactions, please activate Accessibility in Grammarl…" at bounding box center [581, 398] width 1072 height 65
type textarea "Thank you for your consideration!"
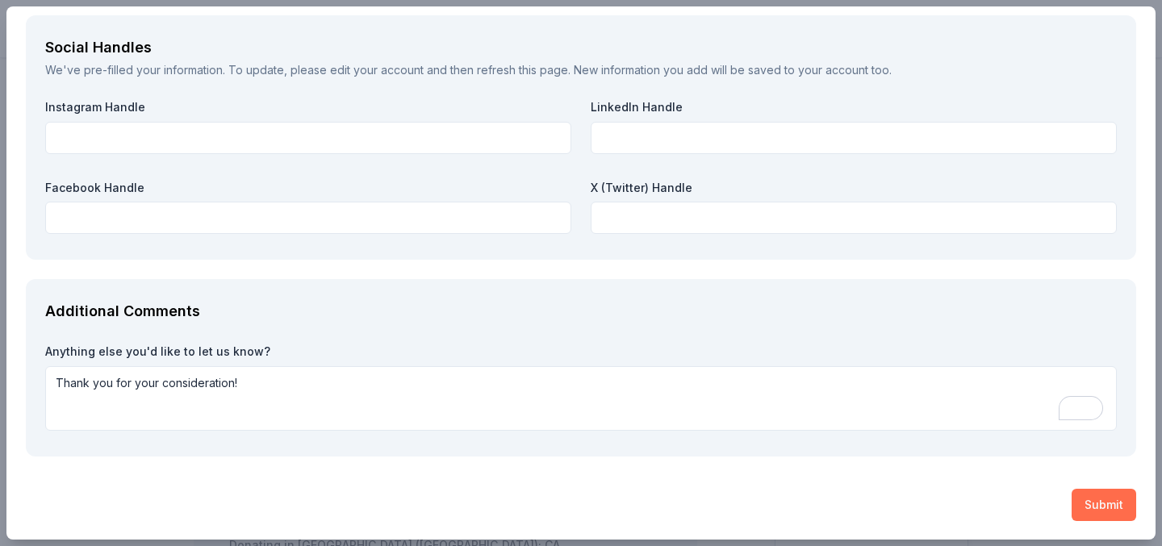
click at [1109, 505] on button "Submit" at bounding box center [1104, 505] width 65 height 32
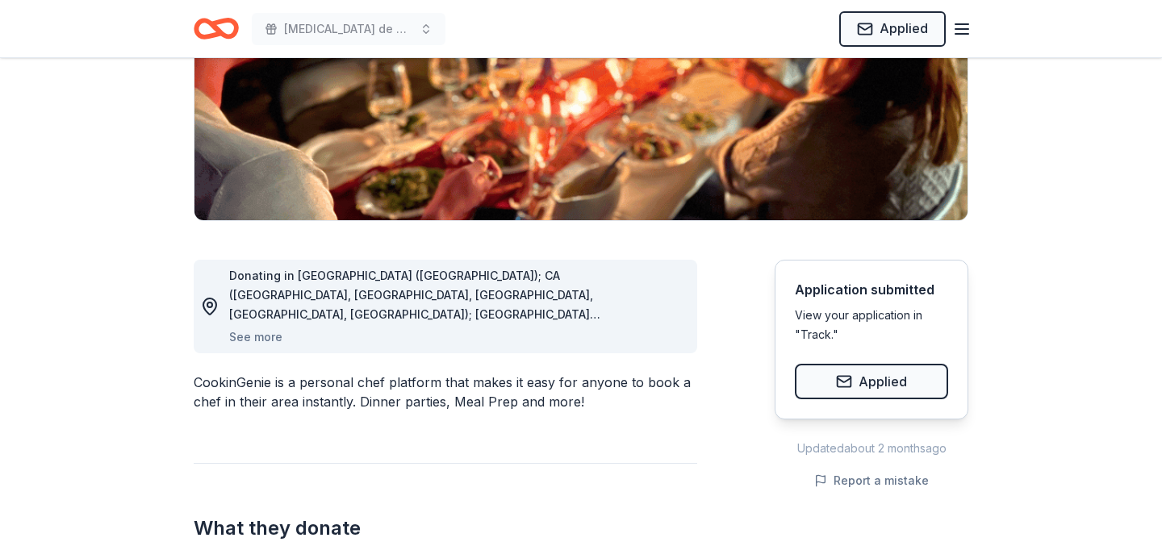
scroll to position [0, 0]
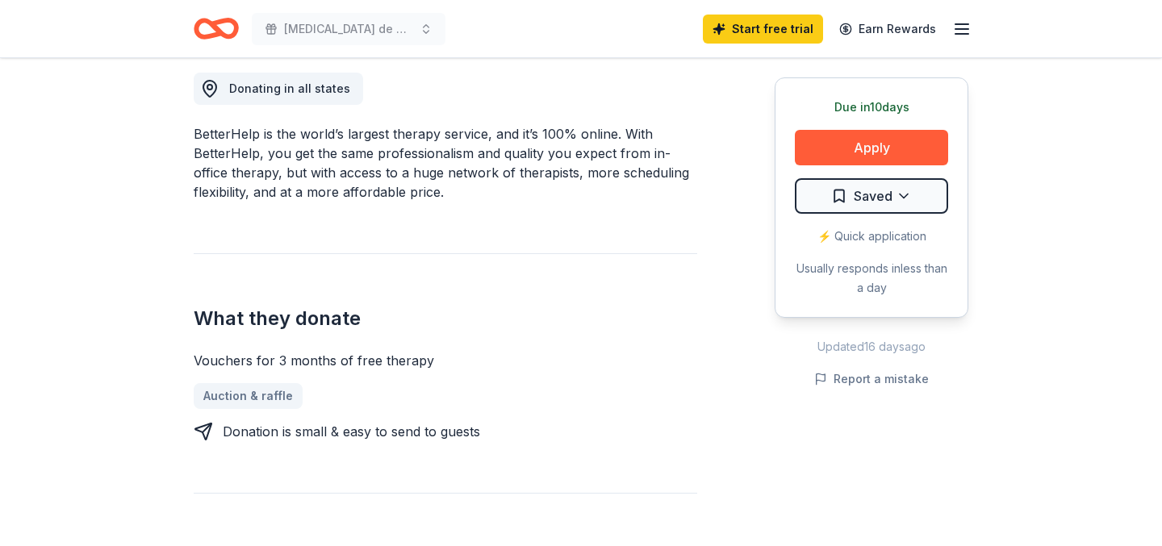
scroll to position [471, 0]
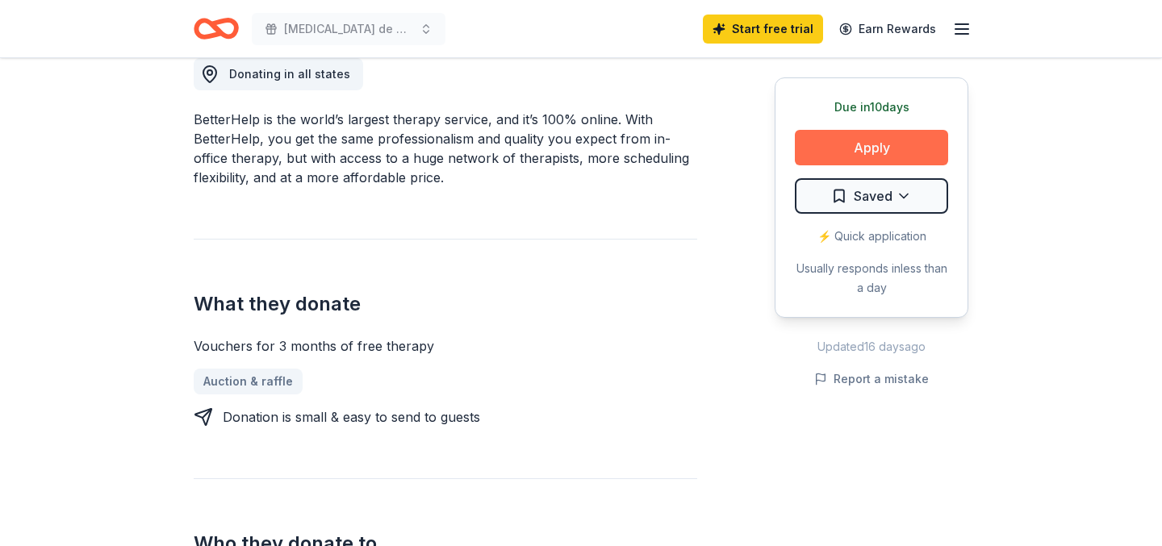
click at [832, 155] on button "Apply" at bounding box center [871, 148] width 153 height 36
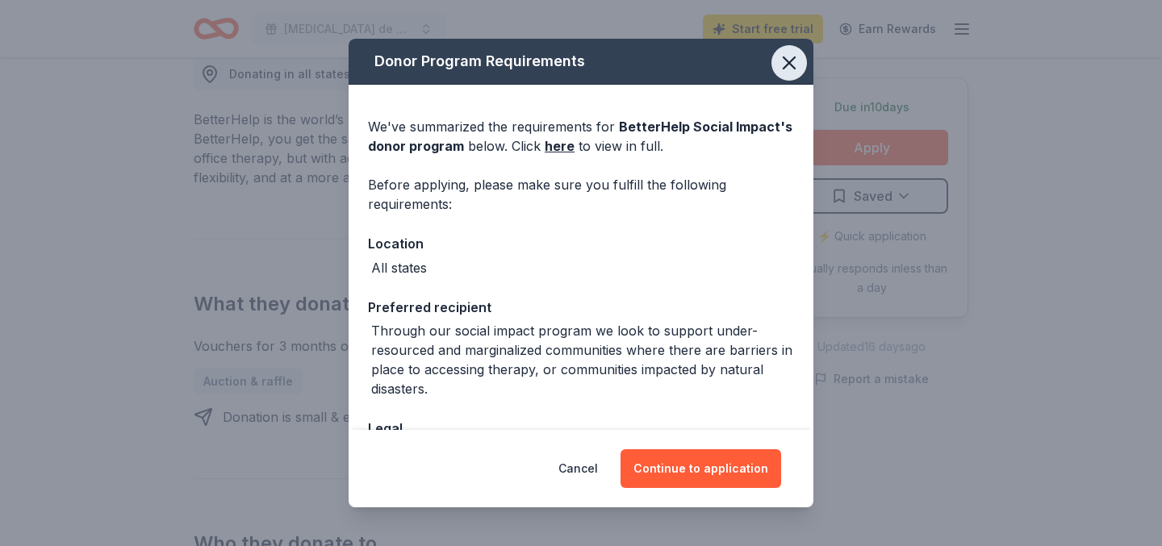
click at [791, 64] on icon "button" at bounding box center [789, 62] width 11 height 11
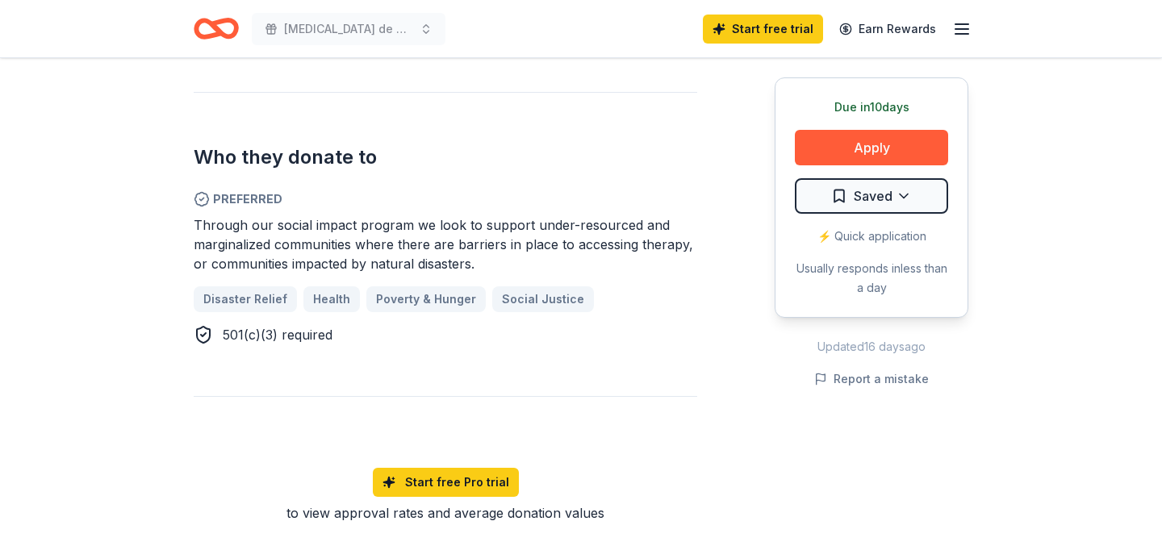
scroll to position [874, 0]
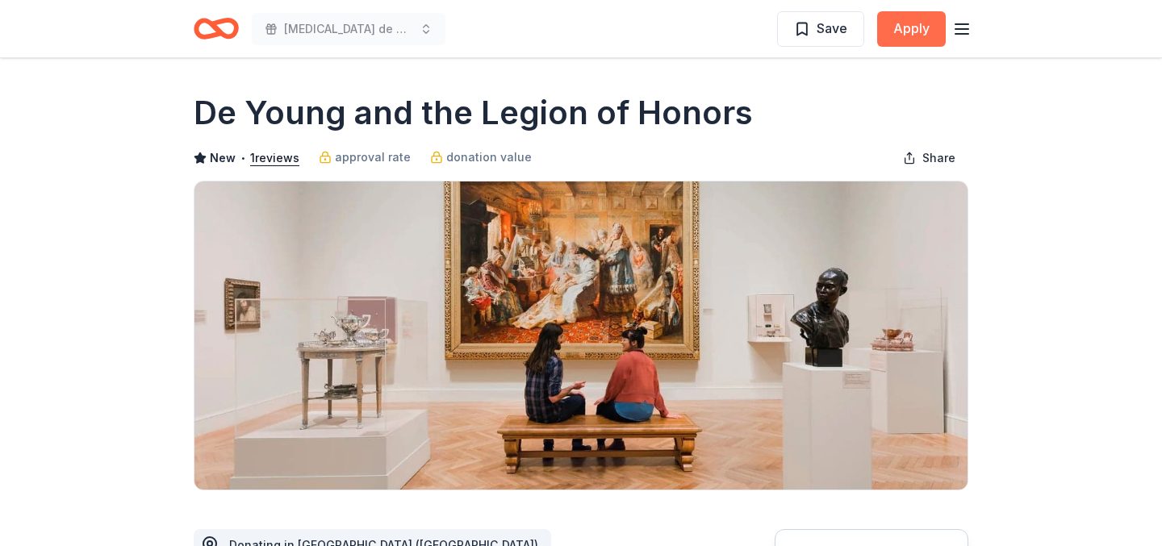
click at [912, 31] on button "Apply" at bounding box center [911, 29] width 69 height 36
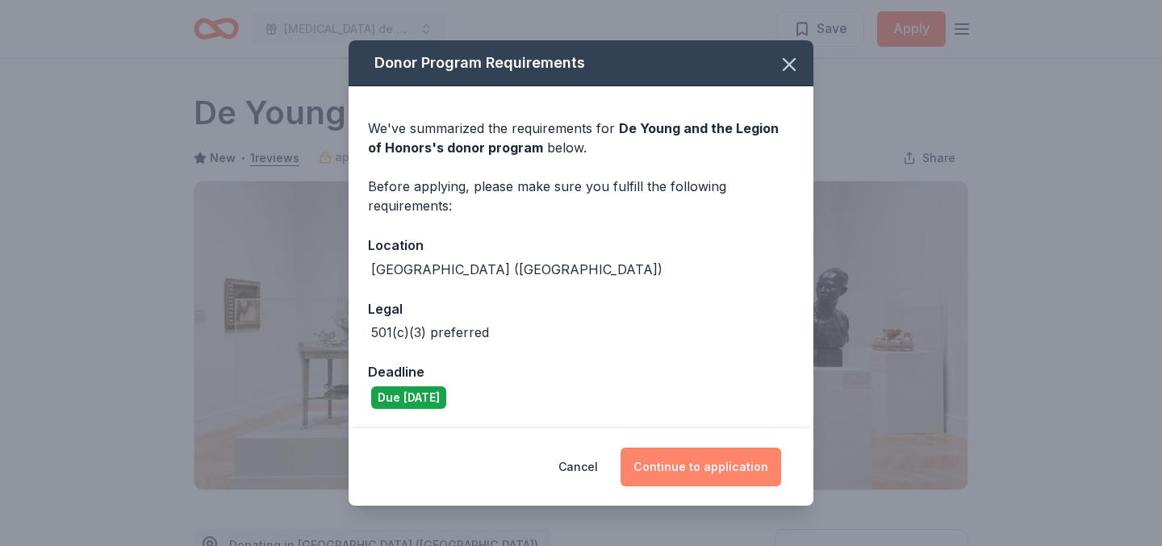
click at [701, 463] on button "Continue to application" at bounding box center [701, 467] width 161 height 39
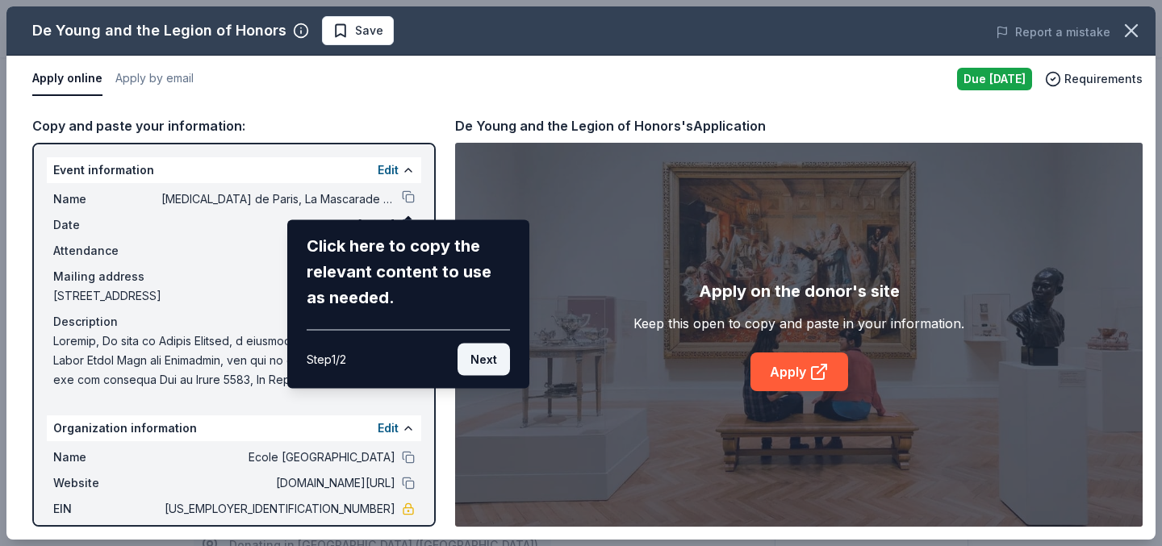
click at [471, 357] on button "Next" at bounding box center [484, 360] width 52 height 32
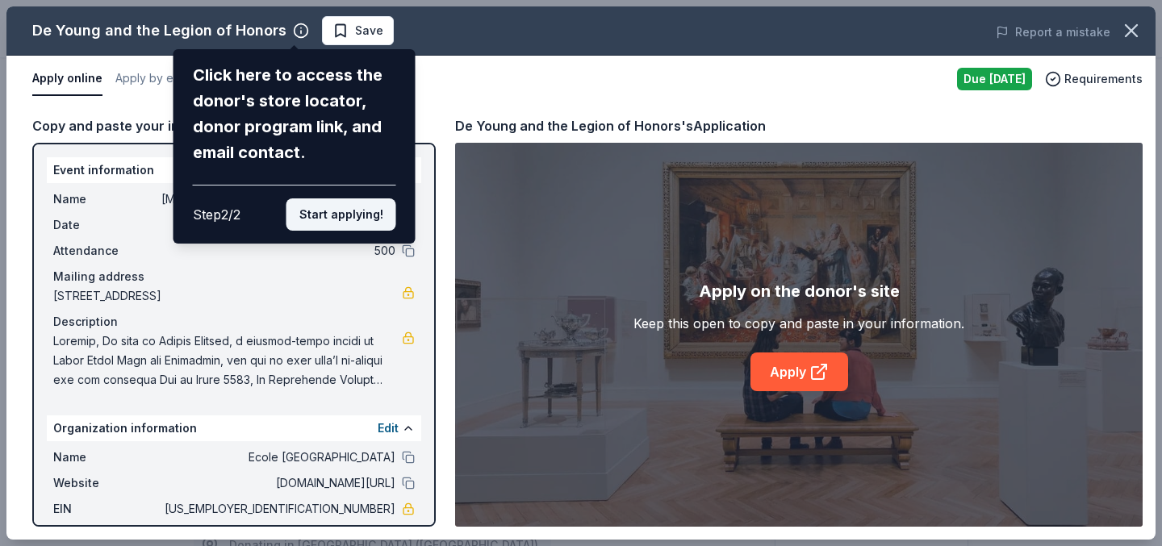
click at [361, 215] on button "Start applying!" at bounding box center [342, 215] width 110 height 32
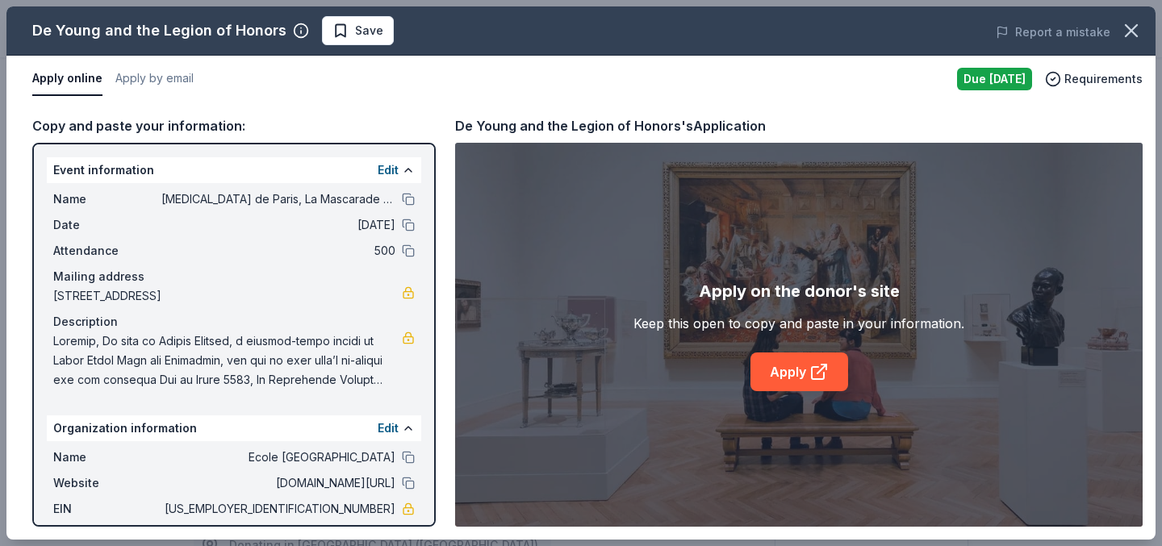
click at [798, 371] on link "Apply" at bounding box center [800, 372] width 98 height 39
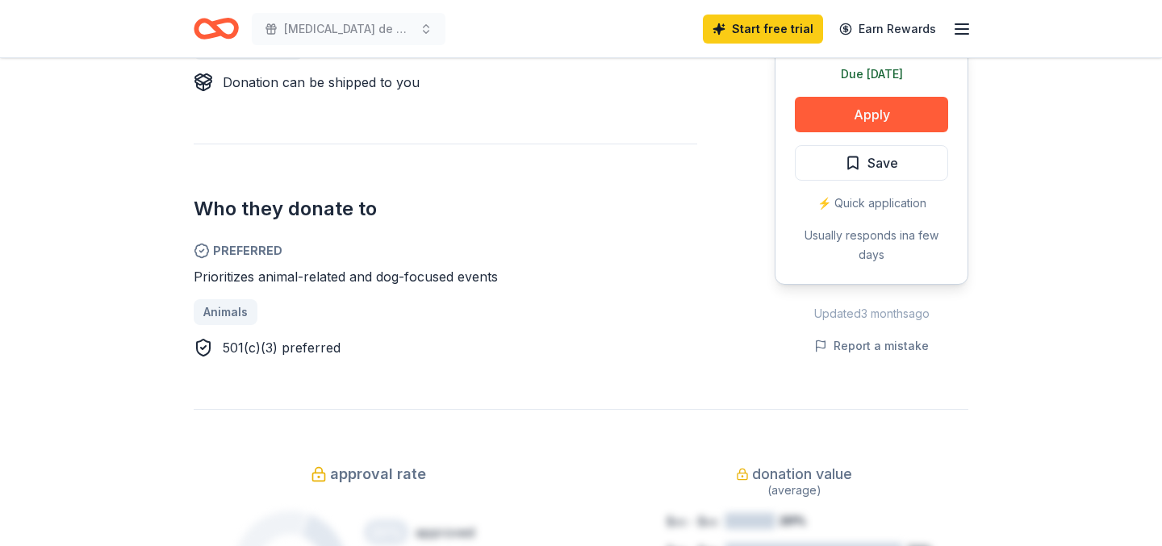
scroll to position [802, 0]
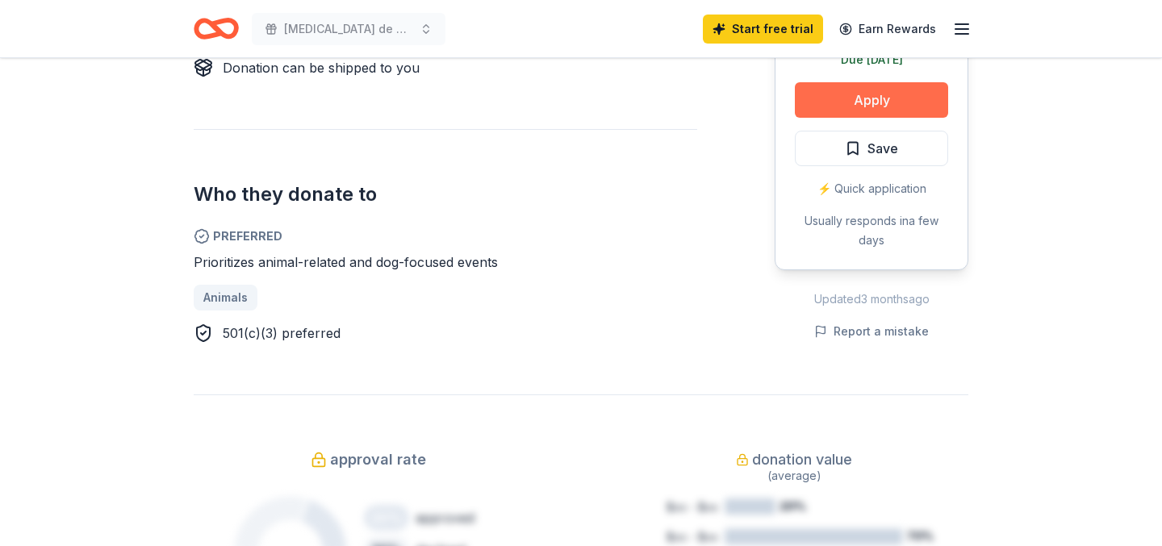
click at [867, 98] on button "Apply" at bounding box center [871, 100] width 153 height 36
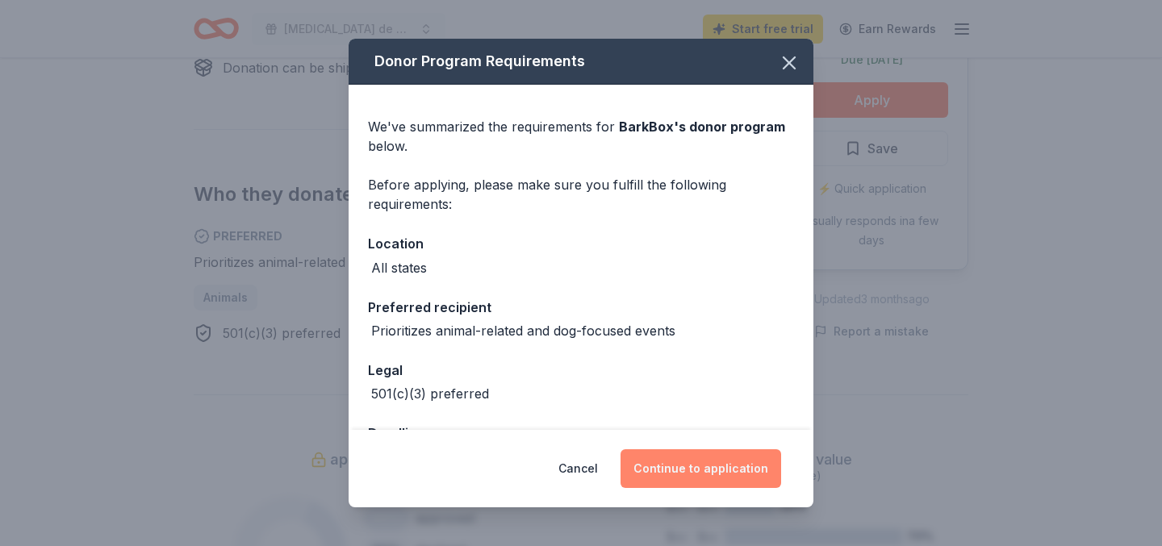
click at [696, 477] on button "Continue to application" at bounding box center [701, 469] width 161 height 39
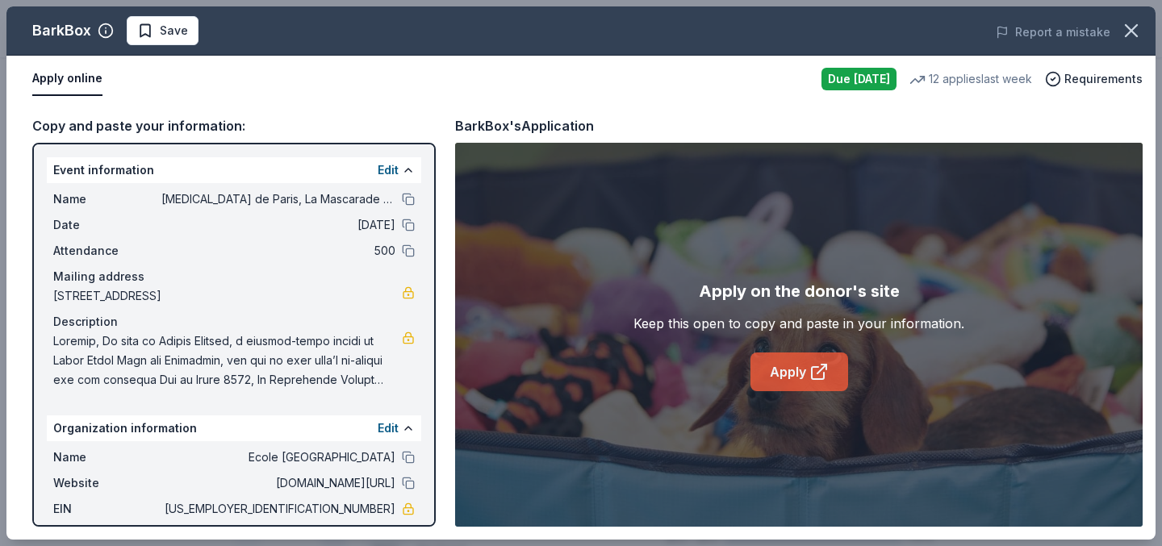
click at [801, 370] on link "Apply" at bounding box center [800, 372] width 98 height 39
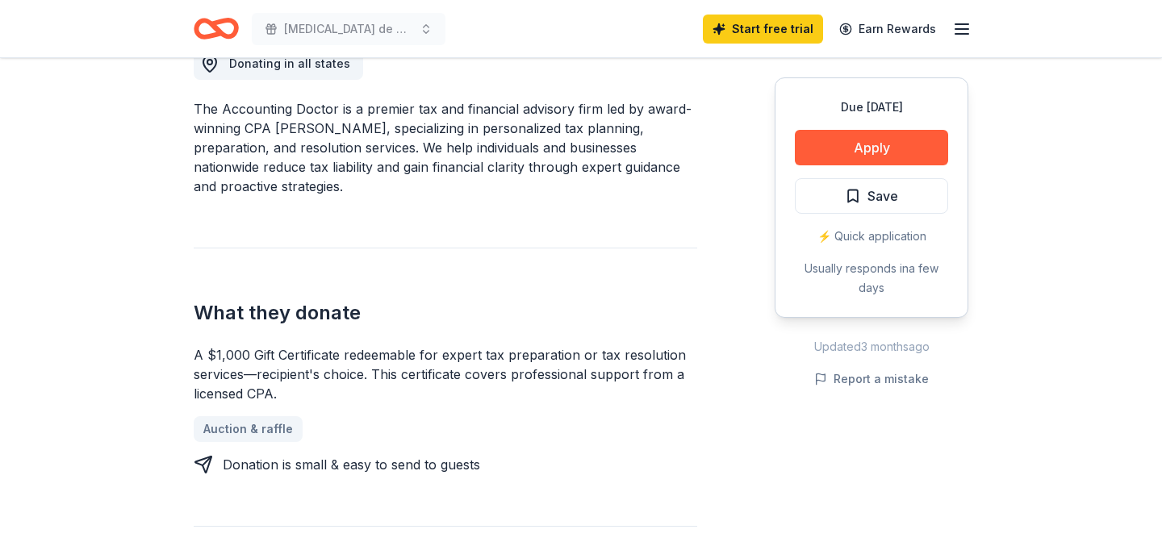
scroll to position [473, 0]
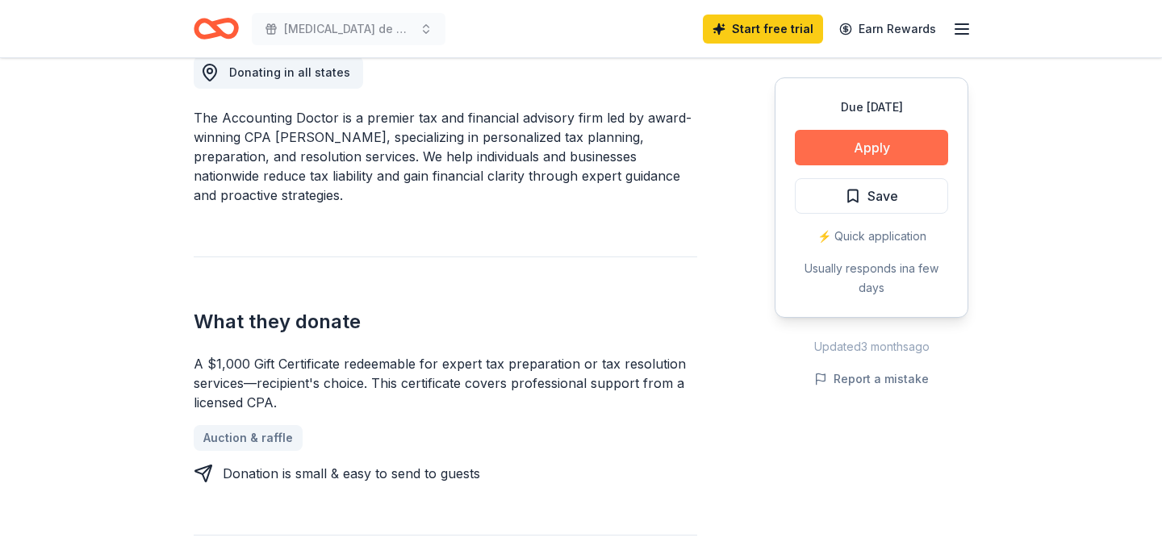
click at [872, 147] on button "Apply" at bounding box center [871, 148] width 153 height 36
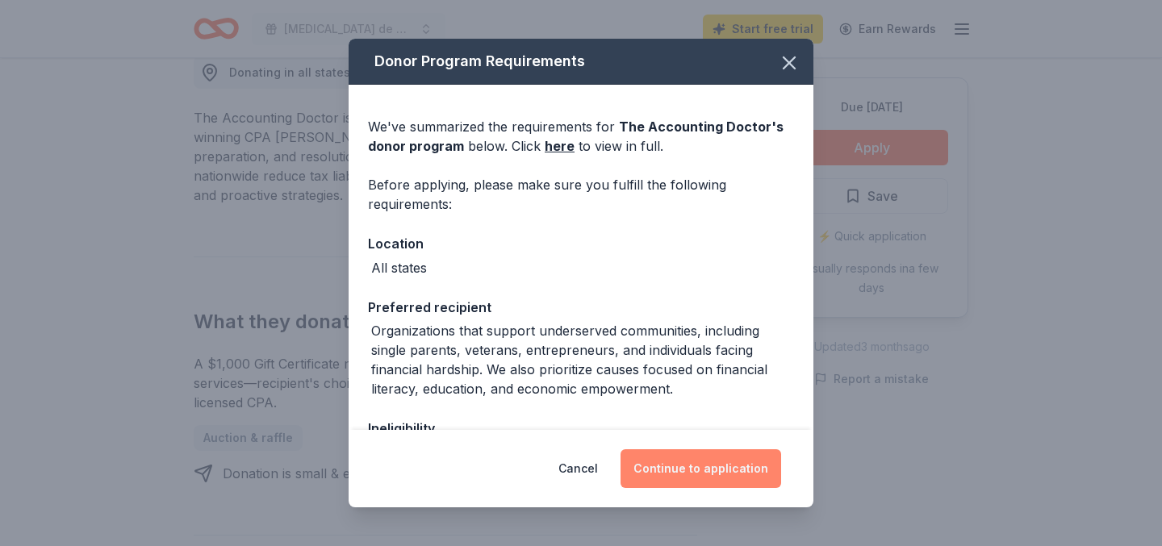
click at [699, 471] on button "Continue to application" at bounding box center [701, 469] width 161 height 39
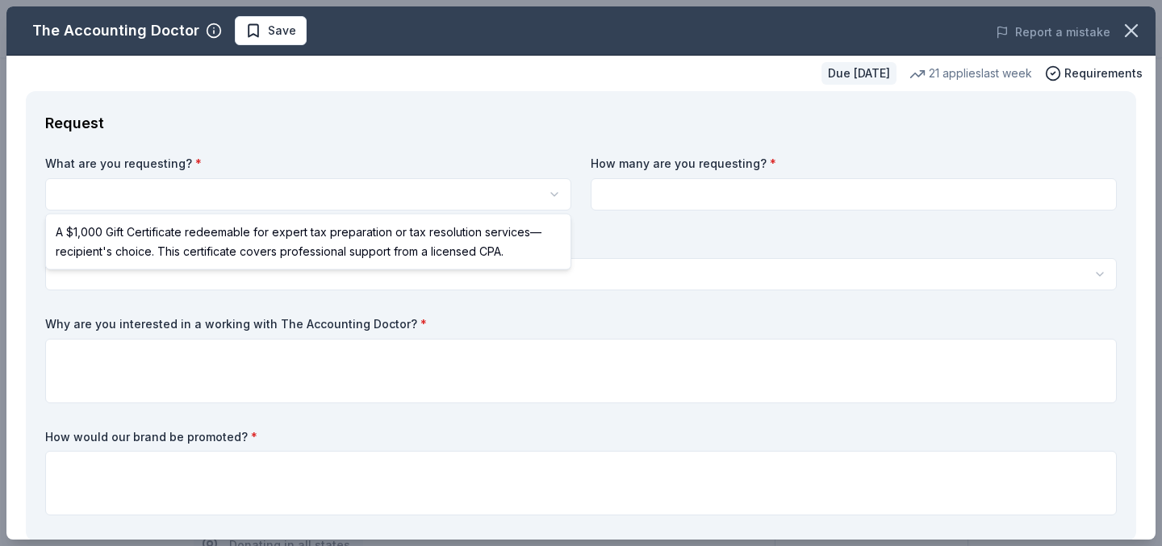
scroll to position [0, 0]
click at [245, 190] on html "Bal de Paris, La Mascarade Silent Auction Save Apply Due in 24 days Share The A…" at bounding box center [581, 273] width 1162 height 546
select select "A $1,000 Gift Certificate redeemable for expert tax preparation or tax resoluti…"
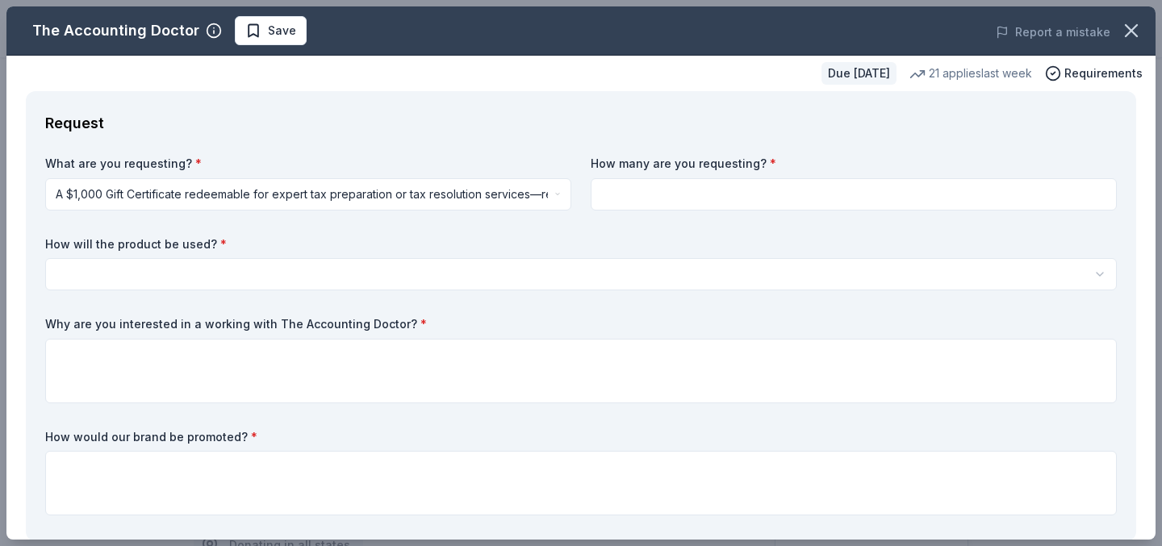
click at [658, 183] on input at bounding box center [854, 194] width 526 height 32
type input "1"
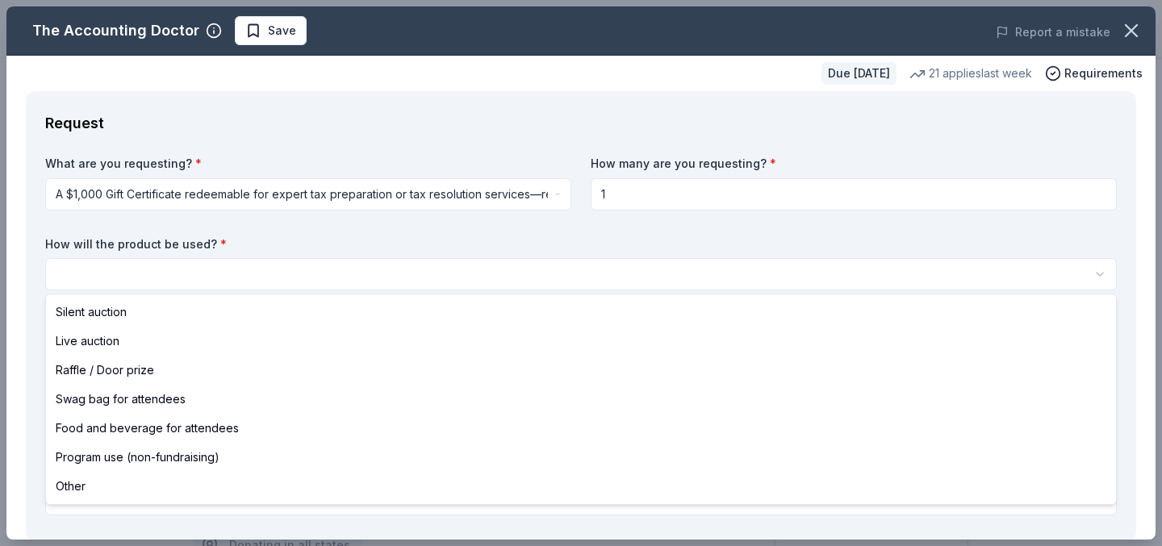
click at [234, 274] on html "Bal de Paris, La Mascarade Silent Auction Save Apply Due in 24 days Share The A…" at bounding box center [581, 273] width 1162 height 546
select select "silentAuction"
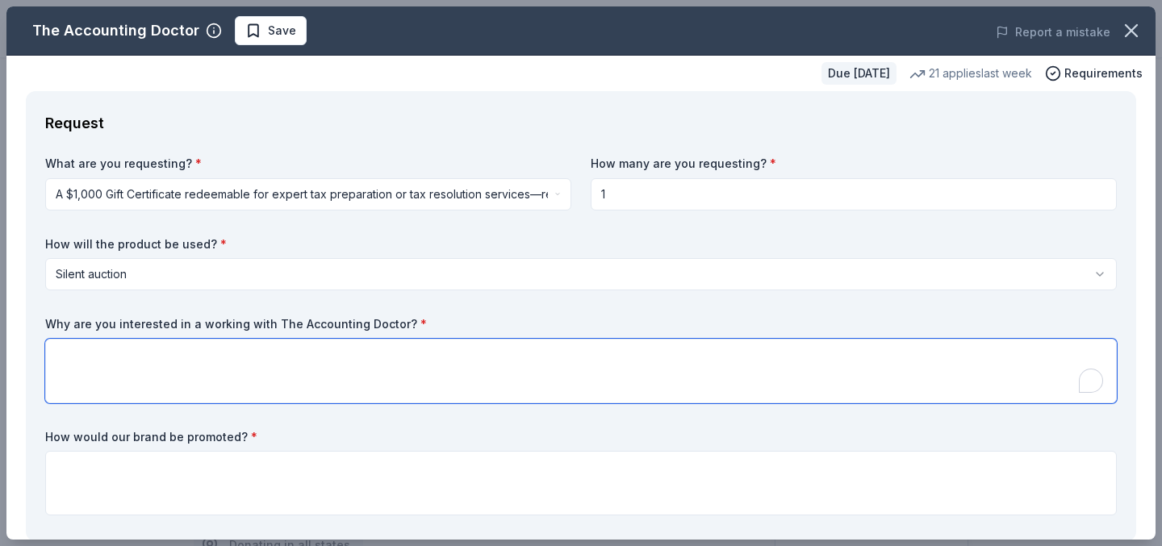
click at [100, 356] on textarea "To enrich screen reader interactions, please activate Accessibility in Grammarl…" at bounding box center [581, 371] width 1072 height 65
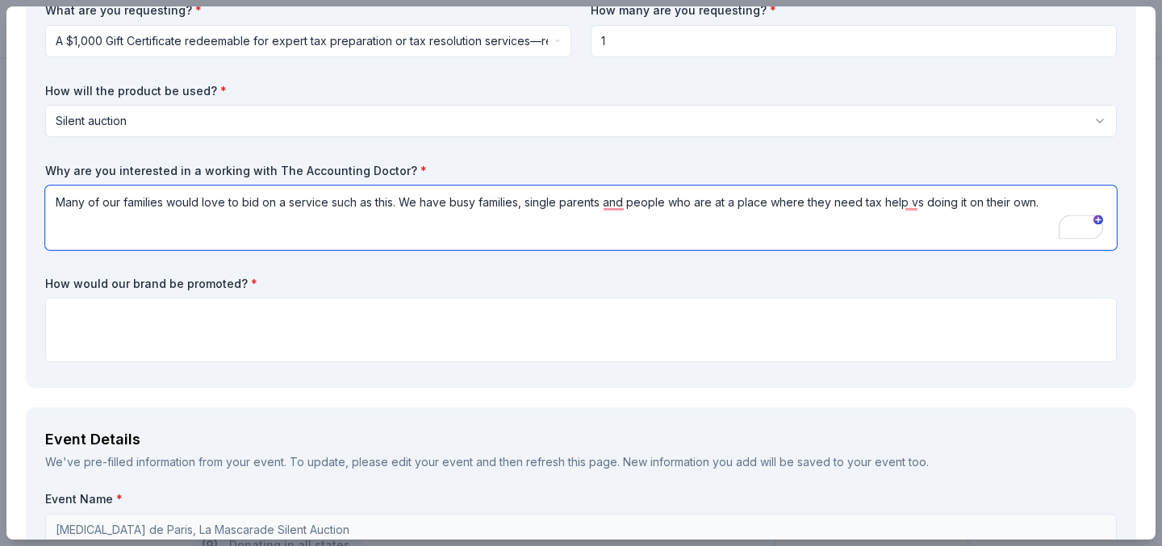
scroll to position [154, 0]
type textarea "Many of our families would love to bid on a service such as this. We have busy …"
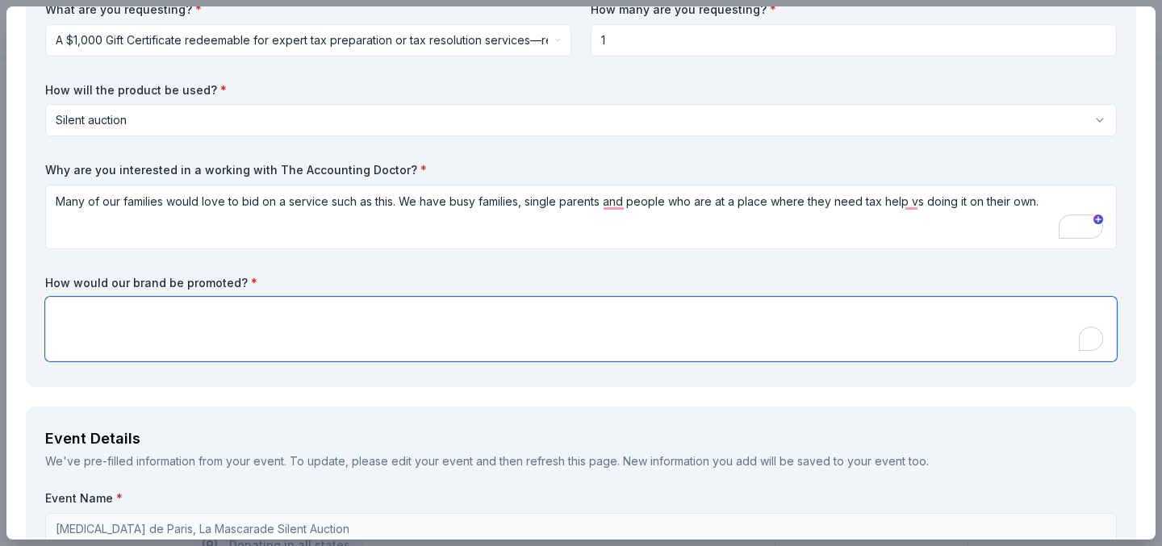
click at [84, 315] on textarea "To enrich screen reader interactions, please activate Accessibility in Grammarl…" at bounding box center [581, 329] width 1072 height 65
paste textarea "As a way to honor your contribution, your donation will be highlighted in our e…"
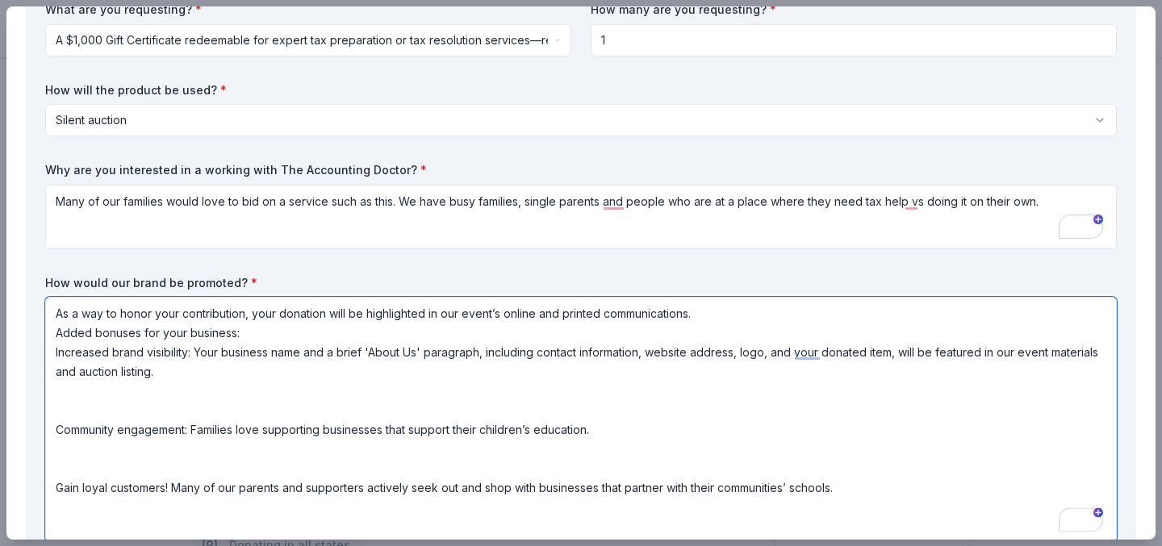
scroll to position [2, 0]
type textarea "As a way to honor your contribution, your donation will be highlighted in our e…"
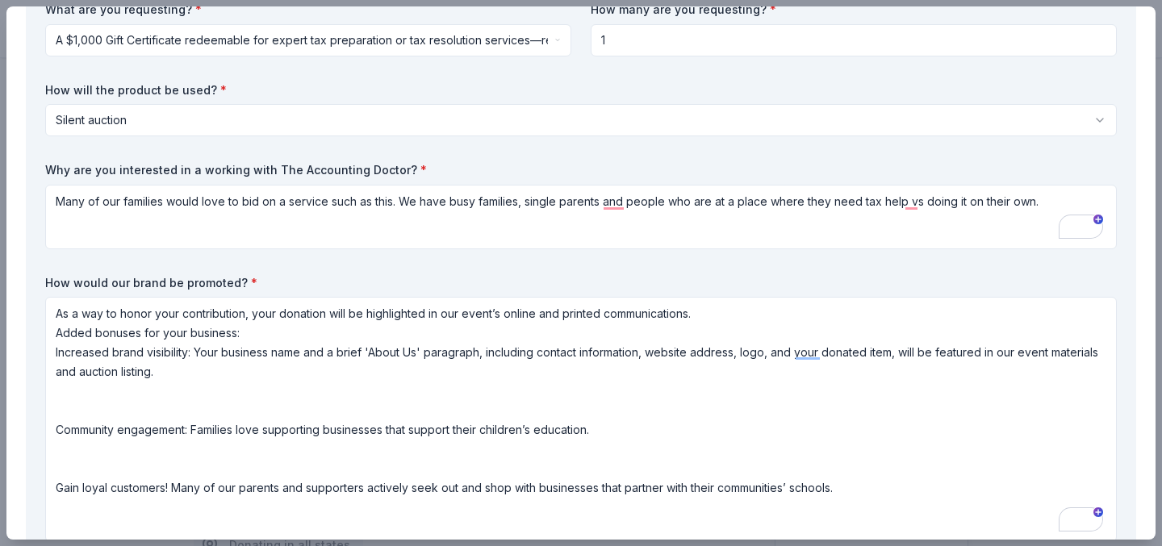
click at [421, 271] on div "What are you requesting? * A $1,000 Gift Certificate redeemable for expert tax …" at bounding box center [581, 275] width 1072 height 547
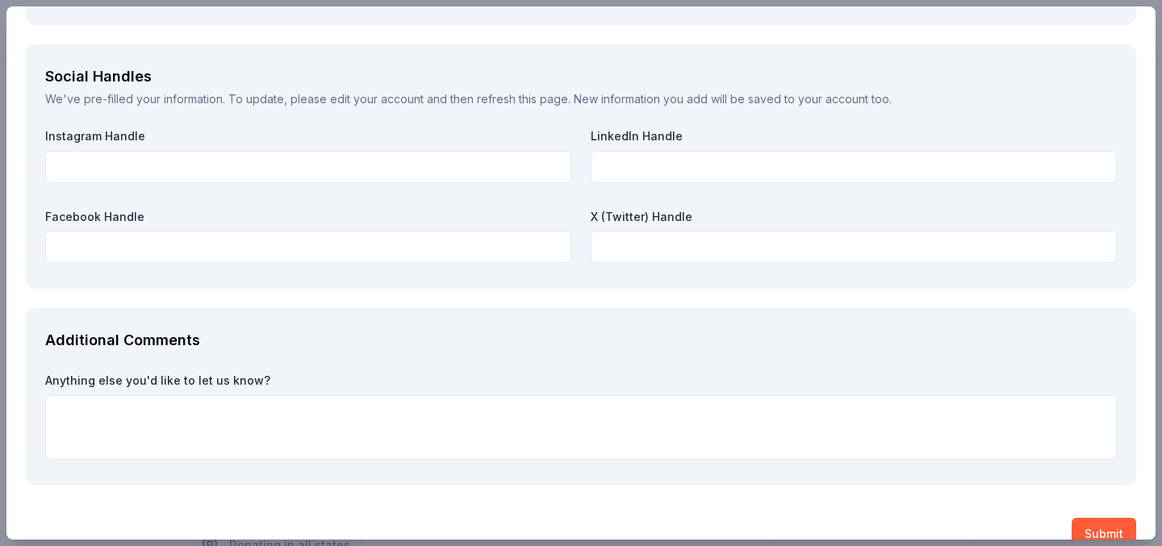
scroll to position [2352, 0]
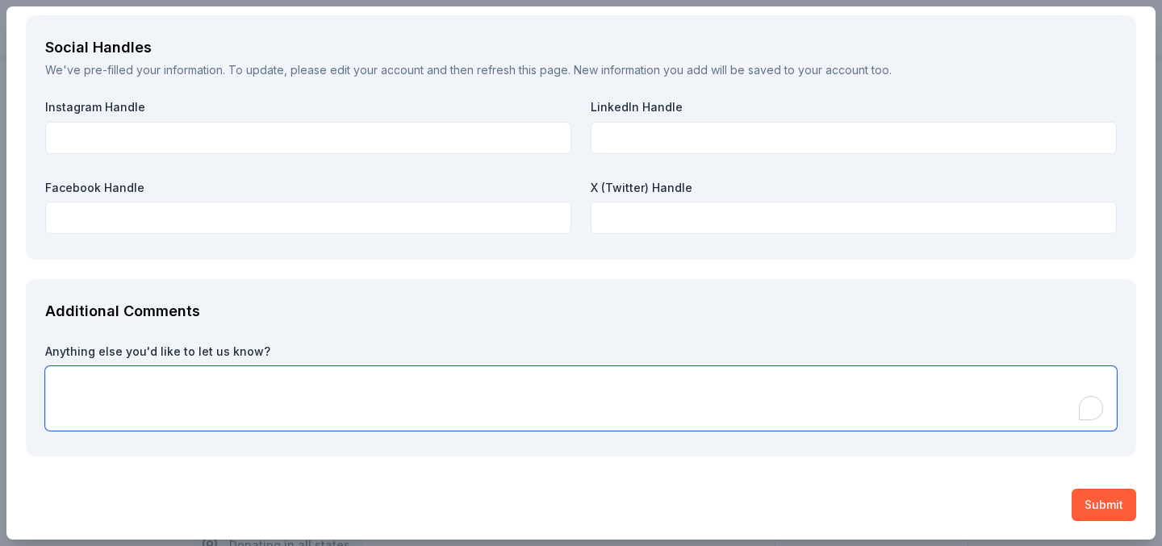
click at [436, 392] on textarea "To enrich screen reader interactions, please activate Accessibility in Grammarl…" at bounding box center [581, 398] width 1072 height 65
type textarea "Merci for your consideration!"
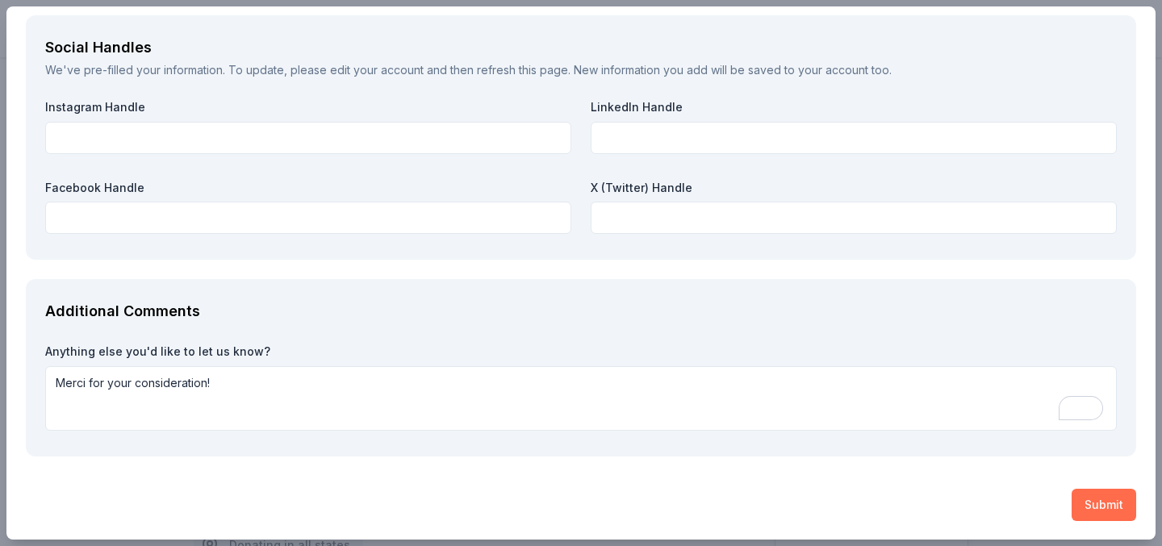
click at [1093, 508] on button "Submit" at bounding box center [1104, 505] width 65 height 32
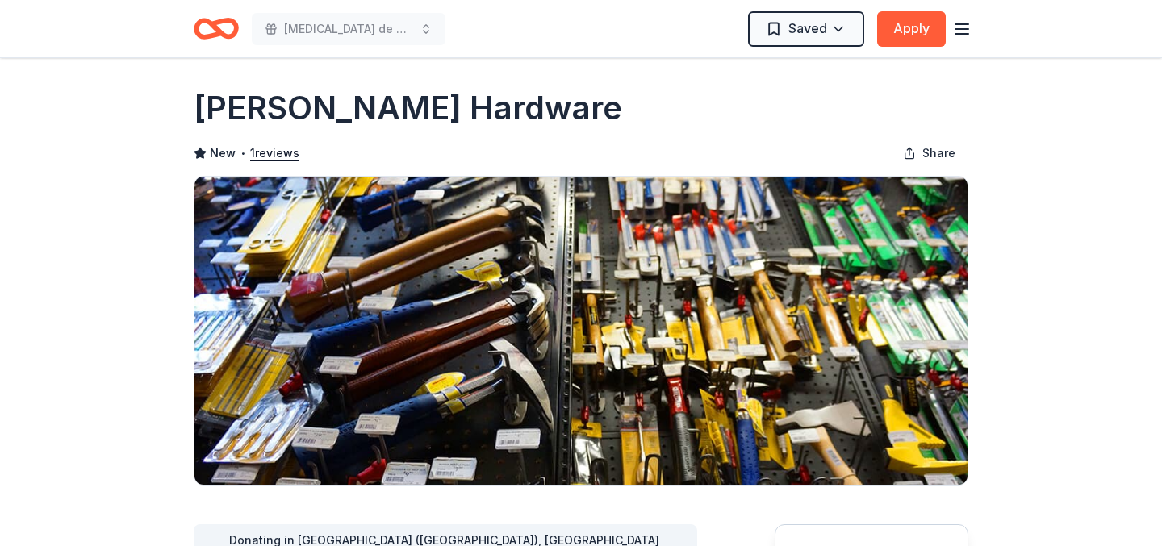
scroll to position [6, 0]
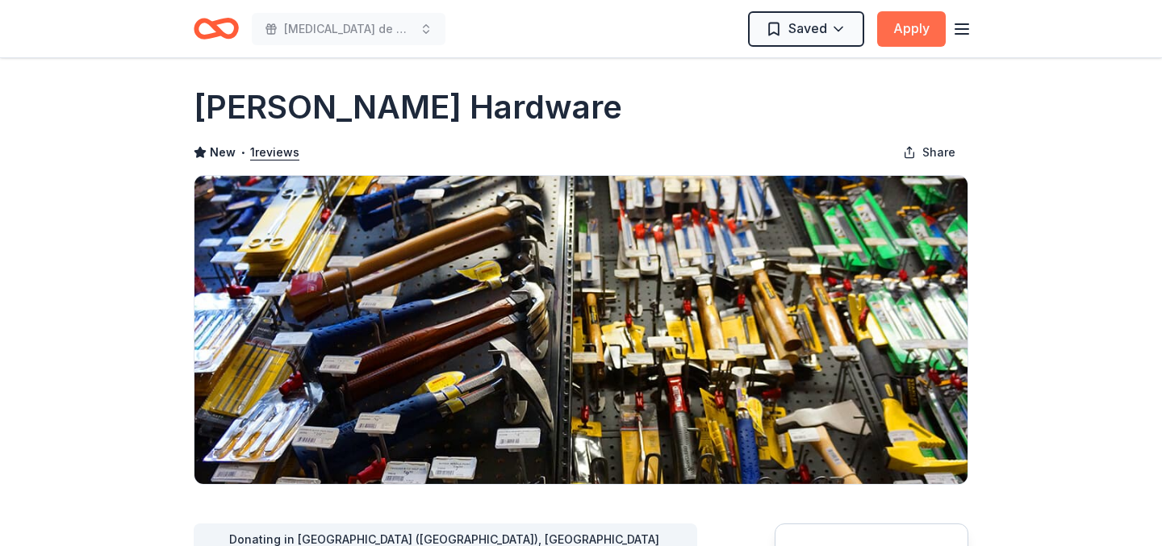
click at [914, 27] on button "Apply" at bounding box center [911, 29] width 69 height 36
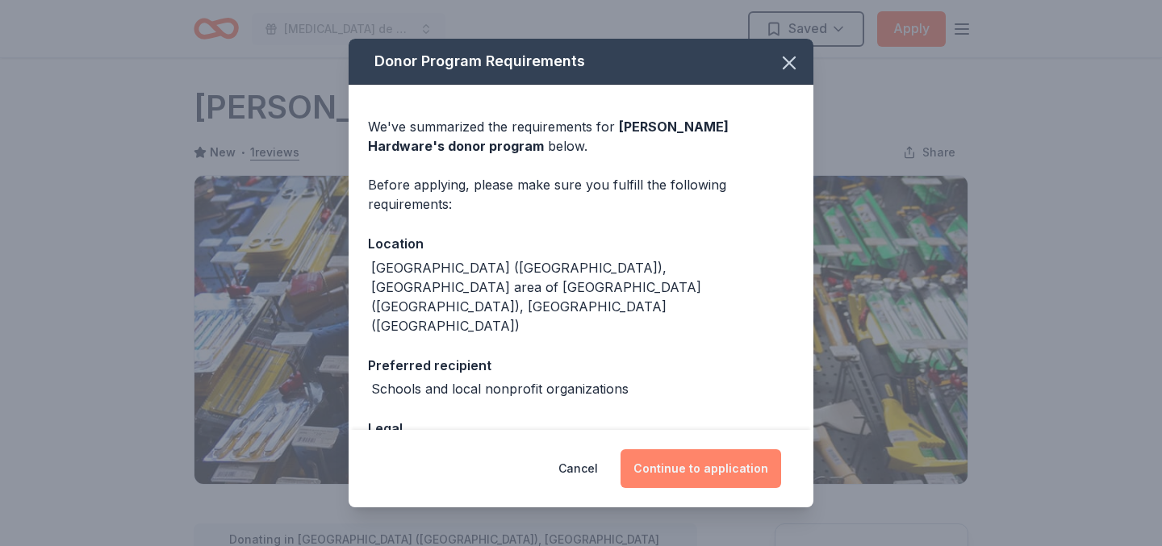
click at [696, 468] on button "Continue to application" at bounding box center [701, 469] width 161 height 39
